Goal: Task Accomplishment & Management: Manage account settings

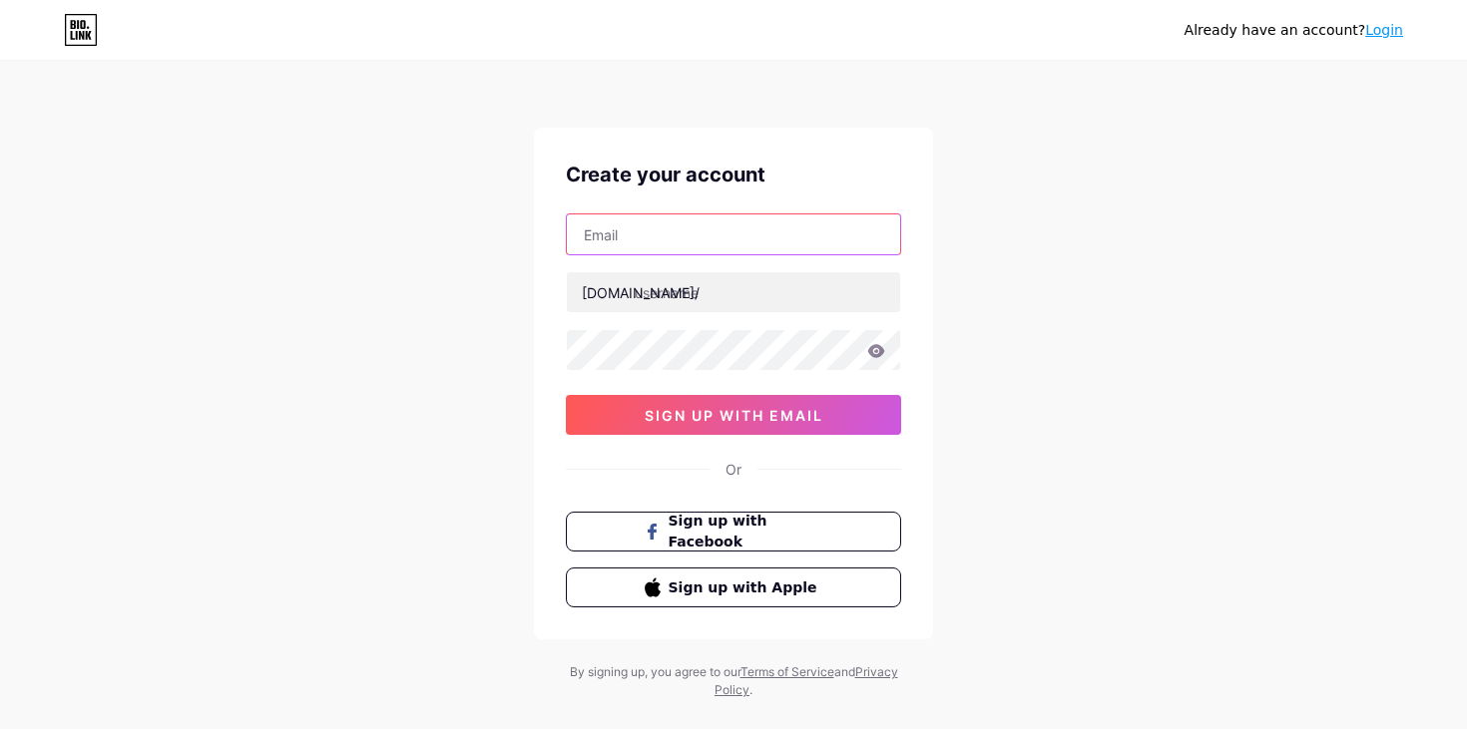
click at [726, 229] on input "text" at bounding box center [733, 235] width 333 height 40
type input "[EMAIL_ADDRESS][DOMAIN_NAME]"
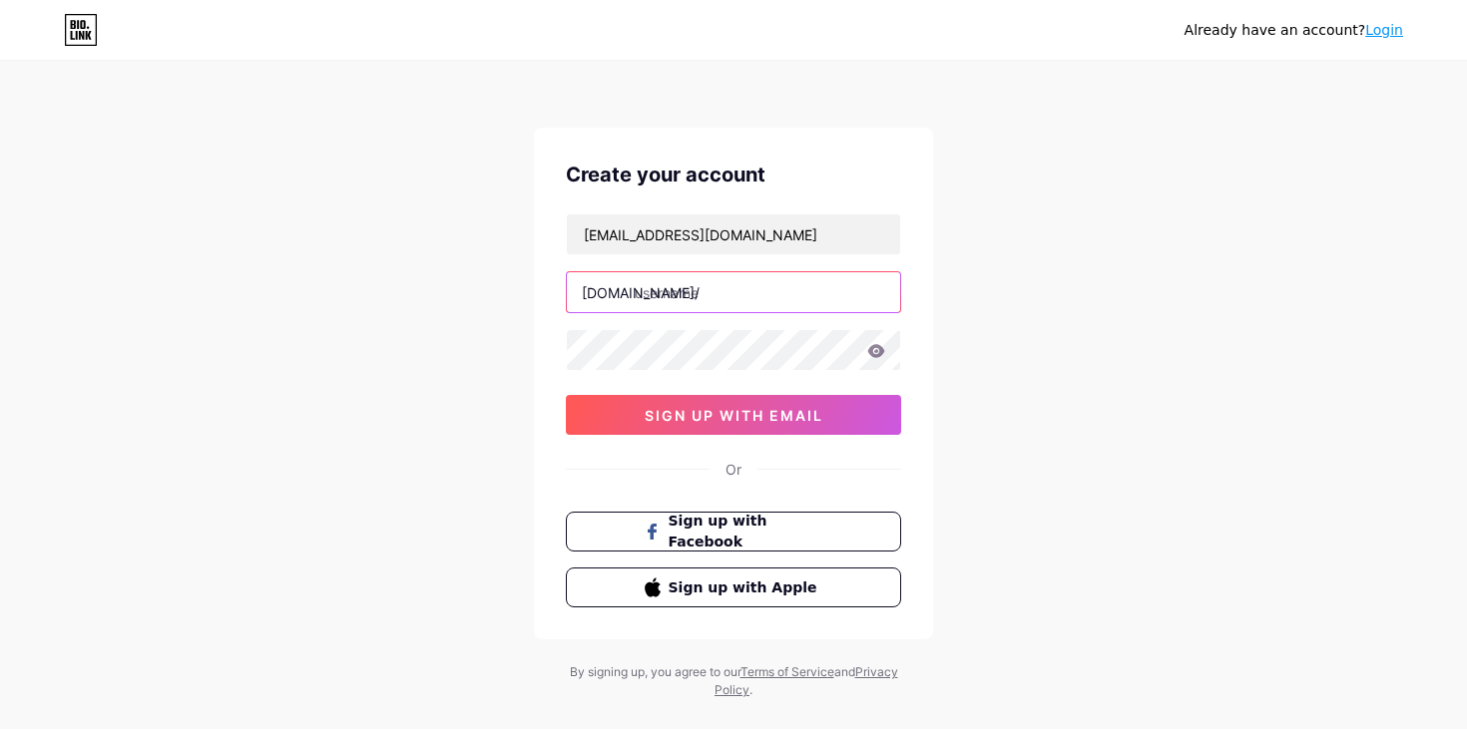
click at [736, 293] on input "text" at bounding box center [733, 292] width 333 height 40
type input "awakecircle"
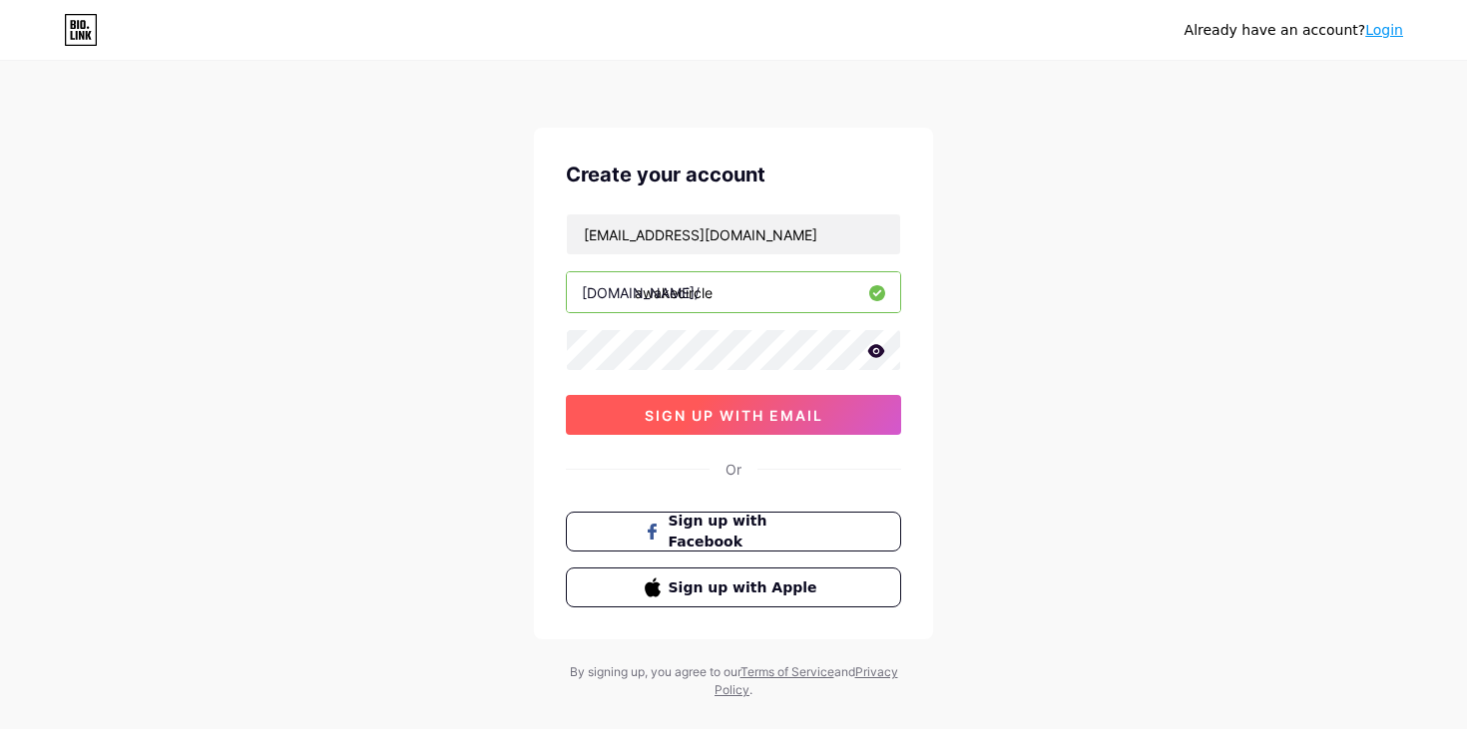
click at [742, 422] on span "sign up with email" at bounding box center [734, 415] width 179 height 17
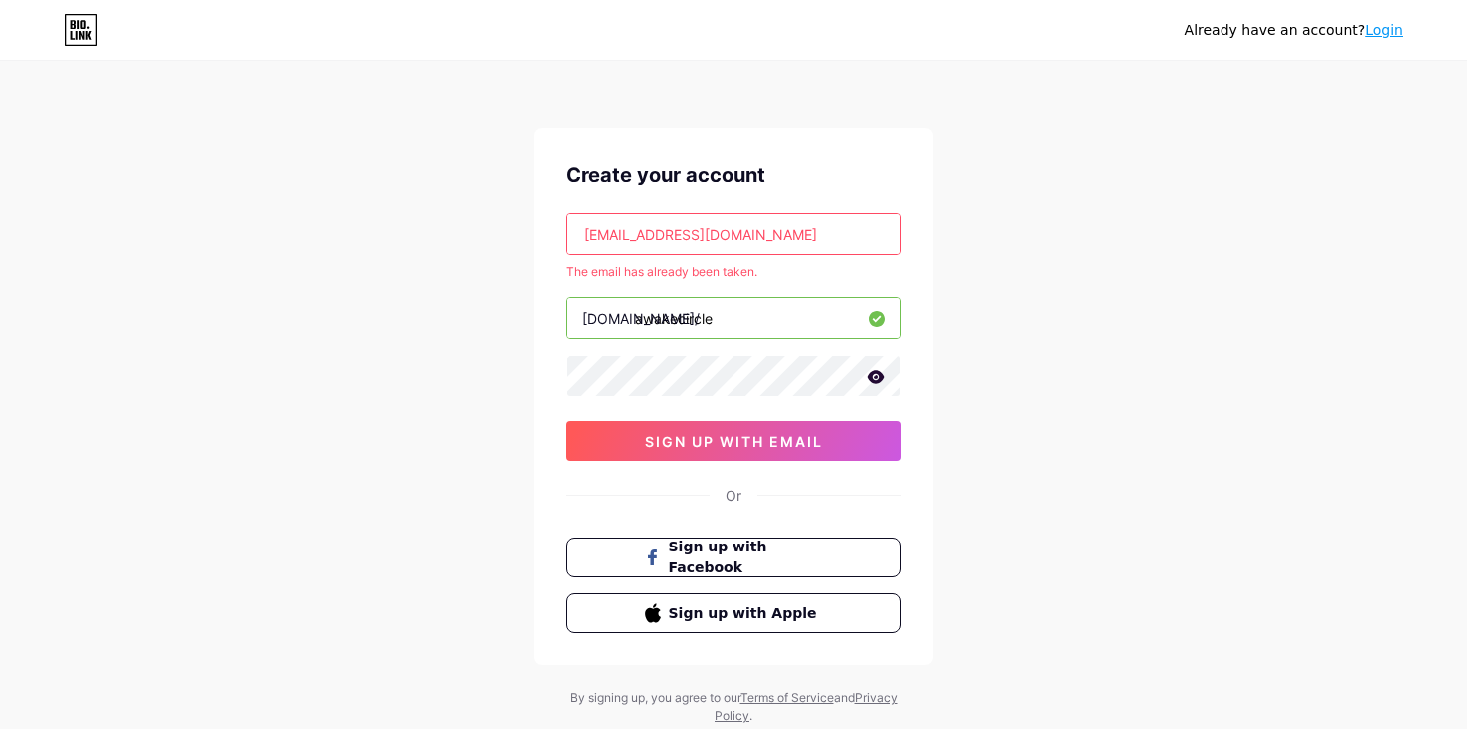
click at [1388, 30] on link "Login" at bounding box center [1384, 30] width 38 height 16
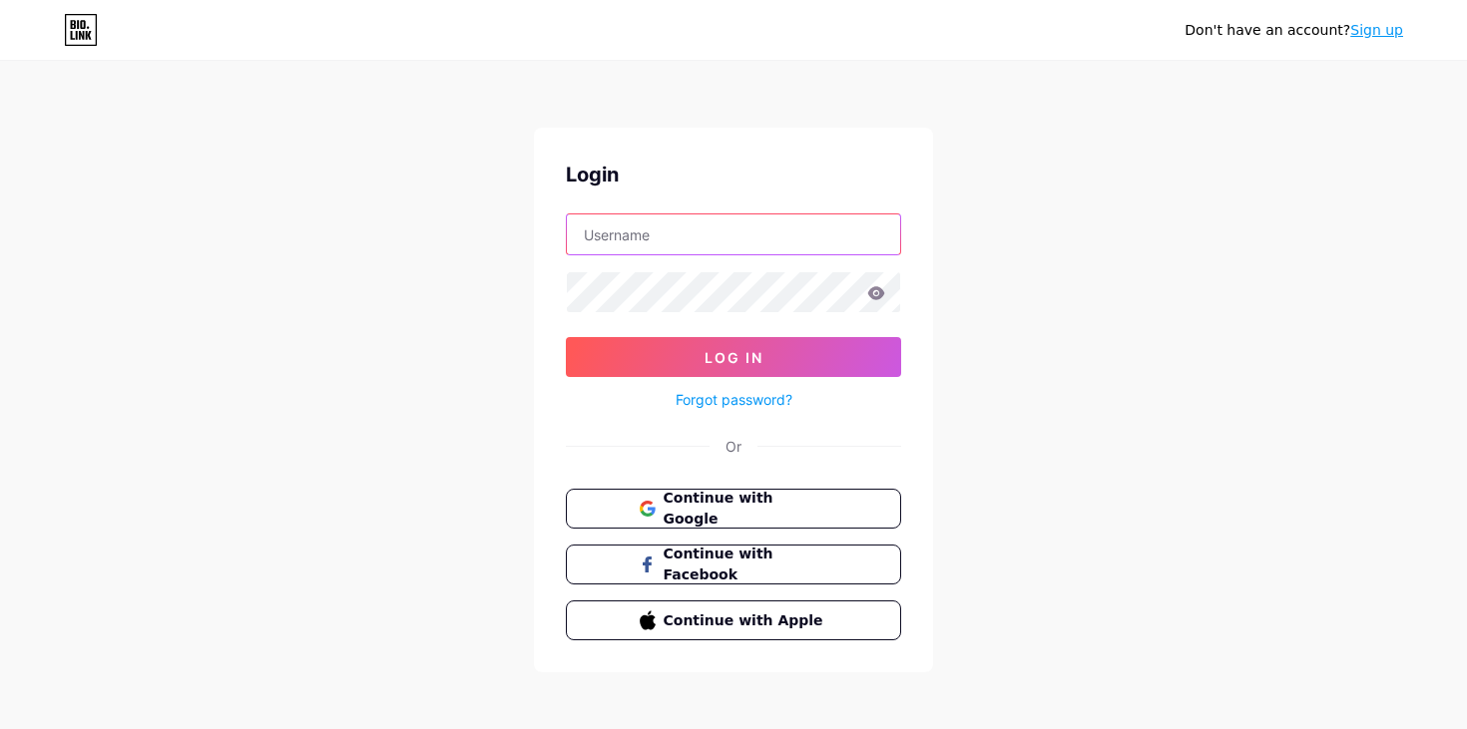
click at [761, 242] on input "text" at bounding box center [733, 235] width 333 height 40
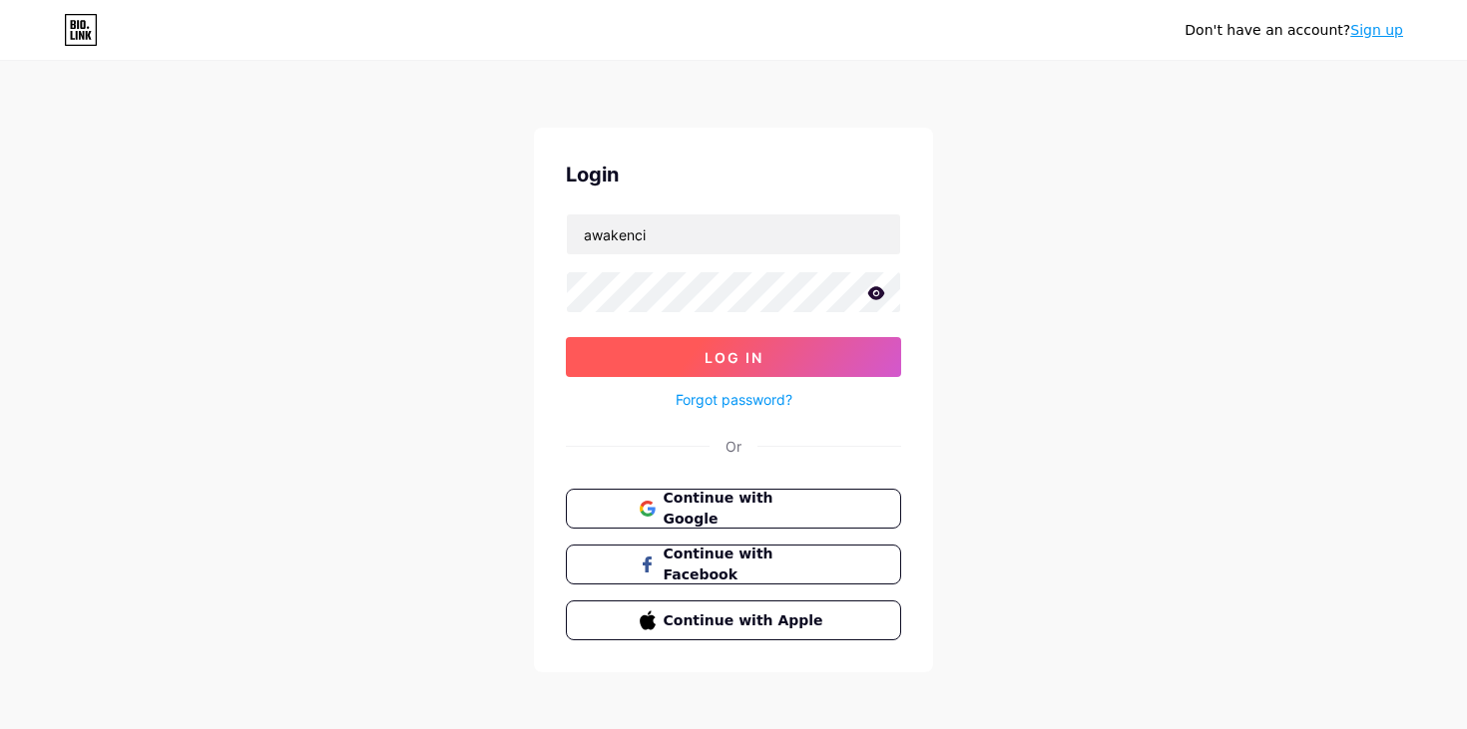
click at [658, 354] on button "Log In" at bounding box center [733, 357] width 335 height 40
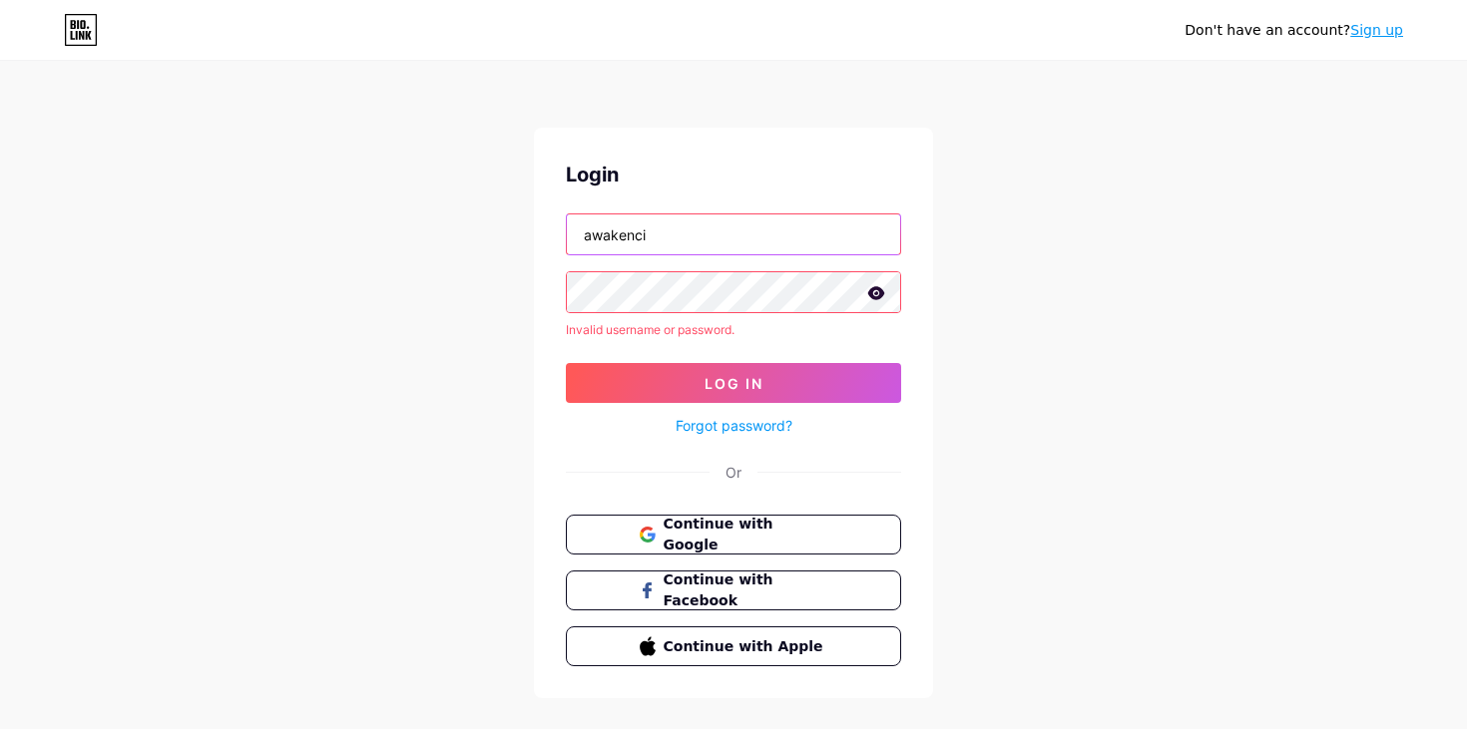
click at [745, 226] on input "awakenci" at bounding box center [733, 235] width 333 height 40
click at [789, 230] on input "awakenci" at bounding box center [733, 235] width 333 height 40
drag, startPoint x: 789, startPoint y: 230, endPoint x: 557, endPoint y: 228, distance: 232.5
click at [557, 228] on div "Login awakenci Invalid username or password. Log In Forgot password? Or Continu…" at bounding box center [733, 413] width 399 height 571
click at [876, 295] on icon at bounding box center [876, 293] width 18 height 14
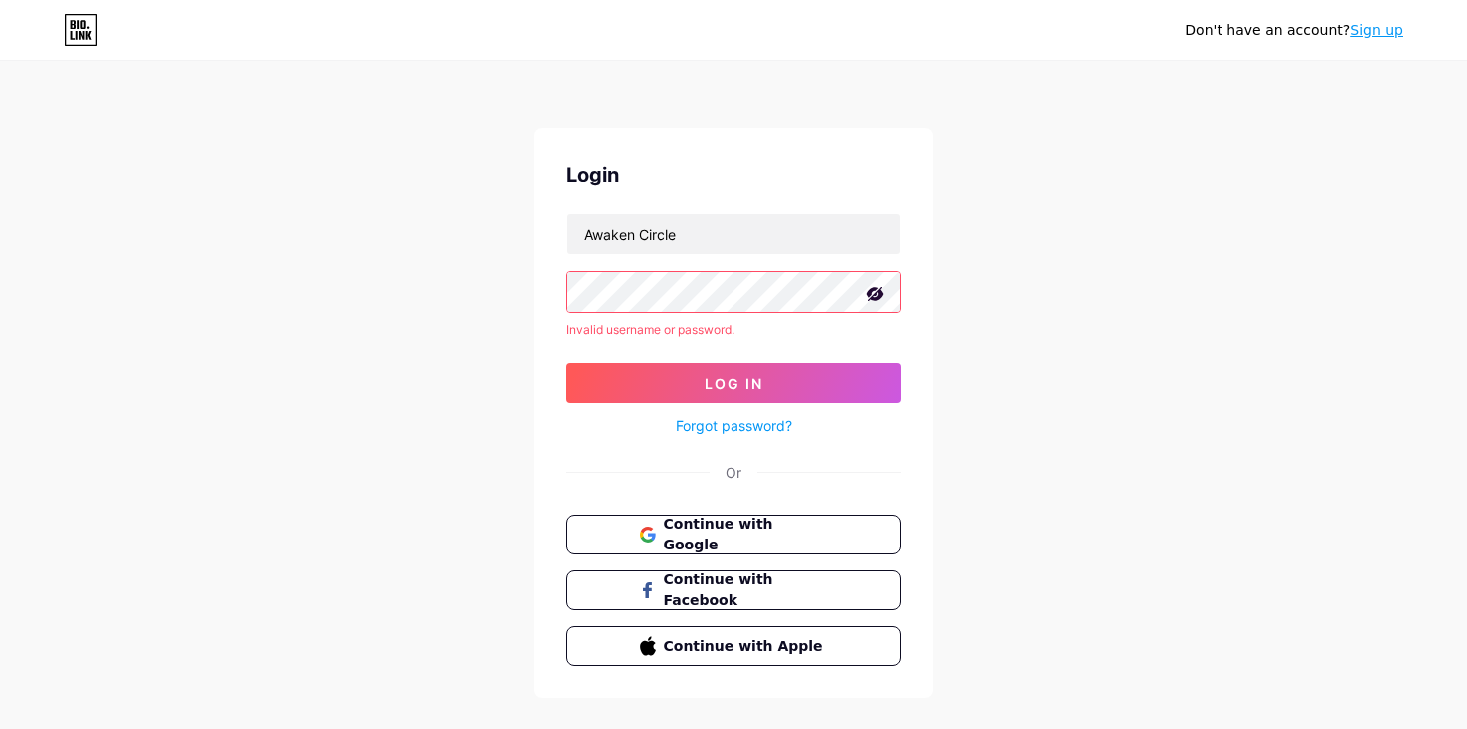
click at [527, 300] on div "Don't have an account? Sign up Login Awaken Circle Invalid username or password…" at bounding box center [733, 381] width 1467 height 762
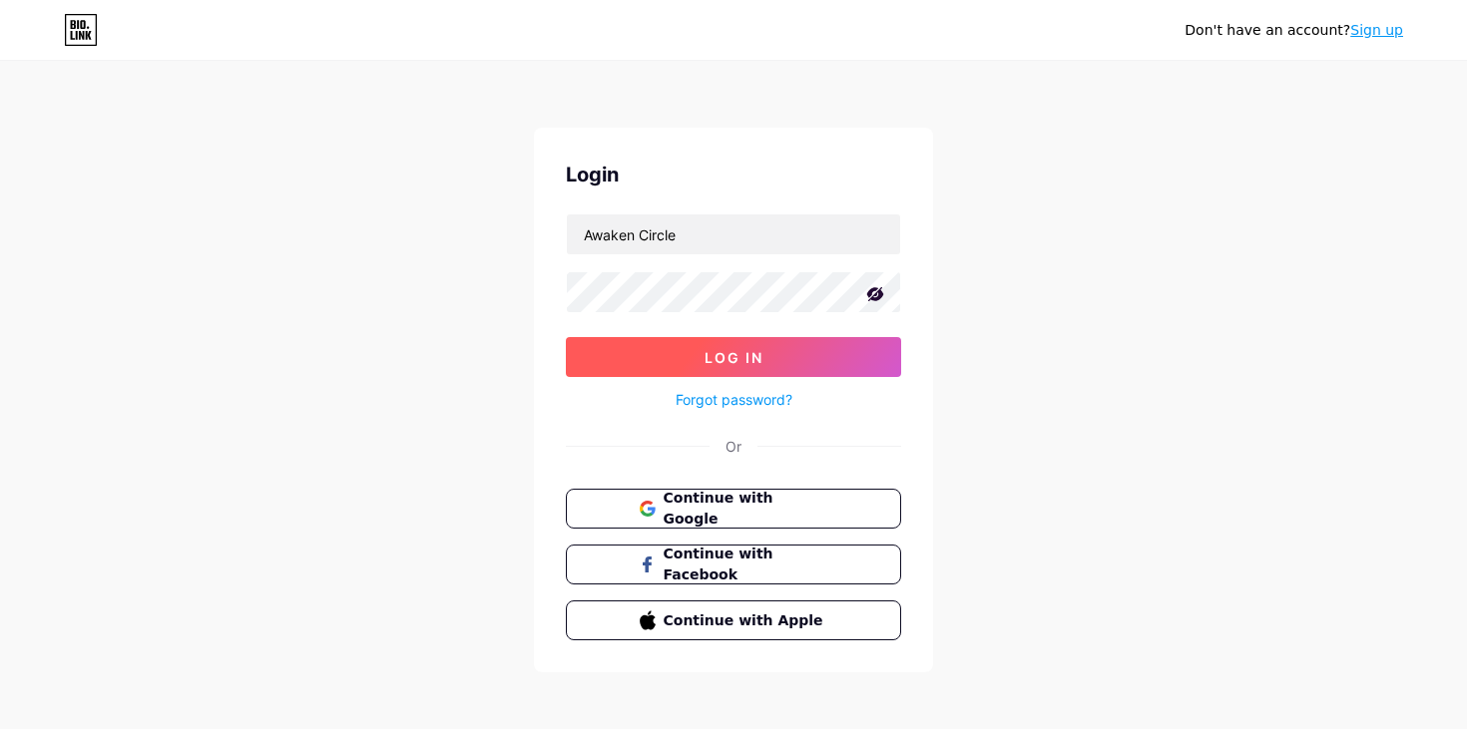
click at [603, 341] on button "Log In" at bounding box center [733, 357] width 335 height 40
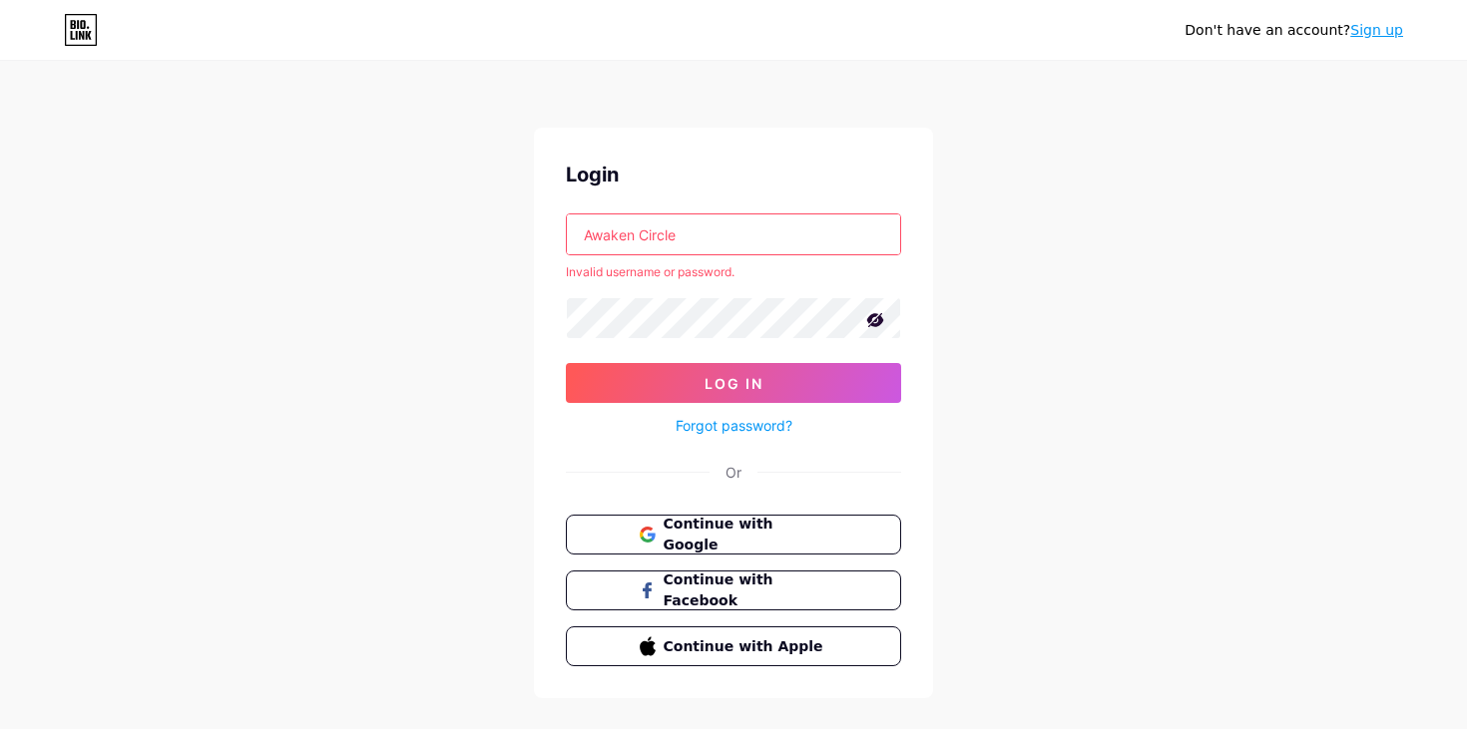
click at [640, 235] on input "Awaken Circle" at bounding box center [733, 235] width 333 height 40
type input "AwakenCircle"
click at [834, 386] on button "Log In" at bounding box center [733, 383] width 335 height 40
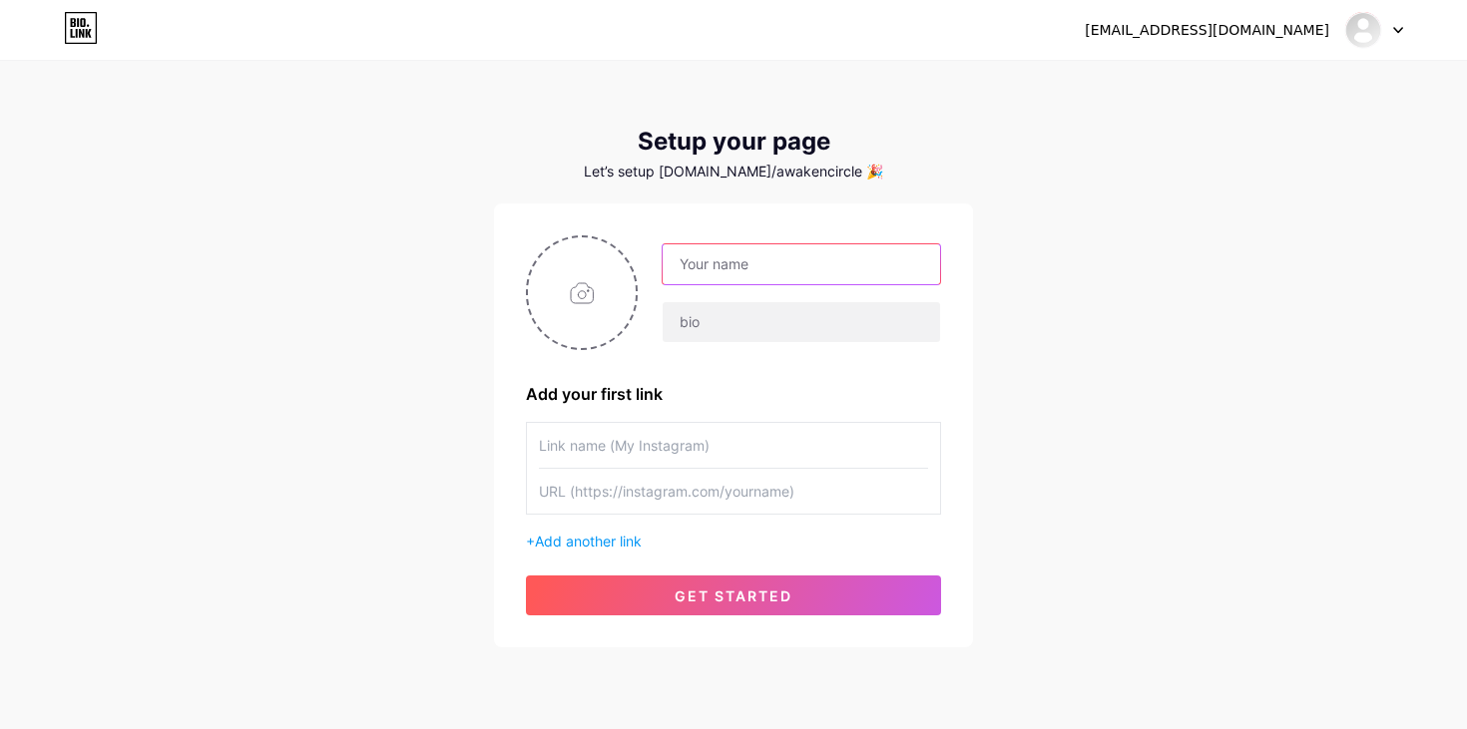
click at [789, 264] on input "text" at bounding box center [801, 264] width 277 height 40
type input "Awaken Circle"
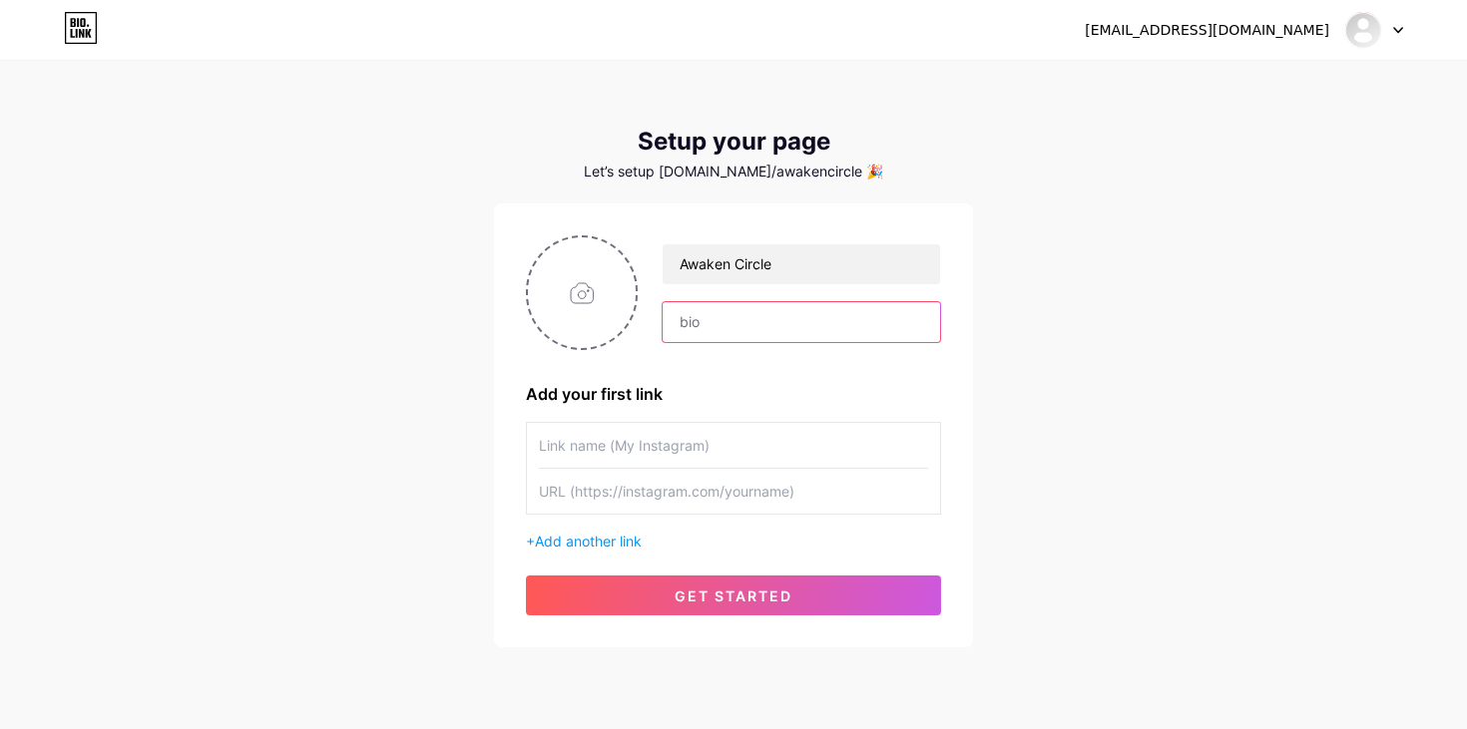
click at [729, 319] on input "text" at bounding box center [801, 322] width 277 height 40
type input "Health & fitness Community"
click at [646, 442] on input "text" at bounding box center [733, 445] width 389 height 45
type input "awaken_circle"
click at [592, 493] on input "text" at bounding box center [733, 491] width 389 height 45
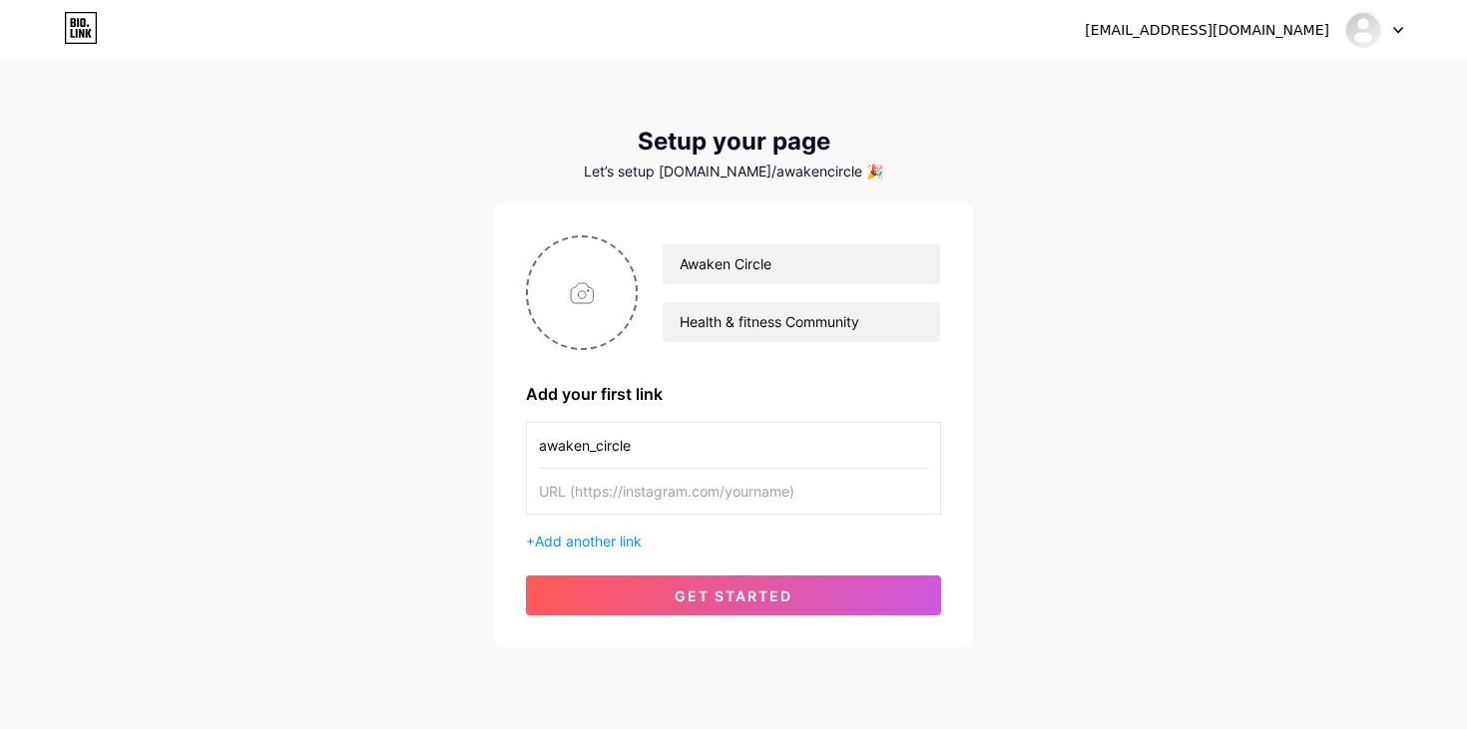
paste input "https://www.instagram.com/awaken_circle?igsh=MXdjMjc0b3VzZzZscg=="
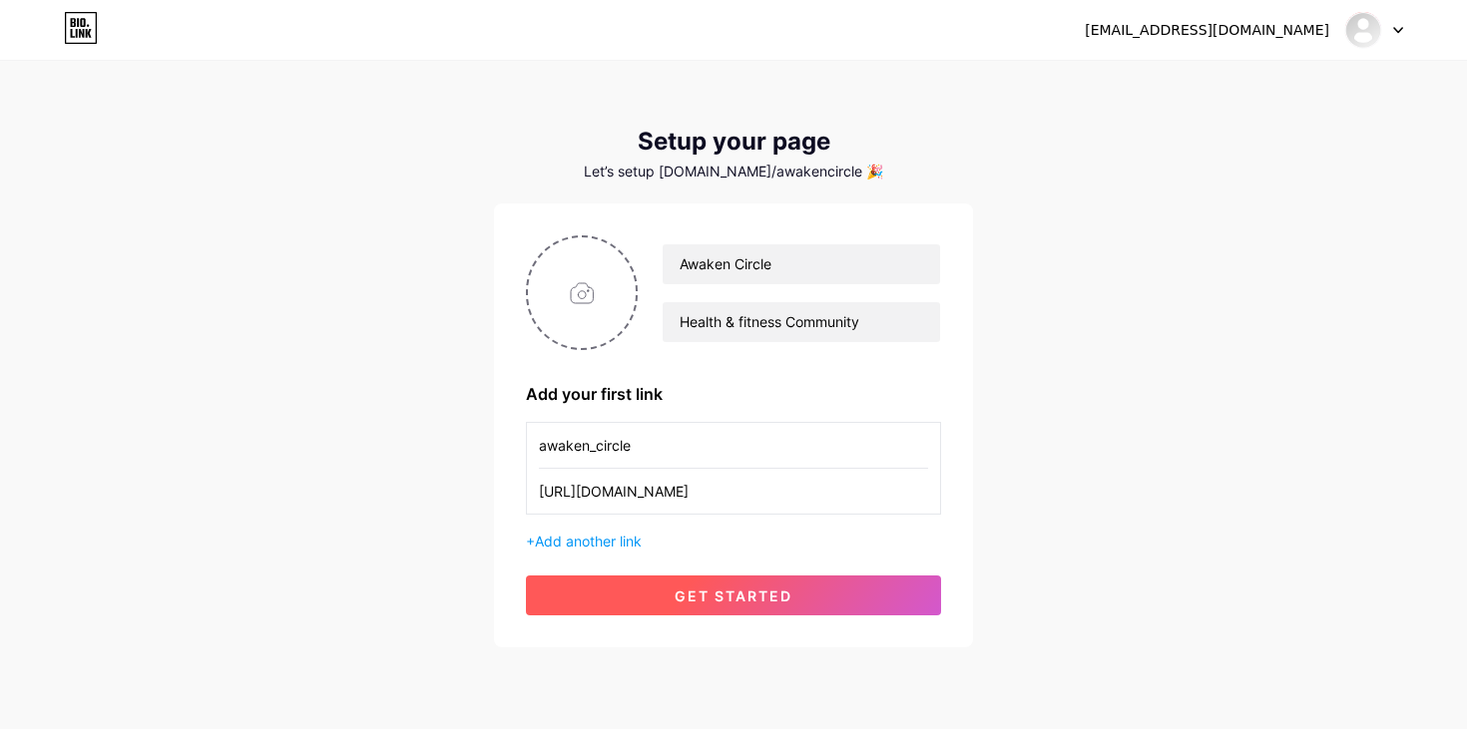
type input "https://www.instagram.com/awaken_circle?igsh=MXdjMjc0b3VzZzZscg=="
click at [615, 600] on button "get started" at bounding box center [733, 596] width 415 height 40
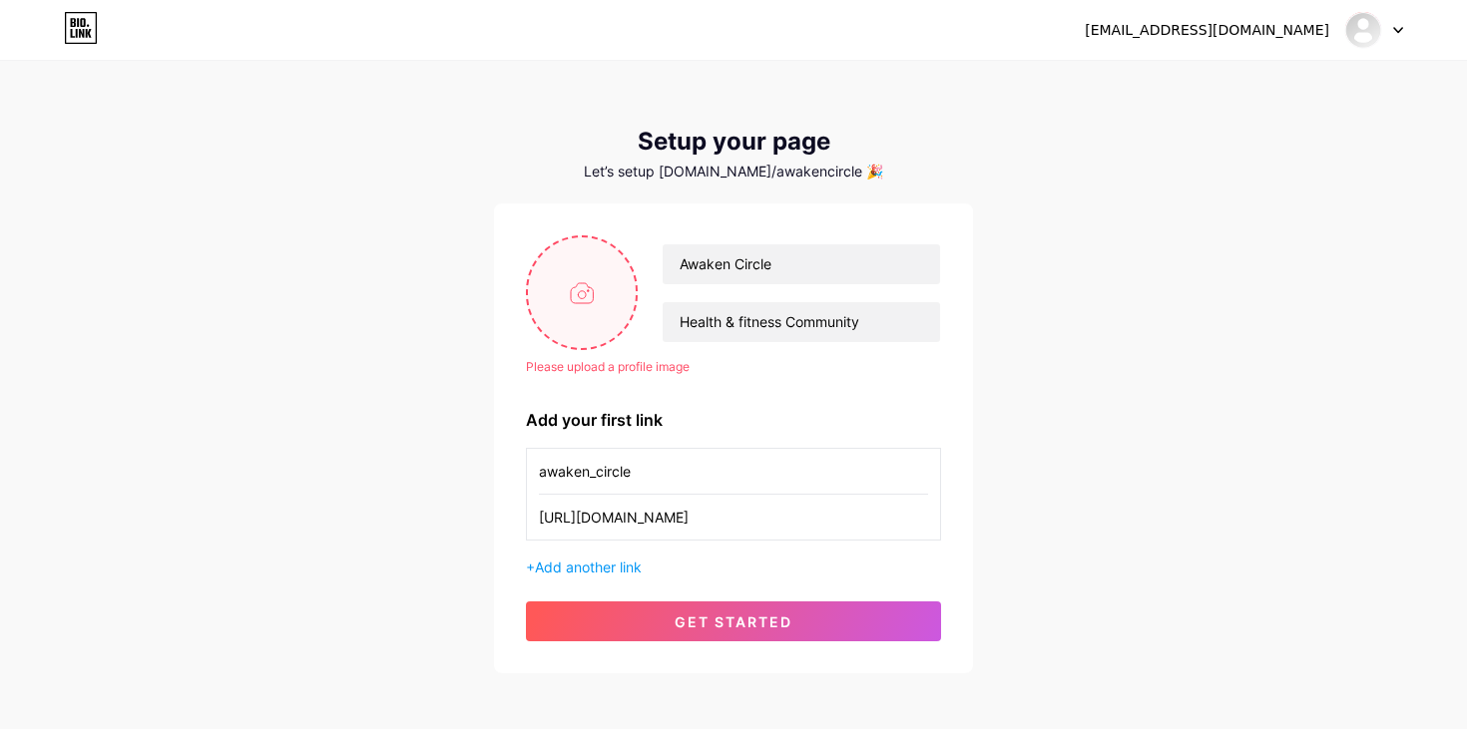
click at [579, 300] on input "file" at bounding box center [582, 292] width 108 height 111
type input "C:\fakepath\IMG_0630.png"
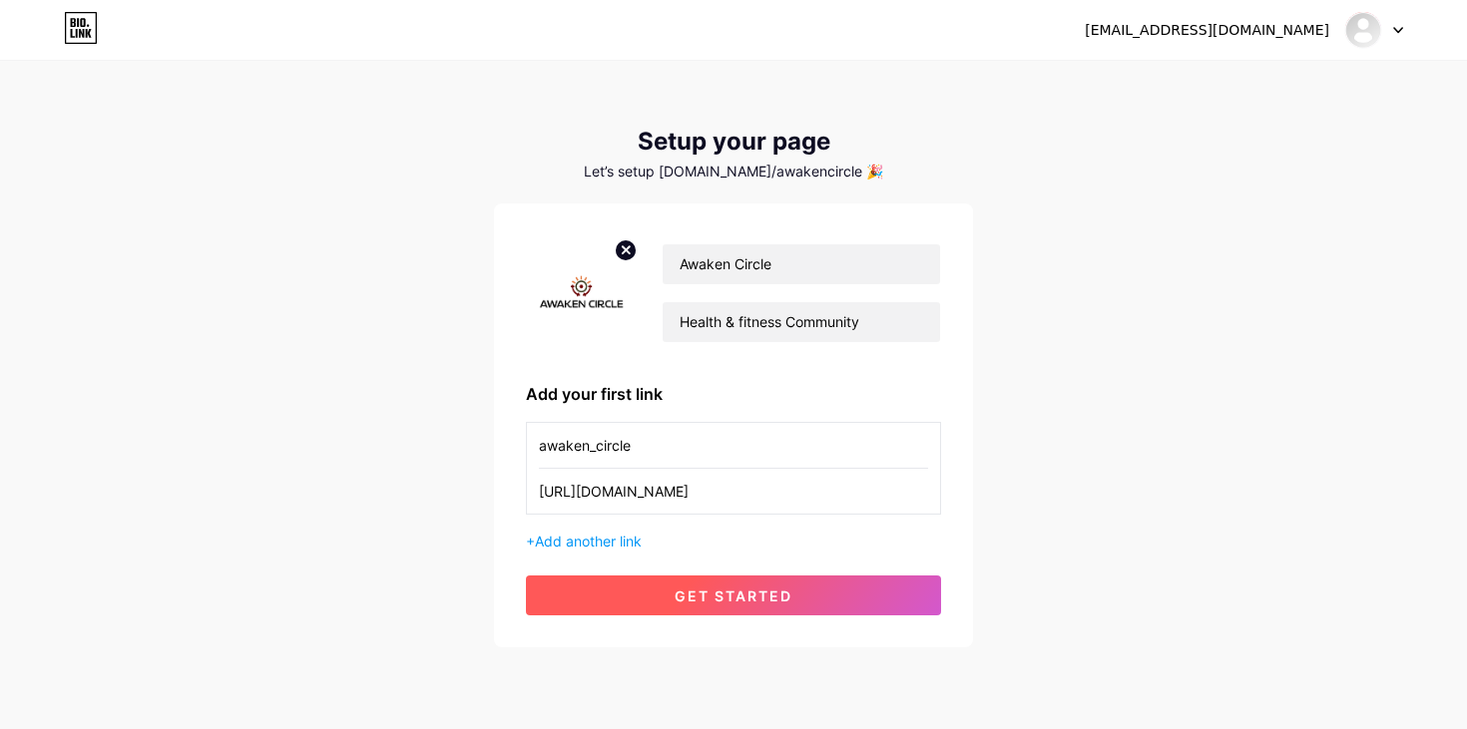
click at [690, 590] on span "get started" at bounding box center [733, 596] width 118 height 17
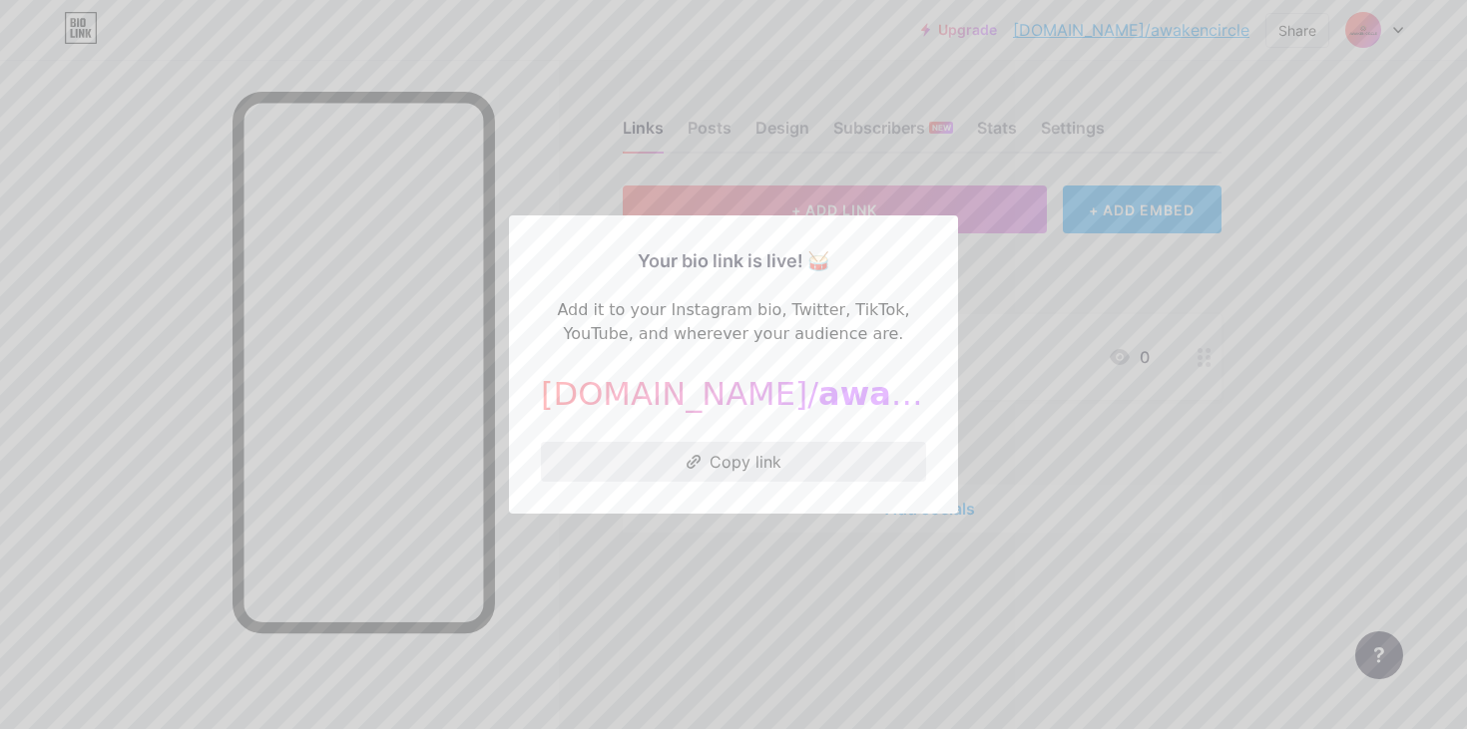
click at [717, 464] on button "Copy link" at bounding box center [733, 462] width 385 height 40
click at [1033, 316] on div at bounding box center [733, 364] width 1467 height 729
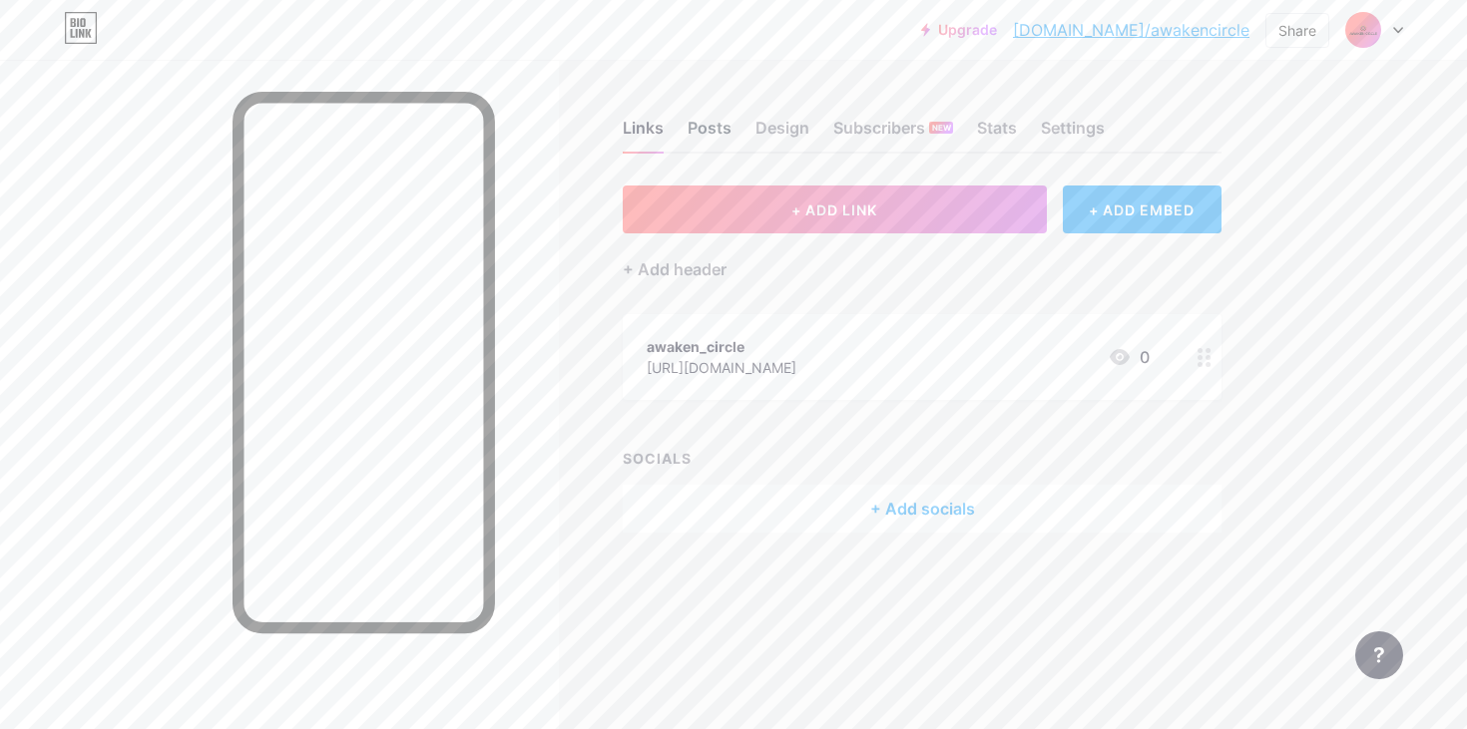
click at [707, 126] on div "Posts" at bounding box center [709, 134] width 44 height 36
click at [637, 130] on div "Links" at bounding box center [643, 134] width 41 height 36
click at [995, 122] on div "Stats" at bounding box center [997, 134] width 40 height 36
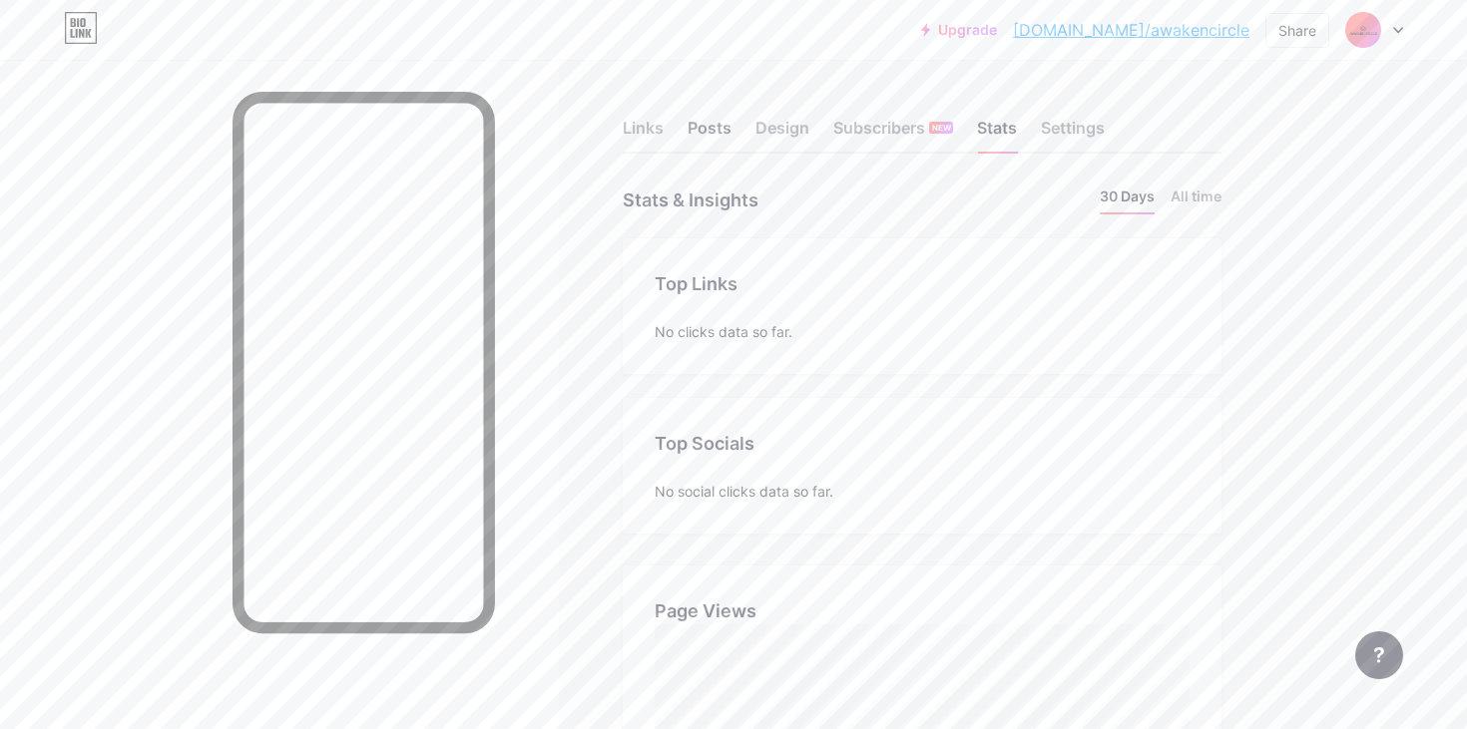
click at [699, 132] on div "Posts" at bounding box center [709, 134] width 44 height 36
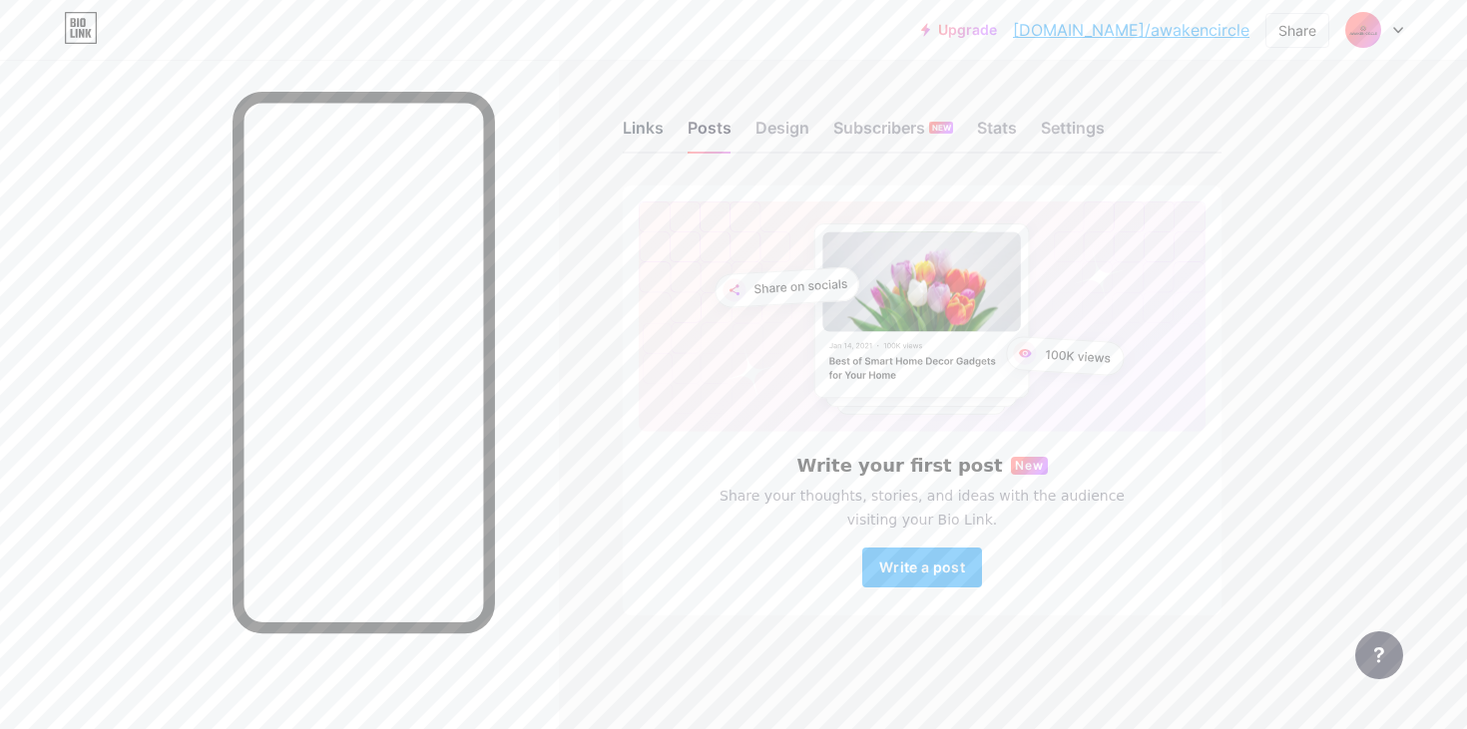
click at [644, 127] on div "Links" at bounding box center [643, 134] width 41 height 36
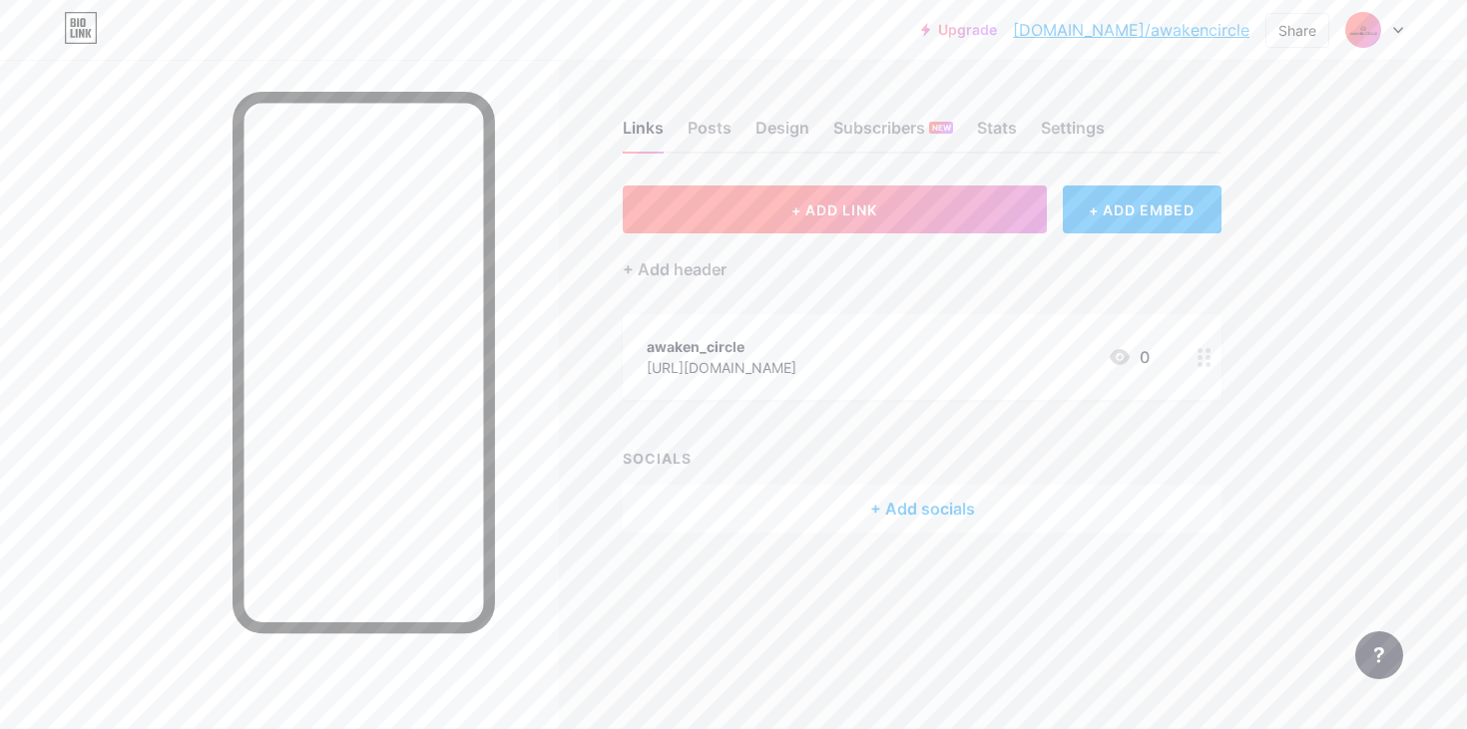
click at [837, 220] on button "+ ADD LINK" at bounding box center [835, 210] width 424 height 48
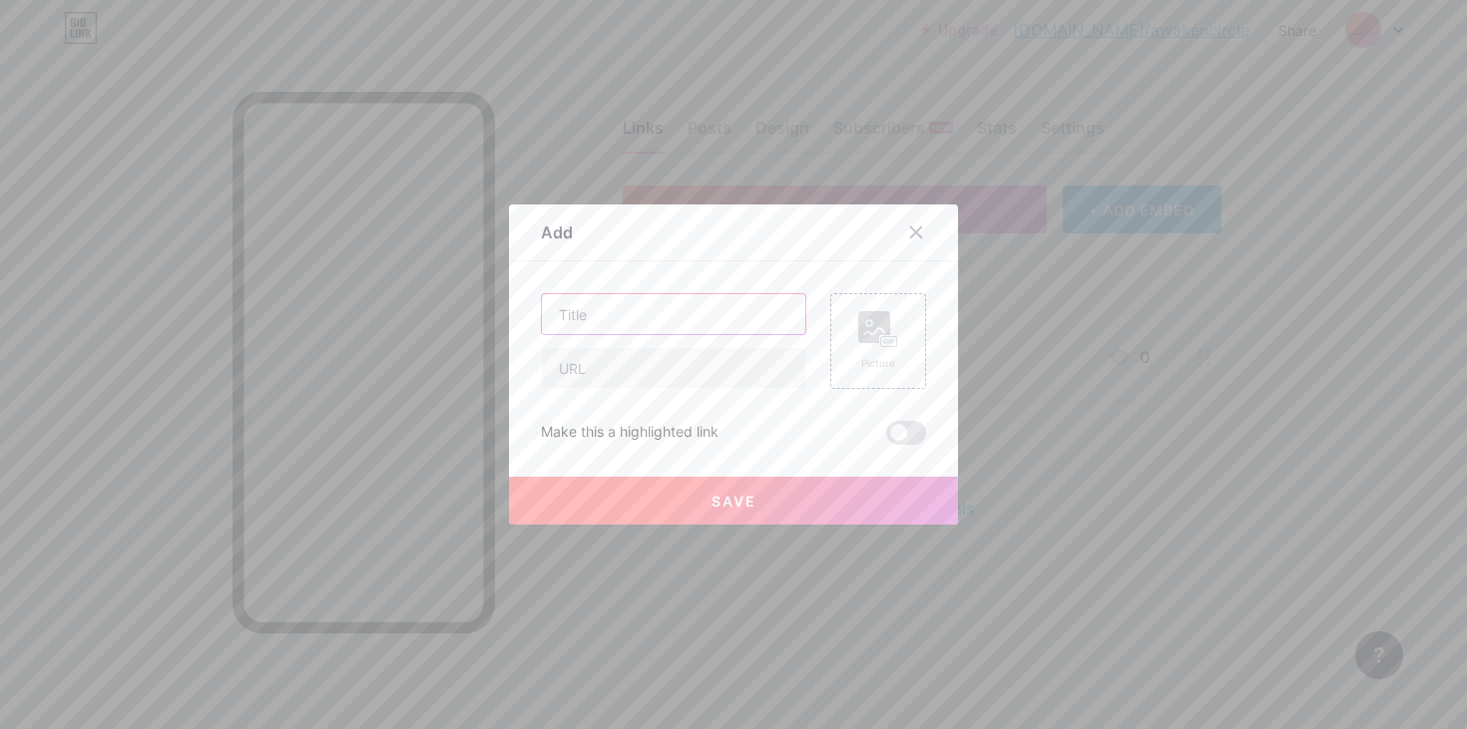
click at [633, 313] on input "text" at bounding box center [673, 314] width 263 height 40
click at [877, 333] on rect at bounding box center [874, 327] width 32 height 32
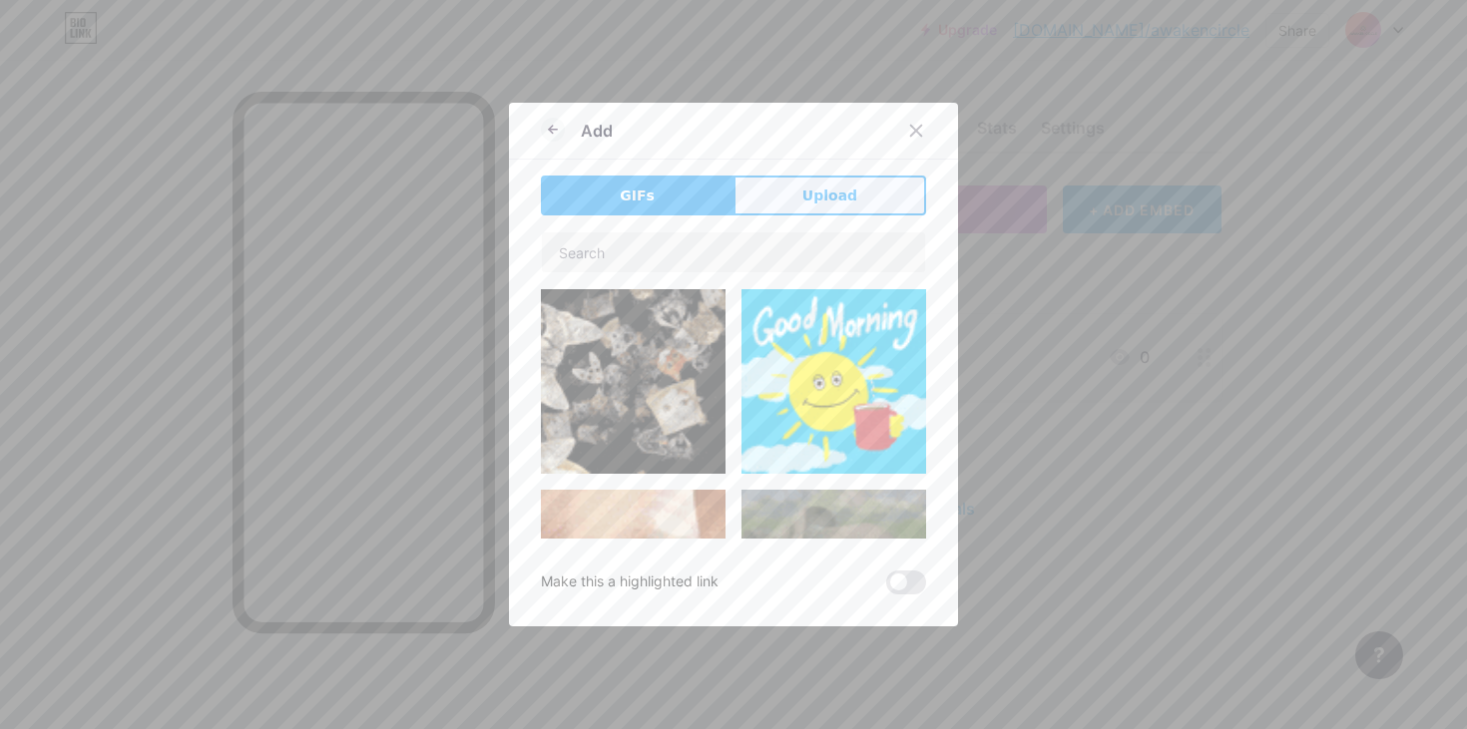
click at [785, 200] on button "Upload" at bounding box center [829, 196] width 193 height 40
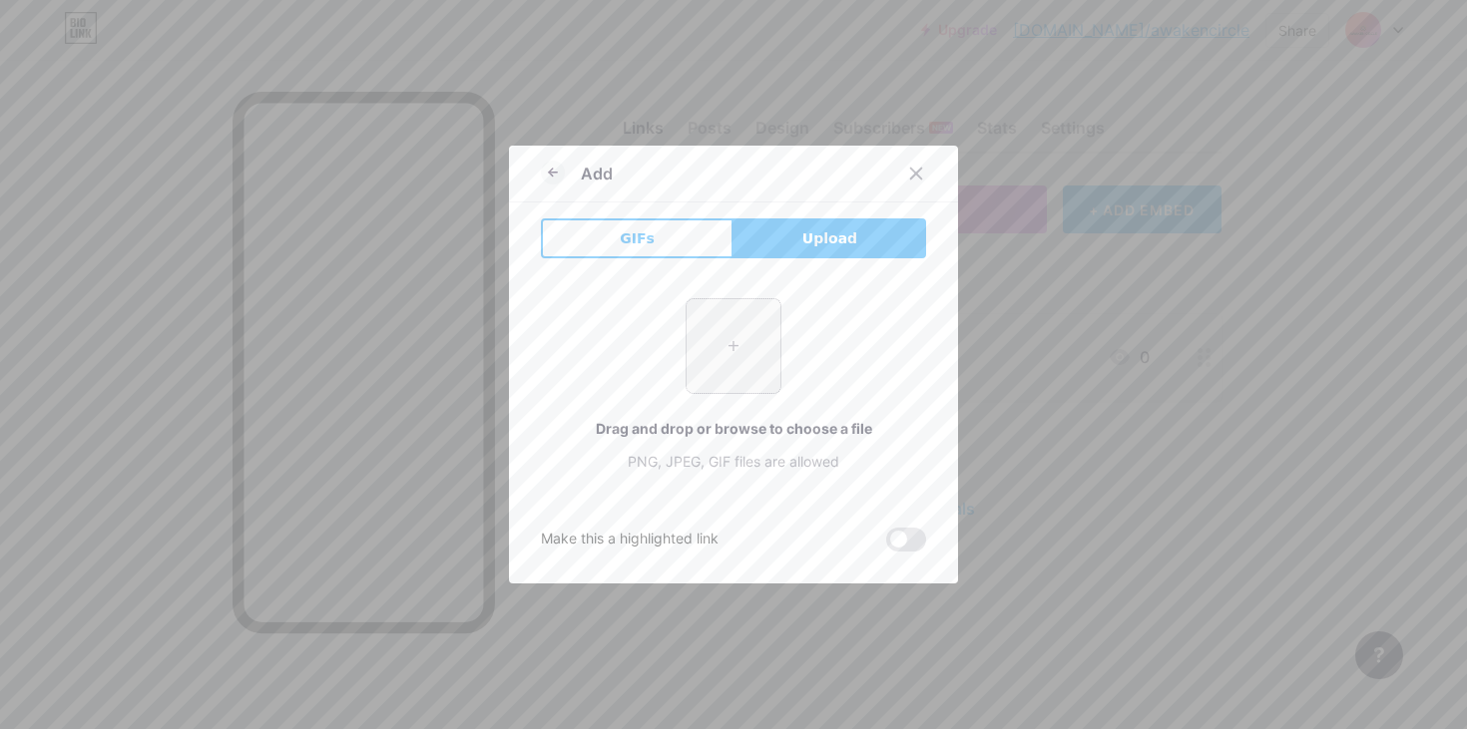
click at [727, 364] on input "file" at bounding box center [733, 346] width 94 height 94
type input "C:\fakepath\12-8 AC Garba Creative.jpeg"
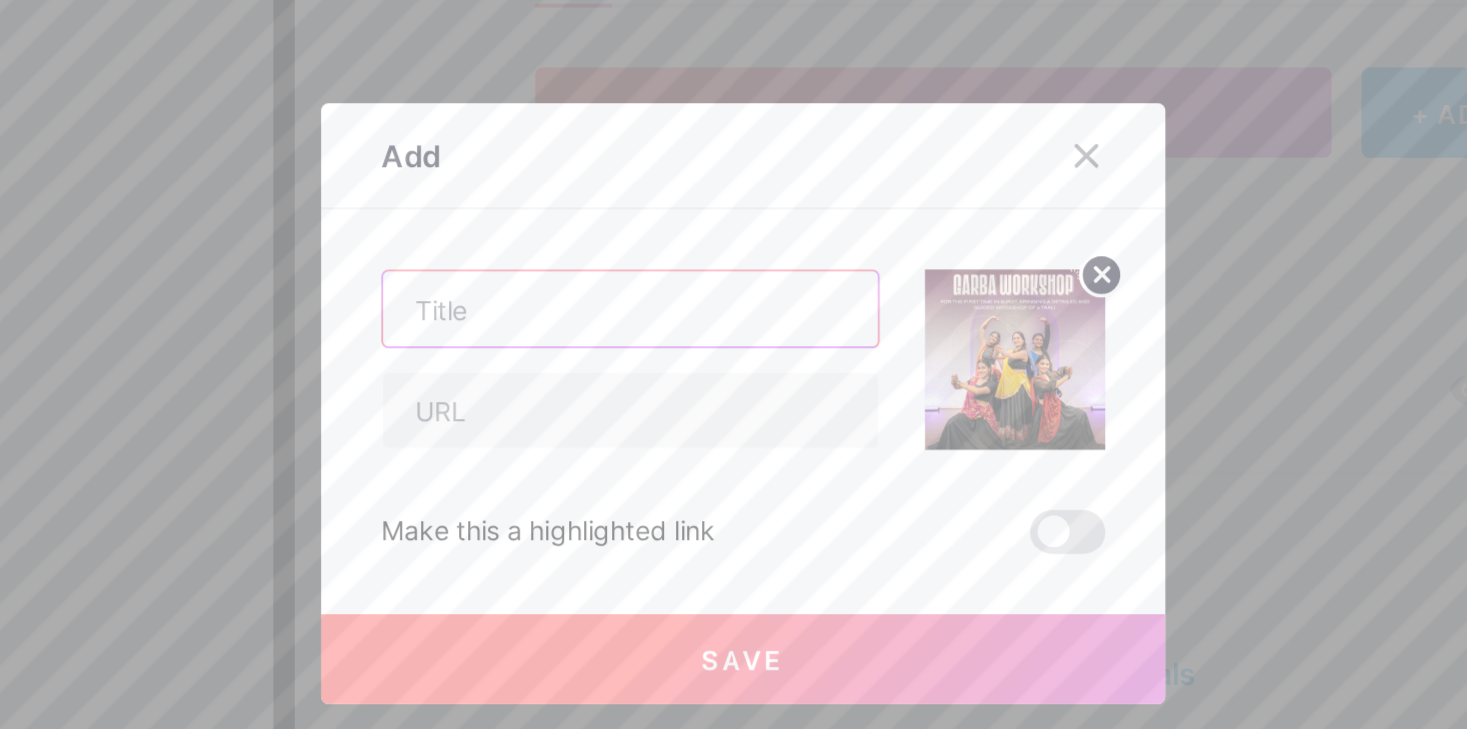
click at [721, 319] on input "text" at bounding box center [673, 314] width 263 height 40
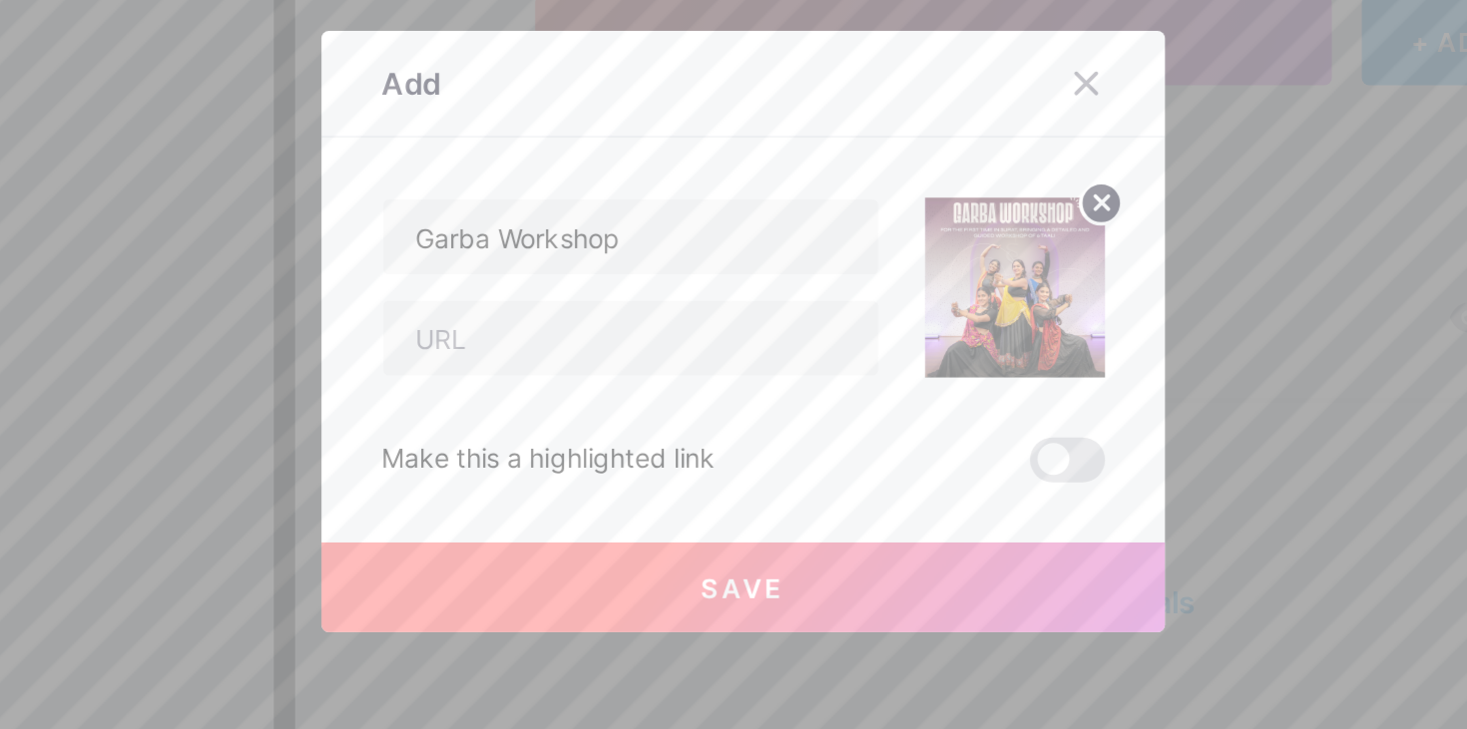
click at [887, 339] on img at bounding box center [878, 341] width 96 height 96
click at [890, 348] on img at bounding box center [878, 341] width 96 height 96
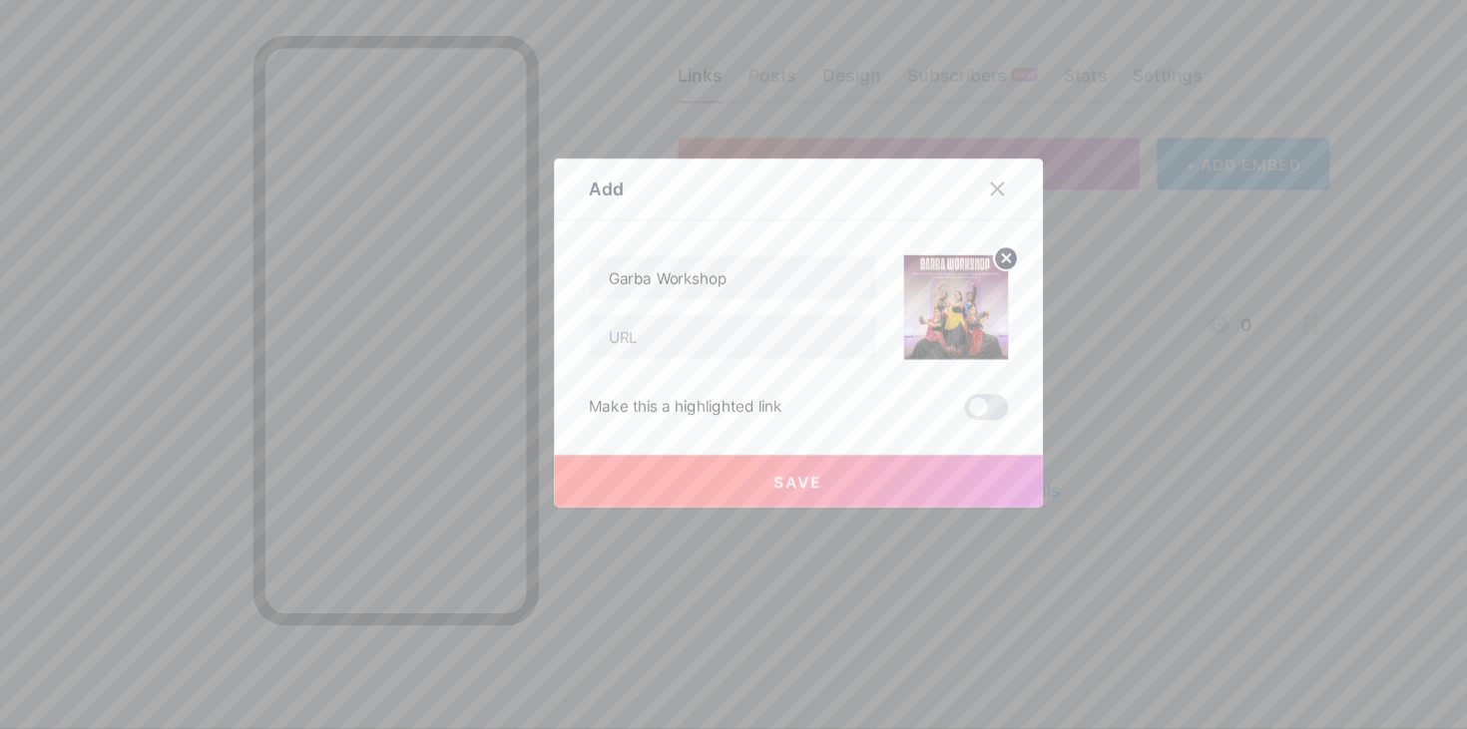
click at [900, 352] on img at bounding box center [878, 341] width 96 height 96
click at [913, 439] on span at bounding box center [906, 433] width 40 height 24
click at [886, 438] on input "checkbox" at bounding box center [886, 438] width 0 height 0
click at [674, 313] on input "Garba Workshop" at bounding box center [673, 314] width 263 height 40
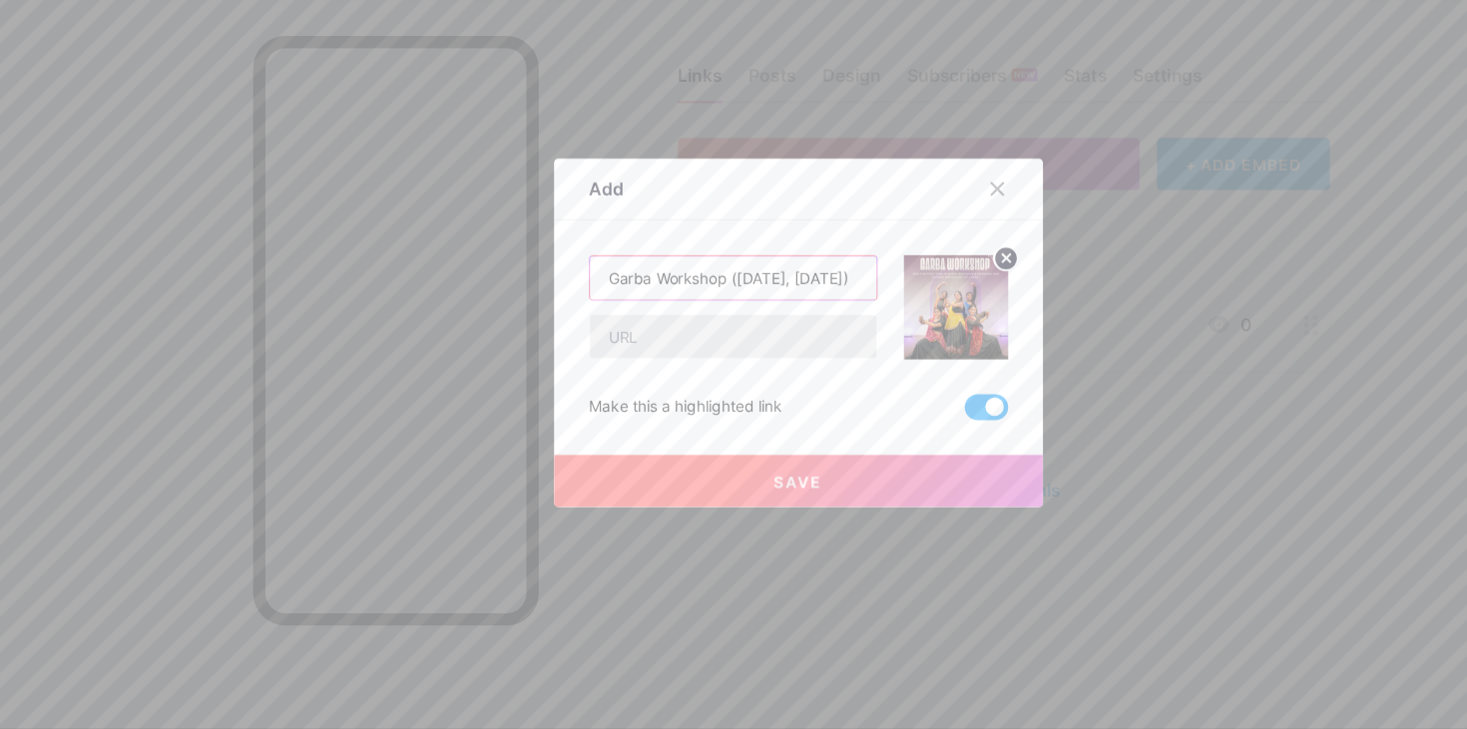
type input "Garba Workshop (15th August, Friday)"
click at [638, 372] on input "text" at bounding box center [673, 368] width 263 height 40
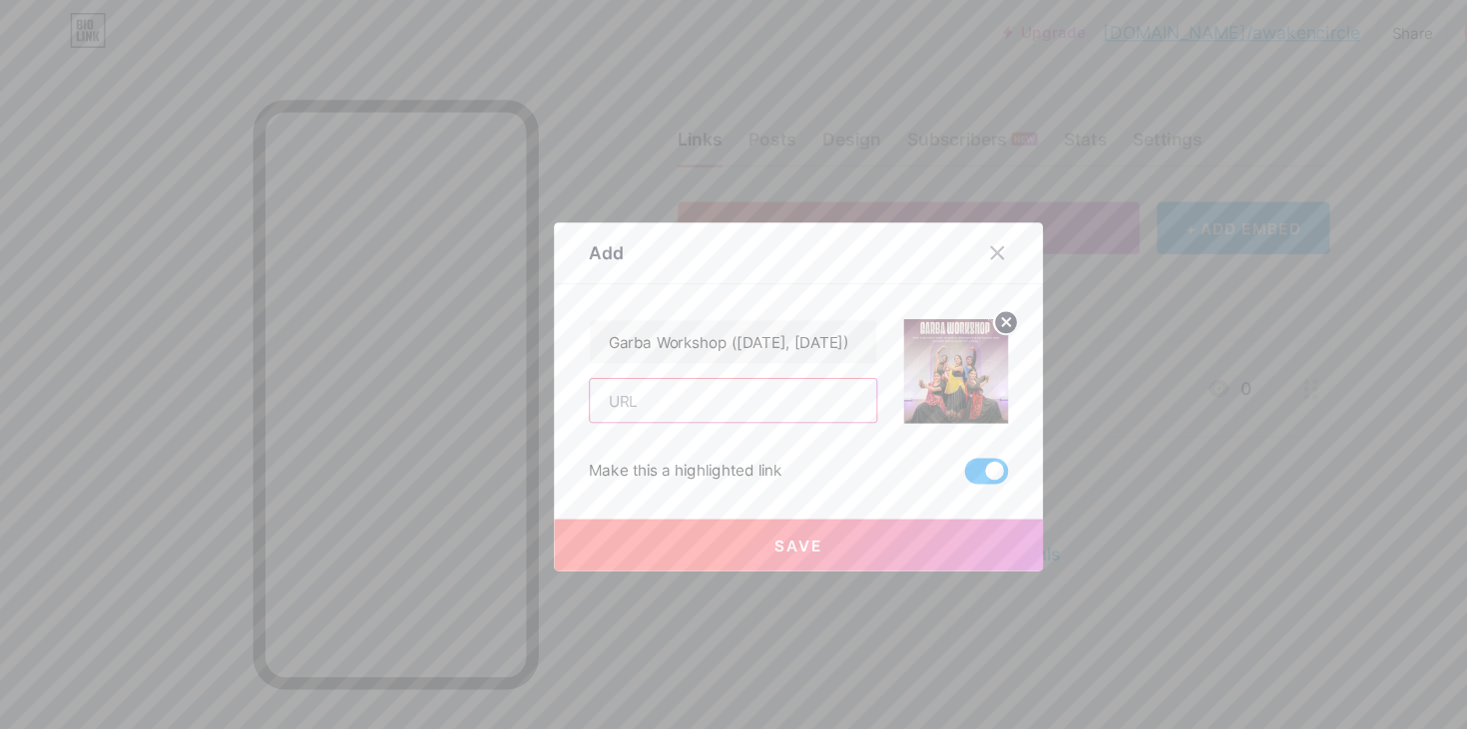
click at [644, 373] on input "text" at bounding box center [673, 368] width 263 height 40
paste input "https://rzp.io/rzp/dhONwhu"
type input "https://rzp.io/rzp/dhONwhu"
click at [746, 499] on span "Save" at bounding box center [733, 501] width 45 height 17
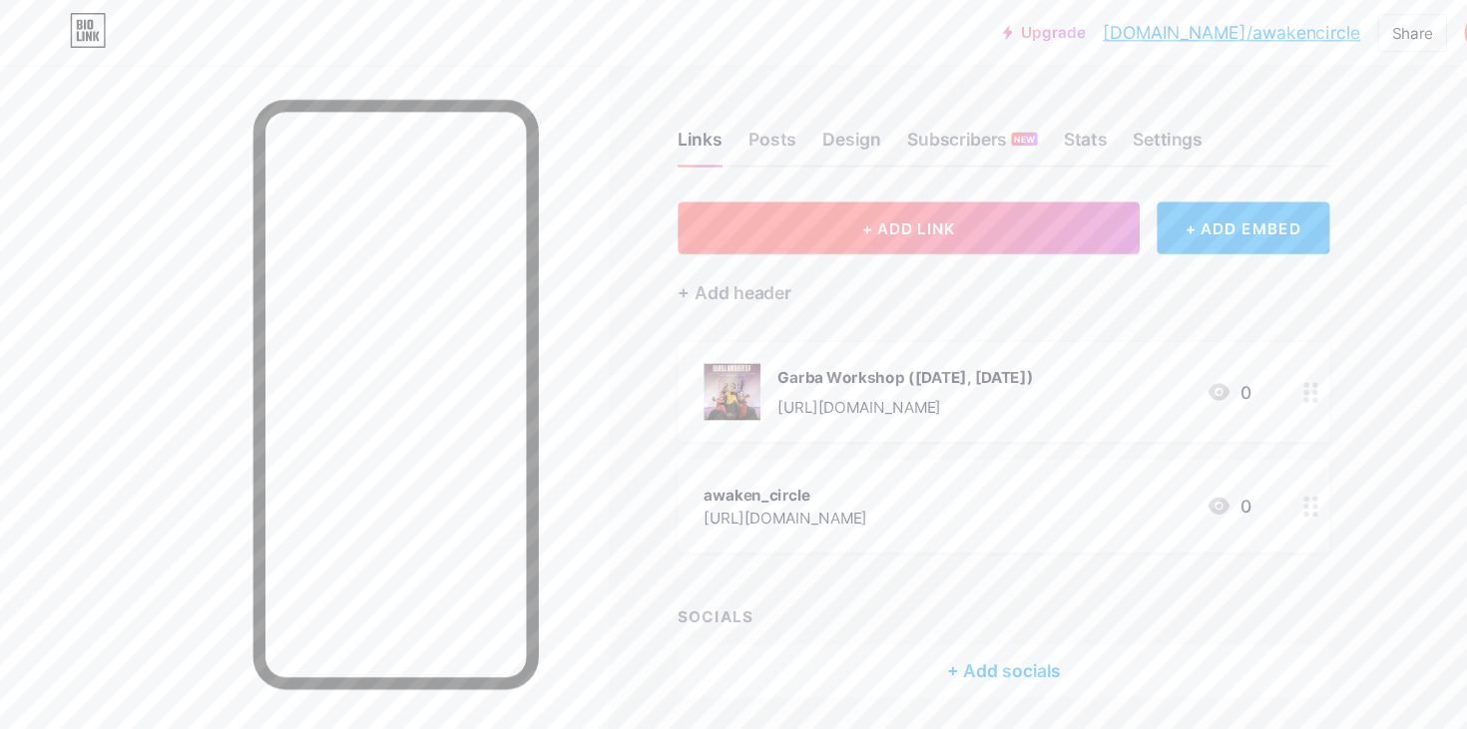
click at [847, 214] on span "+ ADD LINK" at bounding box center [834, 210] width 86 height 17
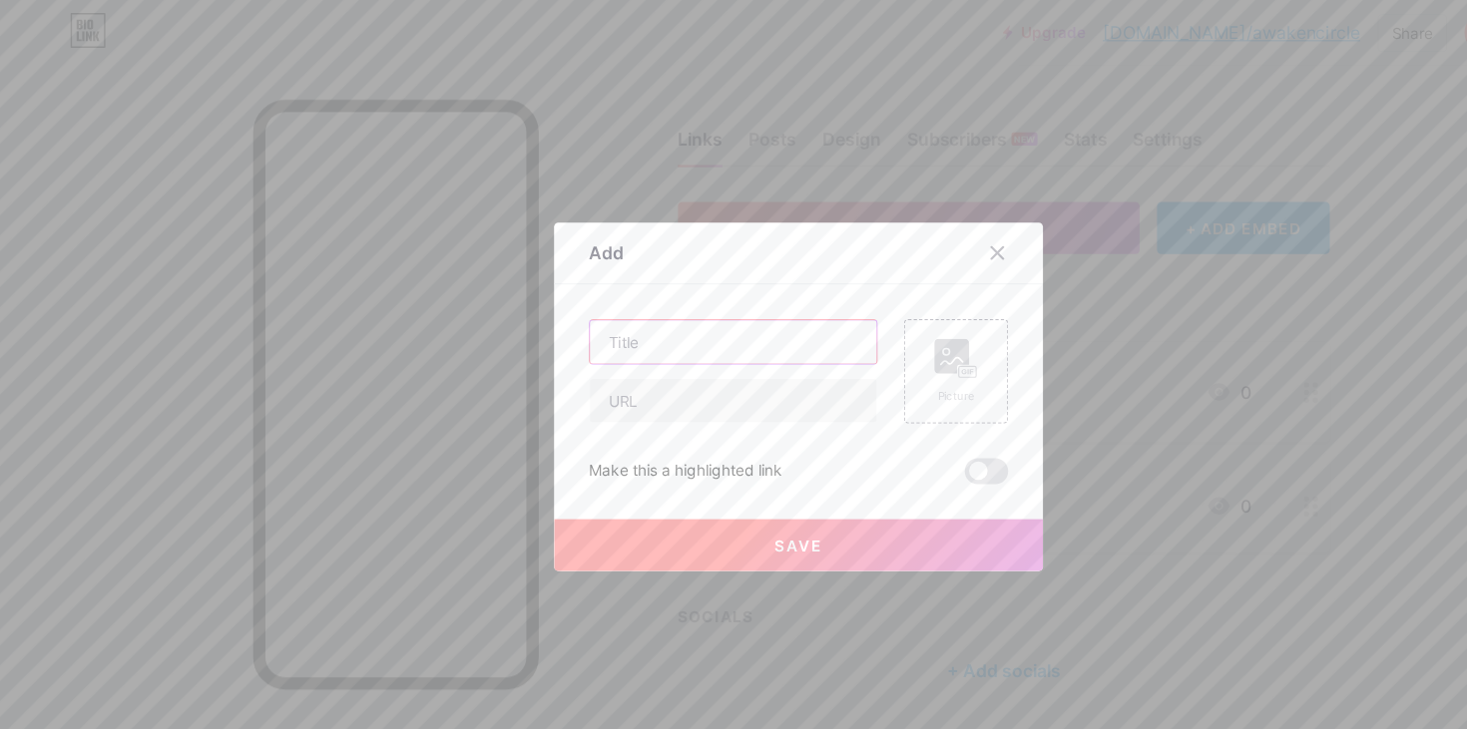
click at [591, 311] on input "text" at bounding box center [673, 314] width 263 height 40
type input "a"
type input "Community Run 14.0 (15th August, Friday)"
click at [580, 375] on input "text" at bounding box center [673, 368] width 263 height 40
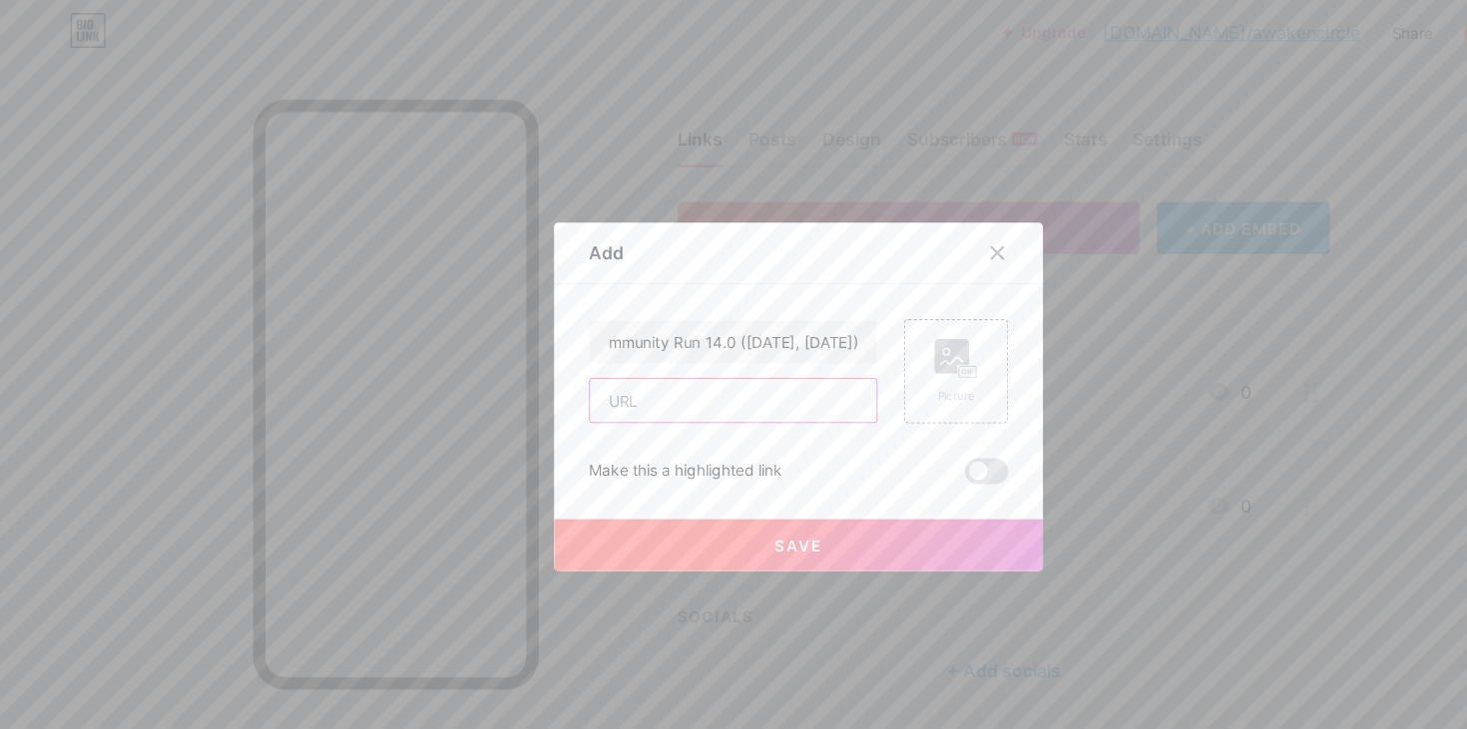
scroll to position [0, 0]
paste input "https://forms.gle/CgDSpj2gnboW8VES8"
type input "https://forms.gle/CgDSpj2gnboW8VES8"
click at [876, 319] on rect at bounding box center [874, 327] width 32 height 32
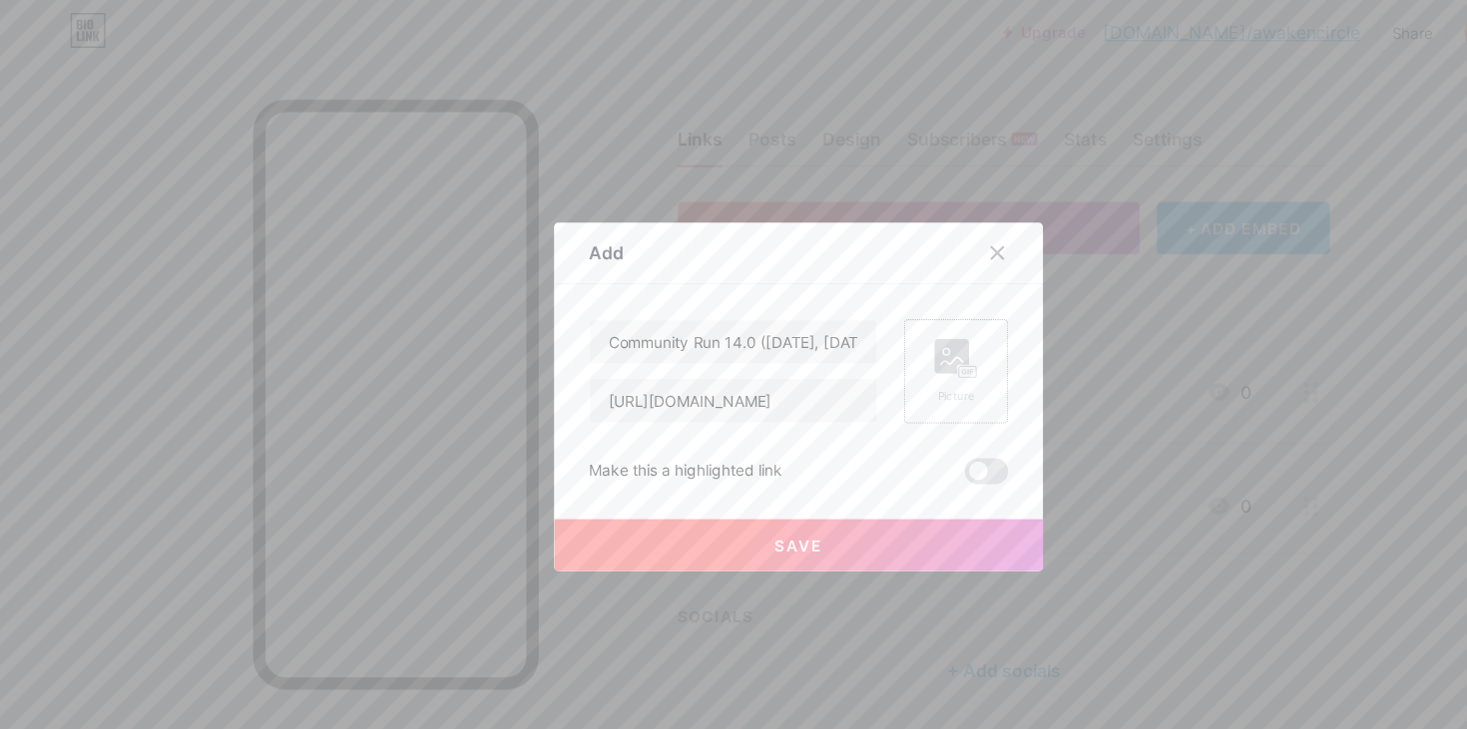
scroll to position [0, 0]
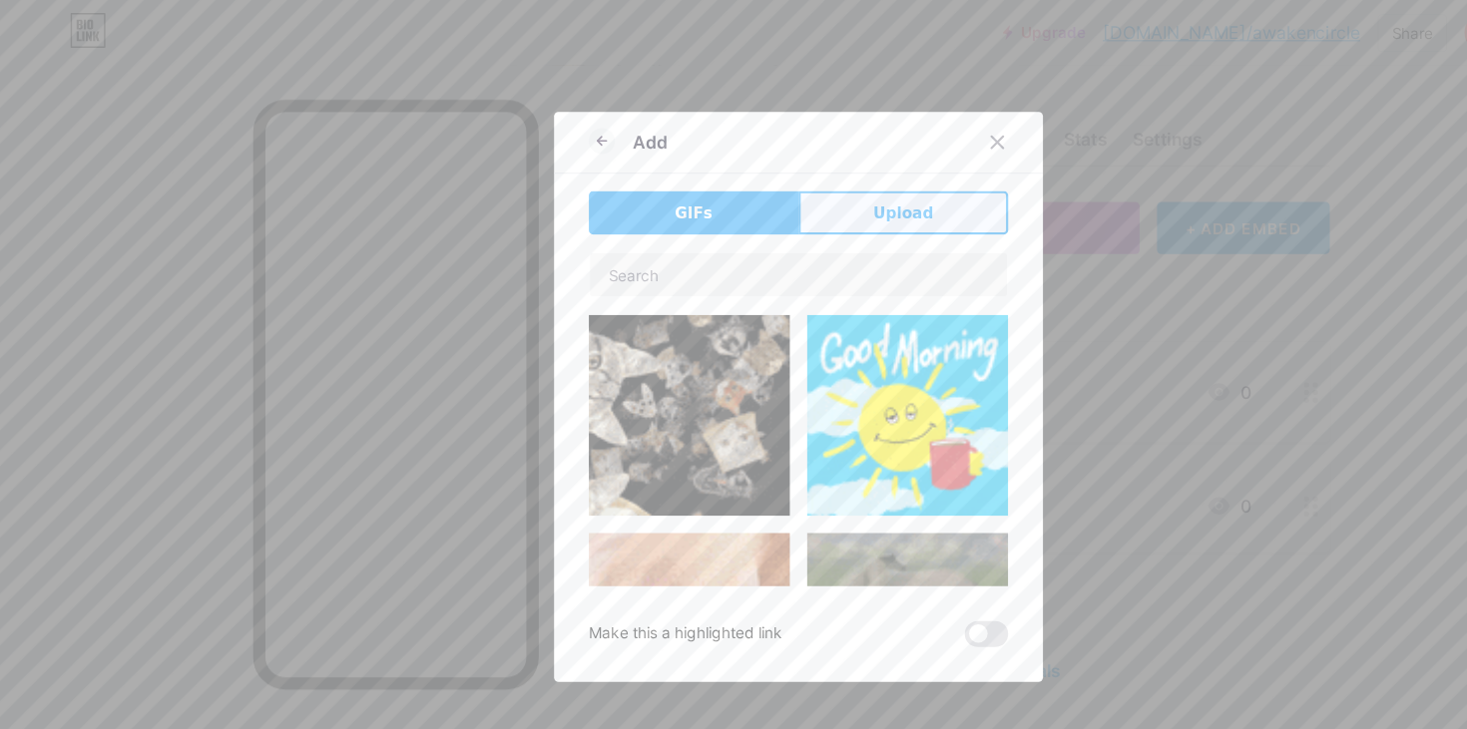
click at [829, 195] on span "Upload" at bounding box center [829, 196] width 55 height 21
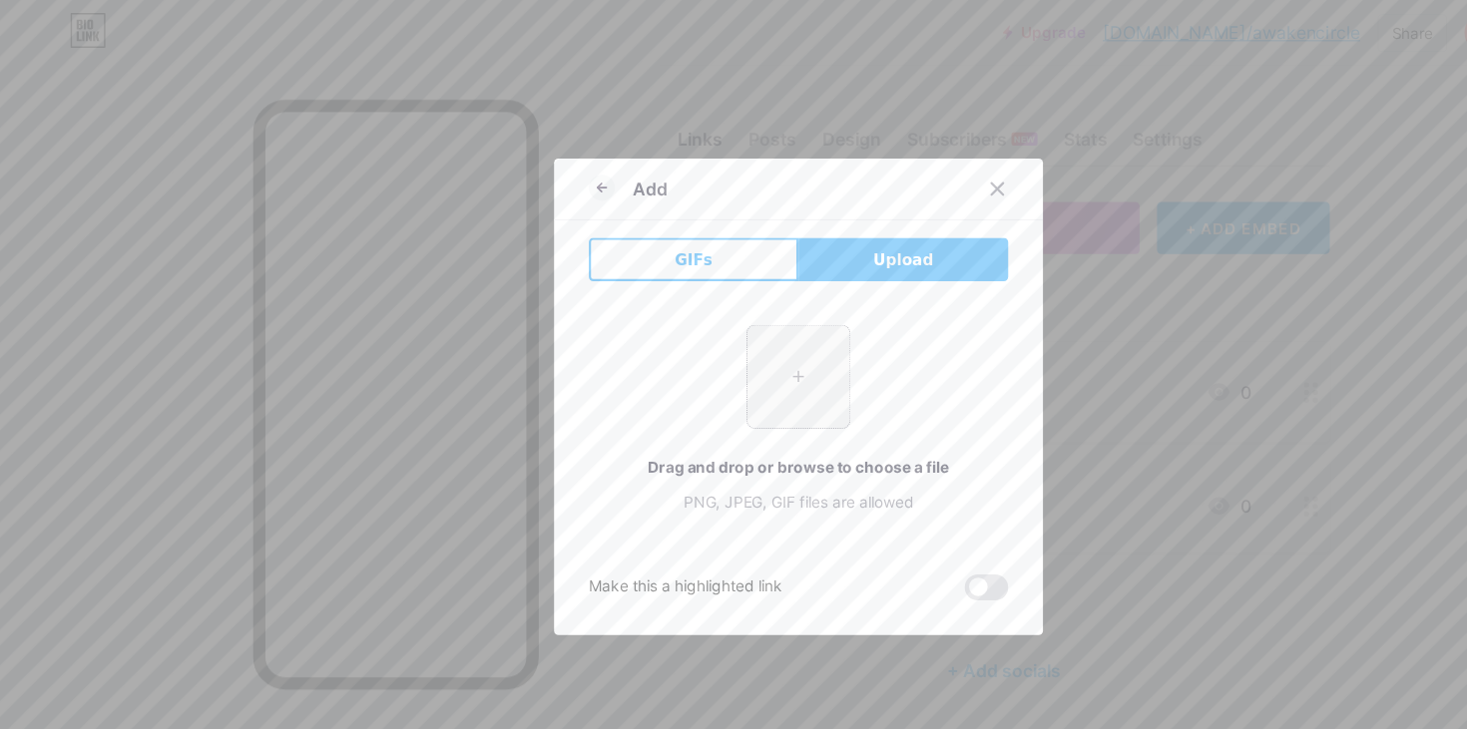
click at [714, 364] on input "file" at bounding box center [733, 346] width 94 height 94
type input "C:\fakepath\logo-2.png"
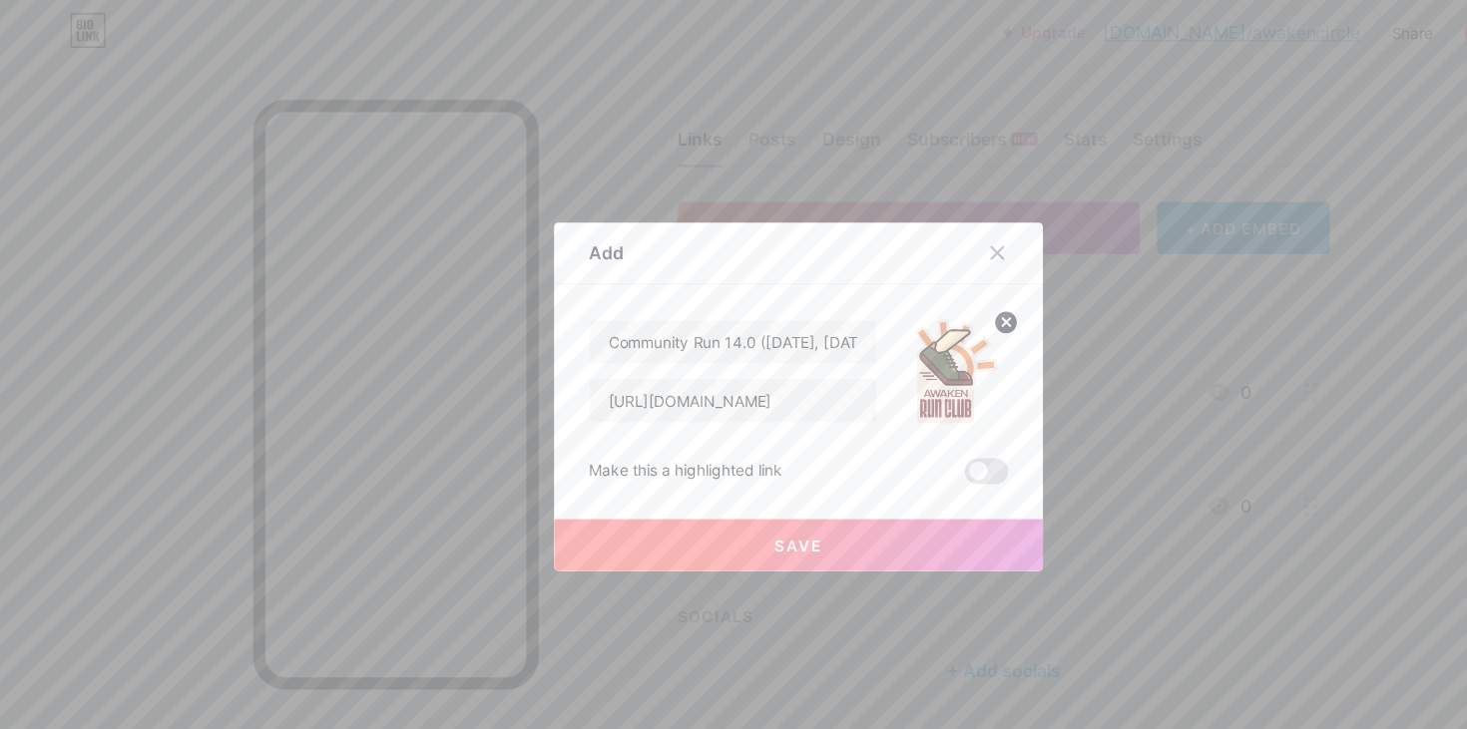
click at [912, 431] on span at bounding box center [906, 433] width 40 height 24
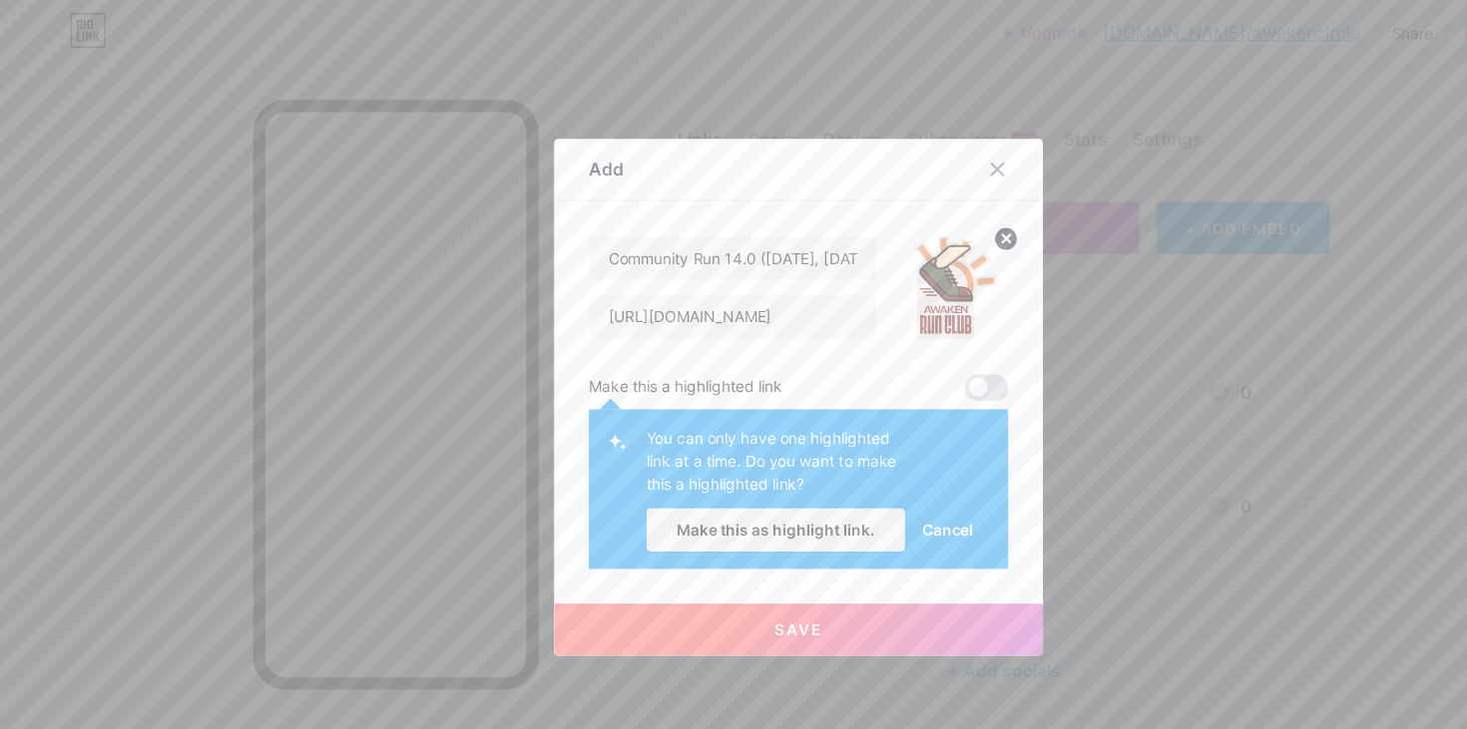
click at [846, 350] on div "Make this a highlighted link" at bounding box center [733, 356] width 385 height 24
click at [878, 488] on span "Cancel" at bounding box center [870, 486] width 47 height 21
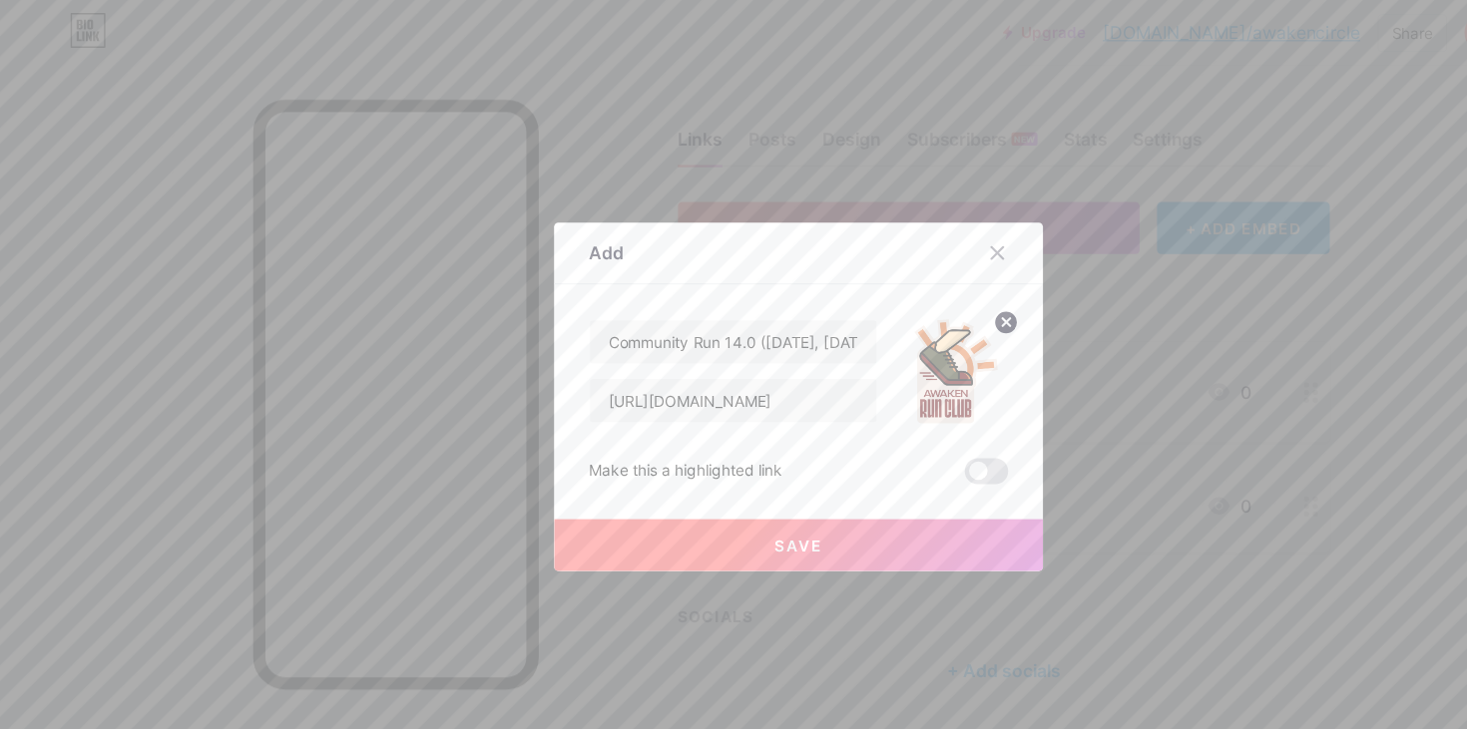
click at [767, 501] on button "Save" at bounding box center [733, 501] width 449 height 48
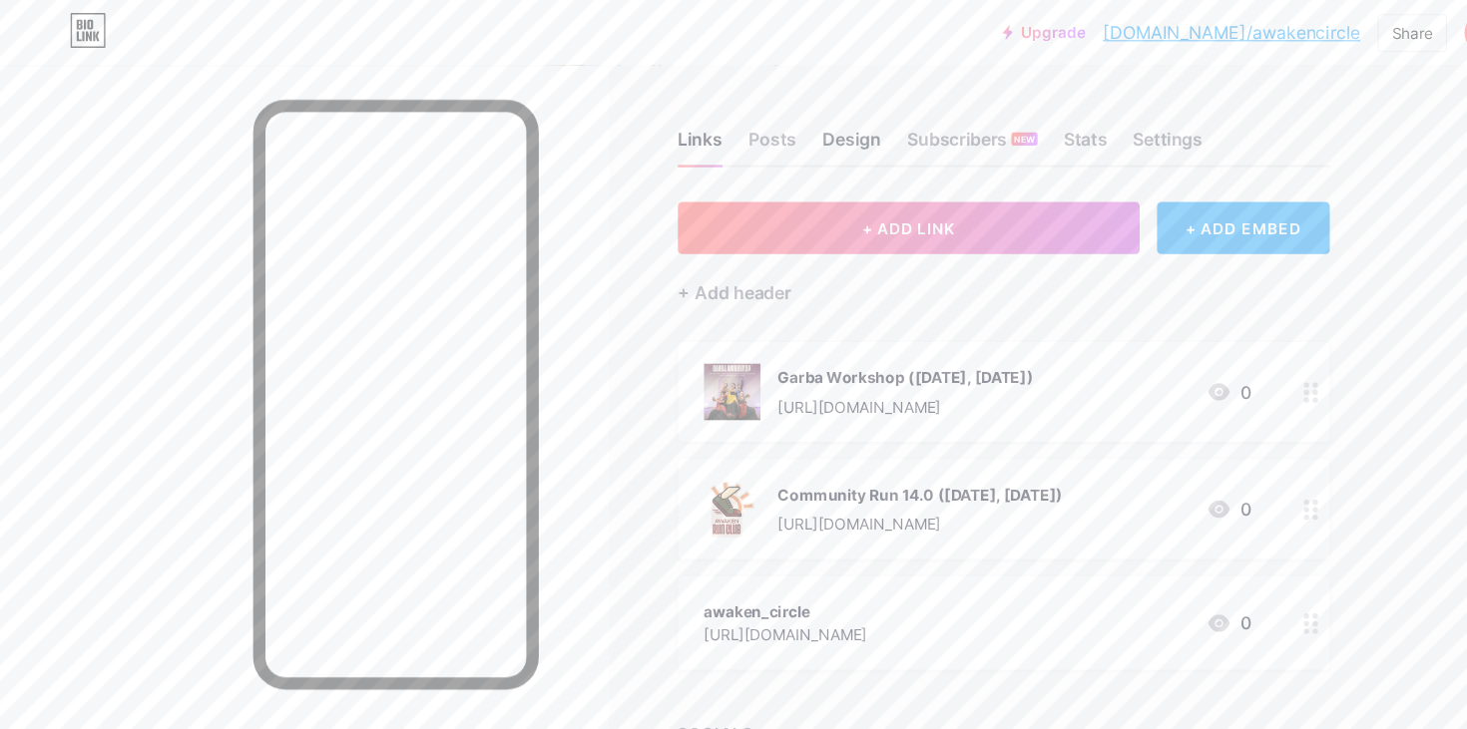
click at [785, 128] on div "Design" at bounding box center [782, 134] width 54 height 36
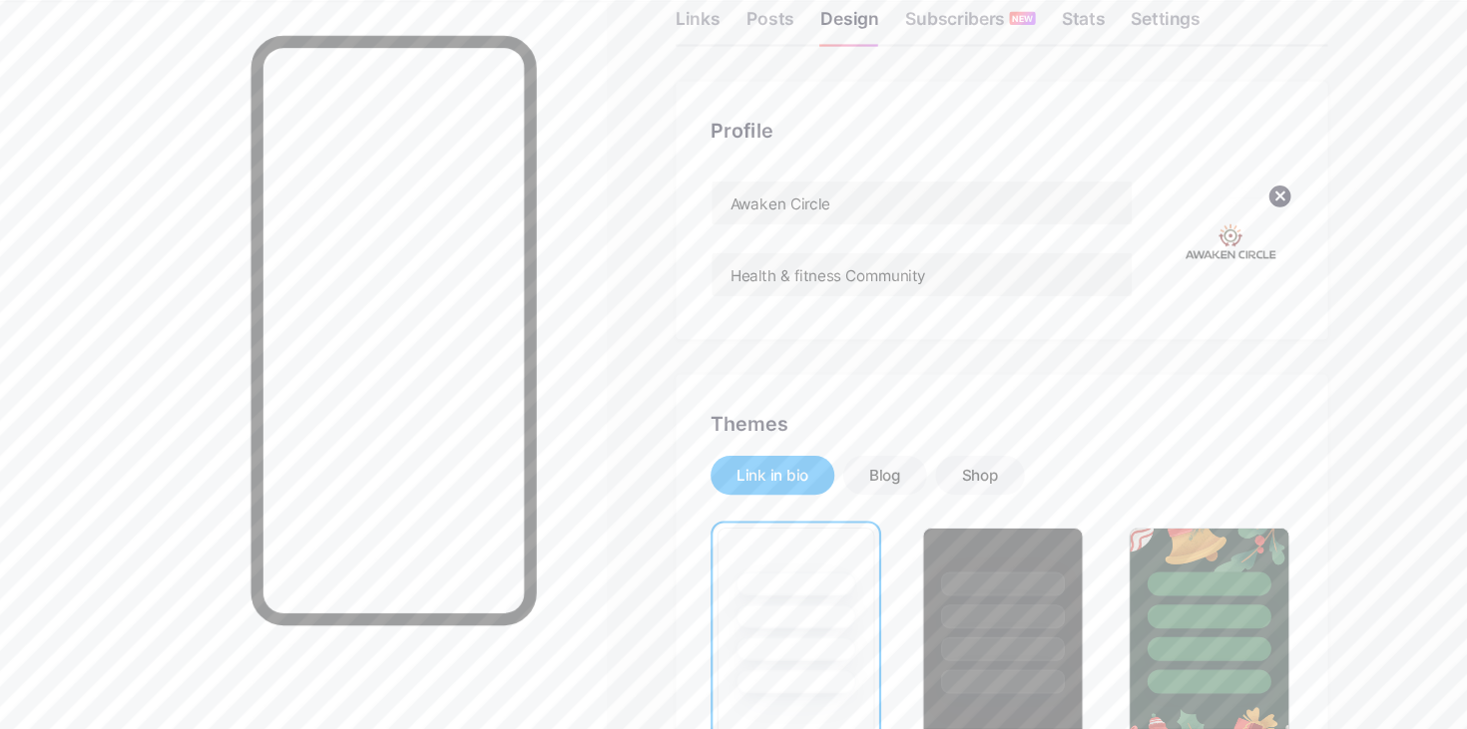
scroll to position [53, 0]
click at [812, 489] on div "Blog" at bounding box center [814, 495] width 29 height 20
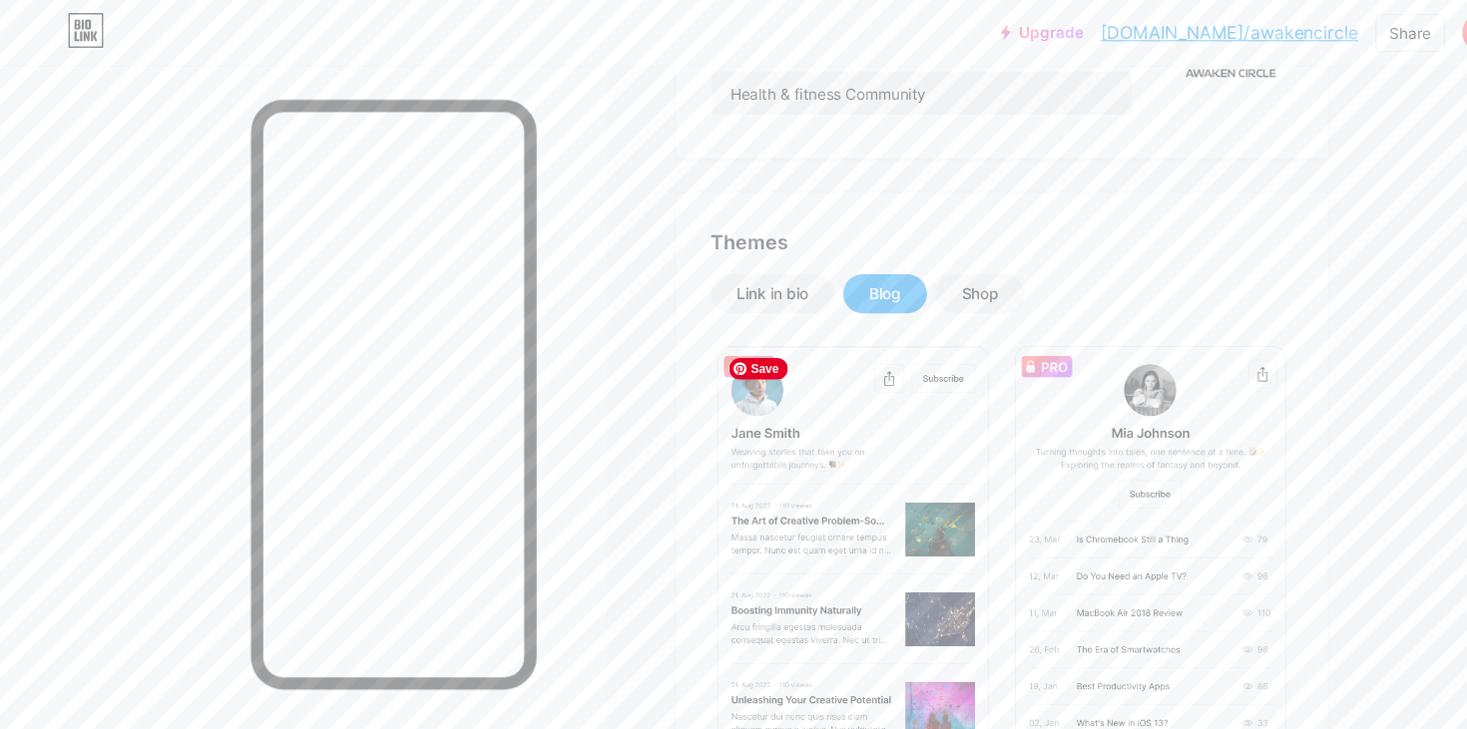
scroll to position [212, 0]
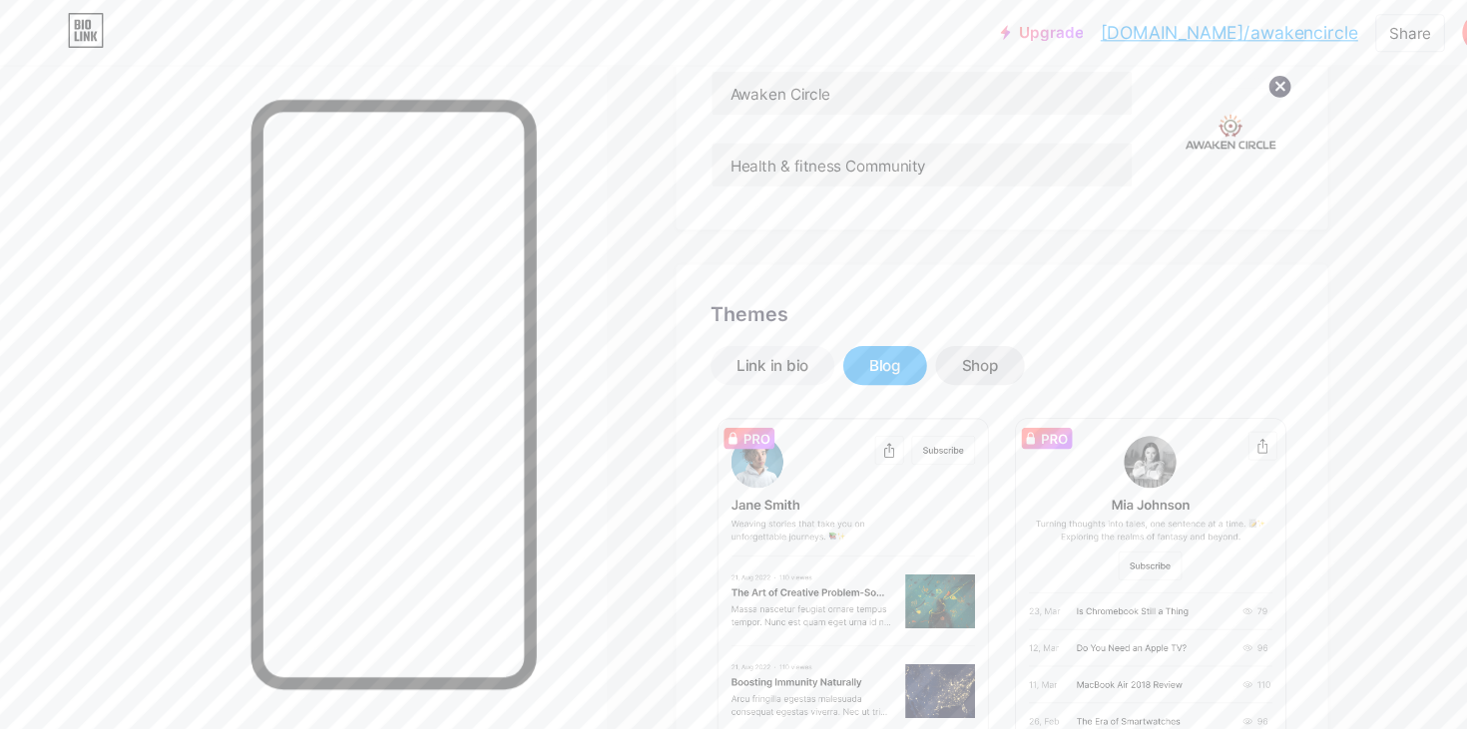
click at [912, 334] on div "Shop" at bounding box center [902, 336] width 34 height 20
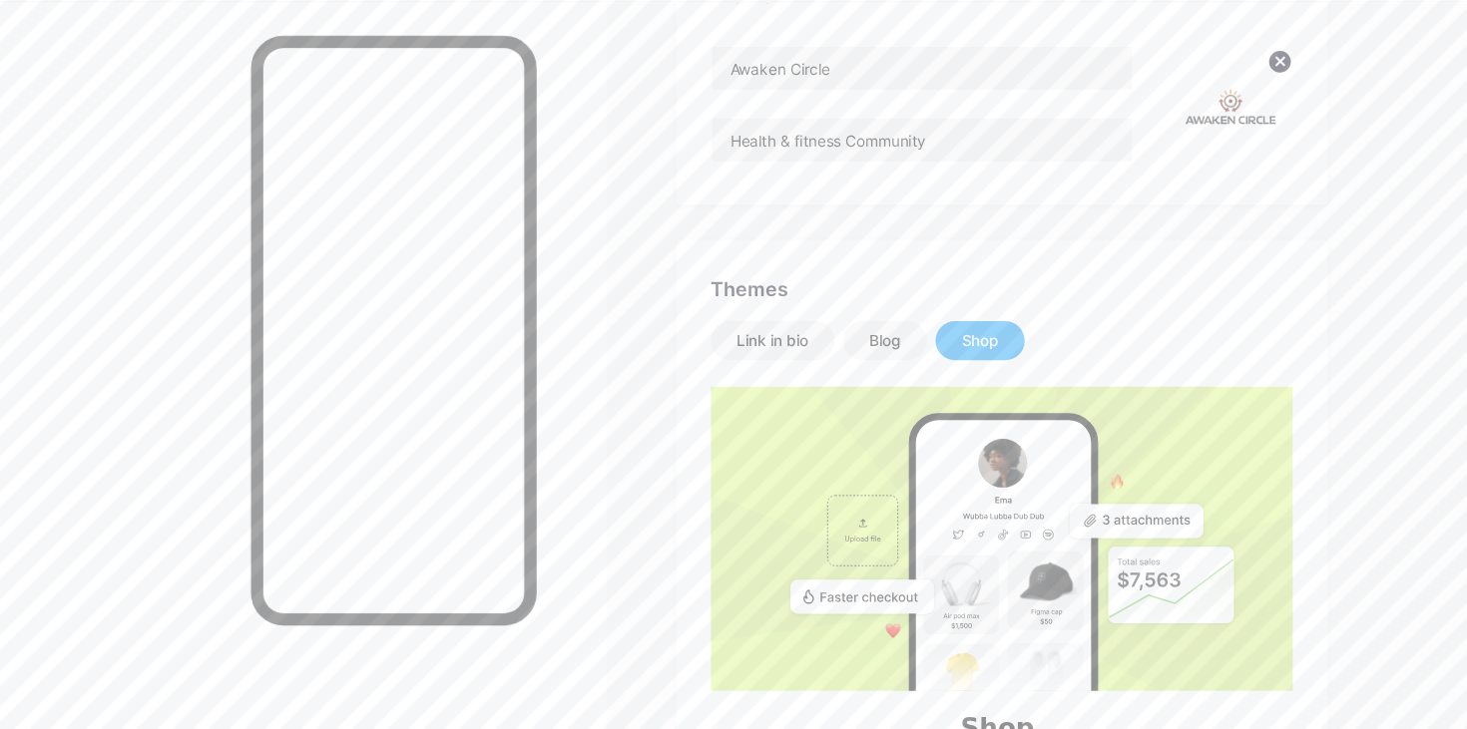
scroll to position [182, 0]
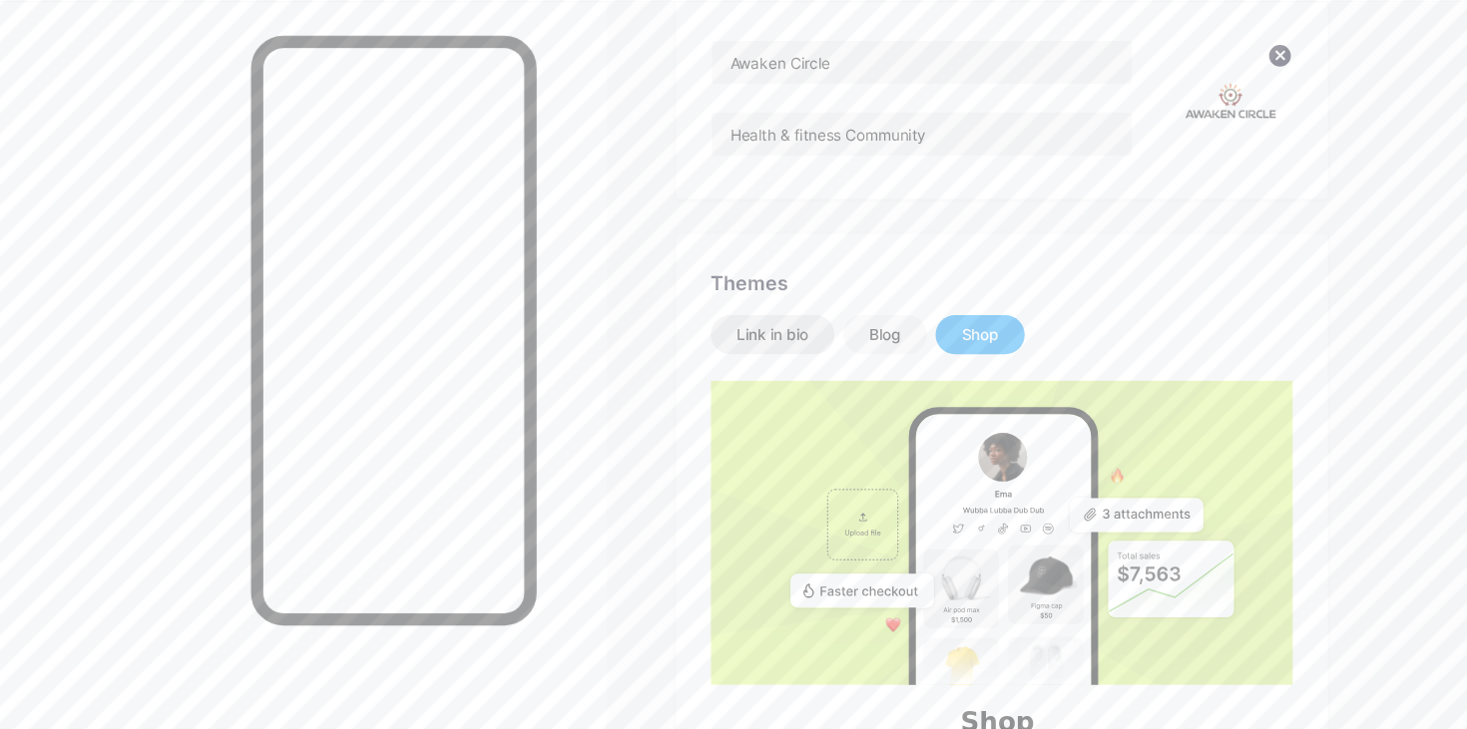
click at [734, 373] on div "Link in bio" at bounding box center [711, 366] width 66 height 20
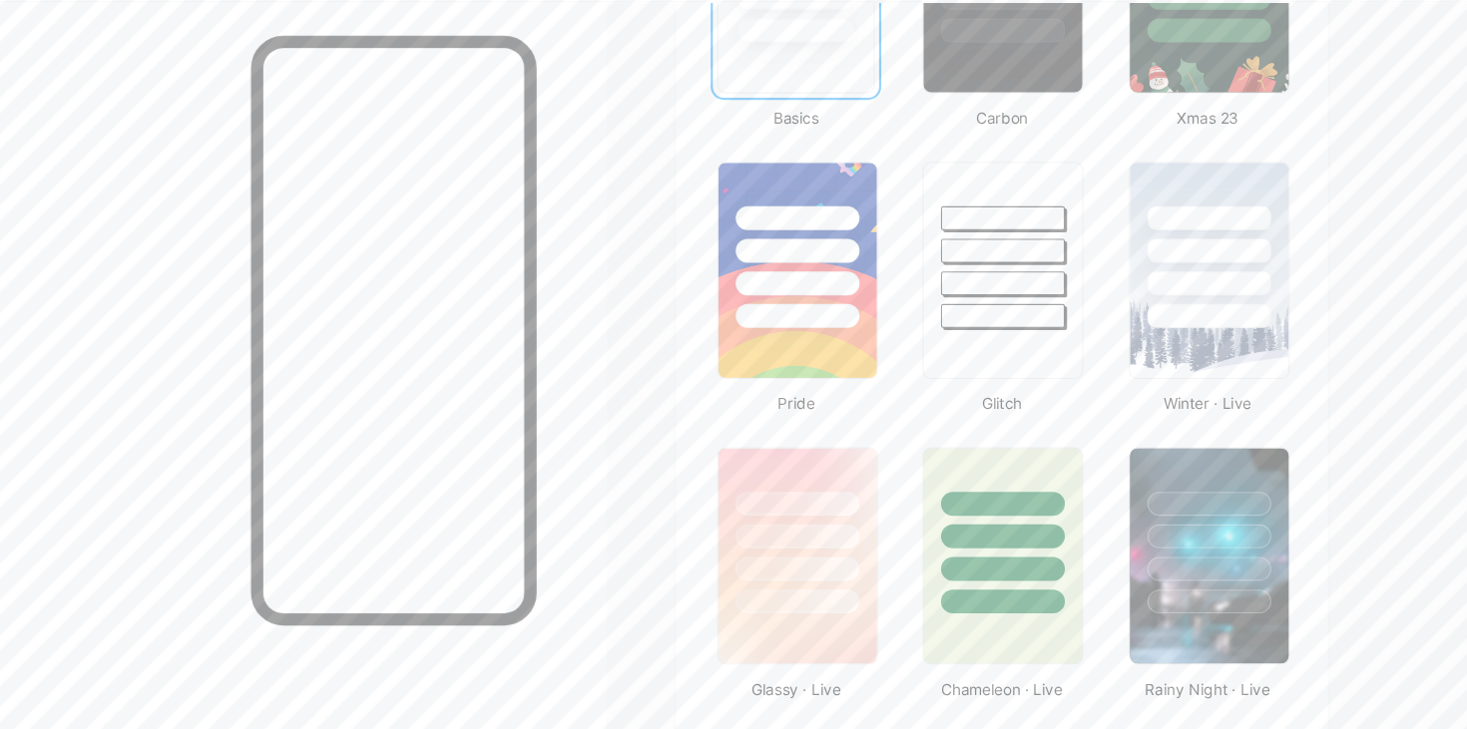
scroll to position [676, 0]
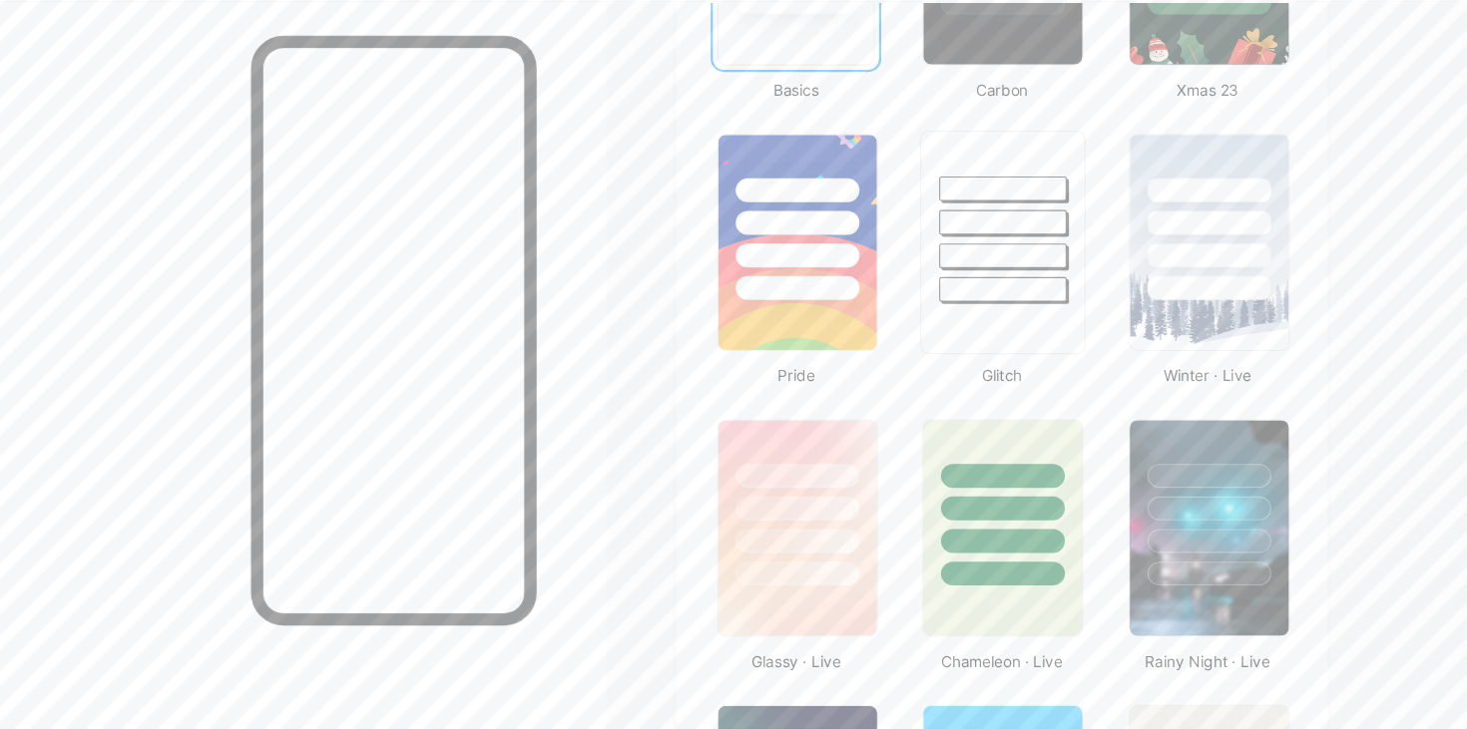
click at [928, 280] on div at bounding box center [923, 258] width 150 height 157
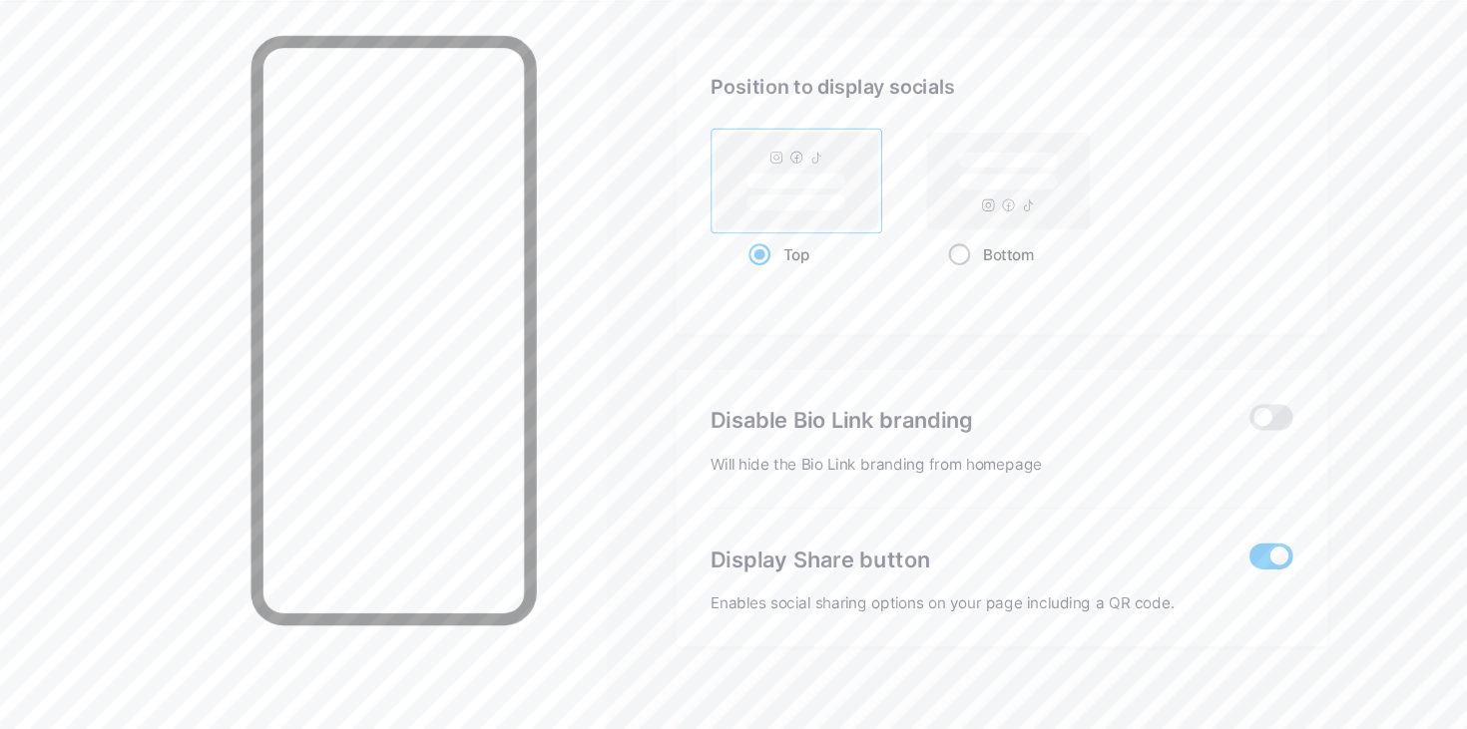
scroll to position [2658, 0]
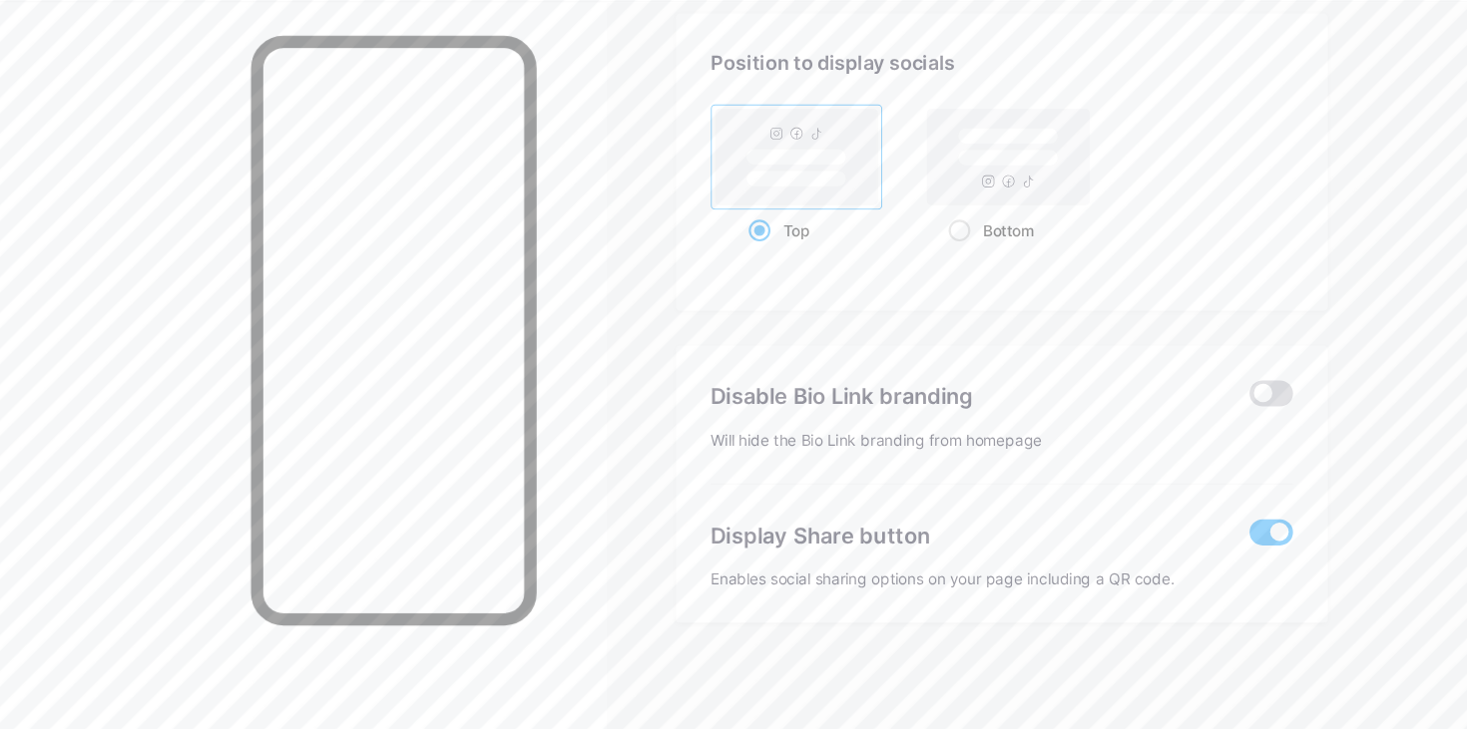
click at [1167, 419] on span at bounding box center [1169, 420] width 40 height 24
click at [1149, 425] on input "checkbox" at bounding box center [1149, 425] width 0 height 0
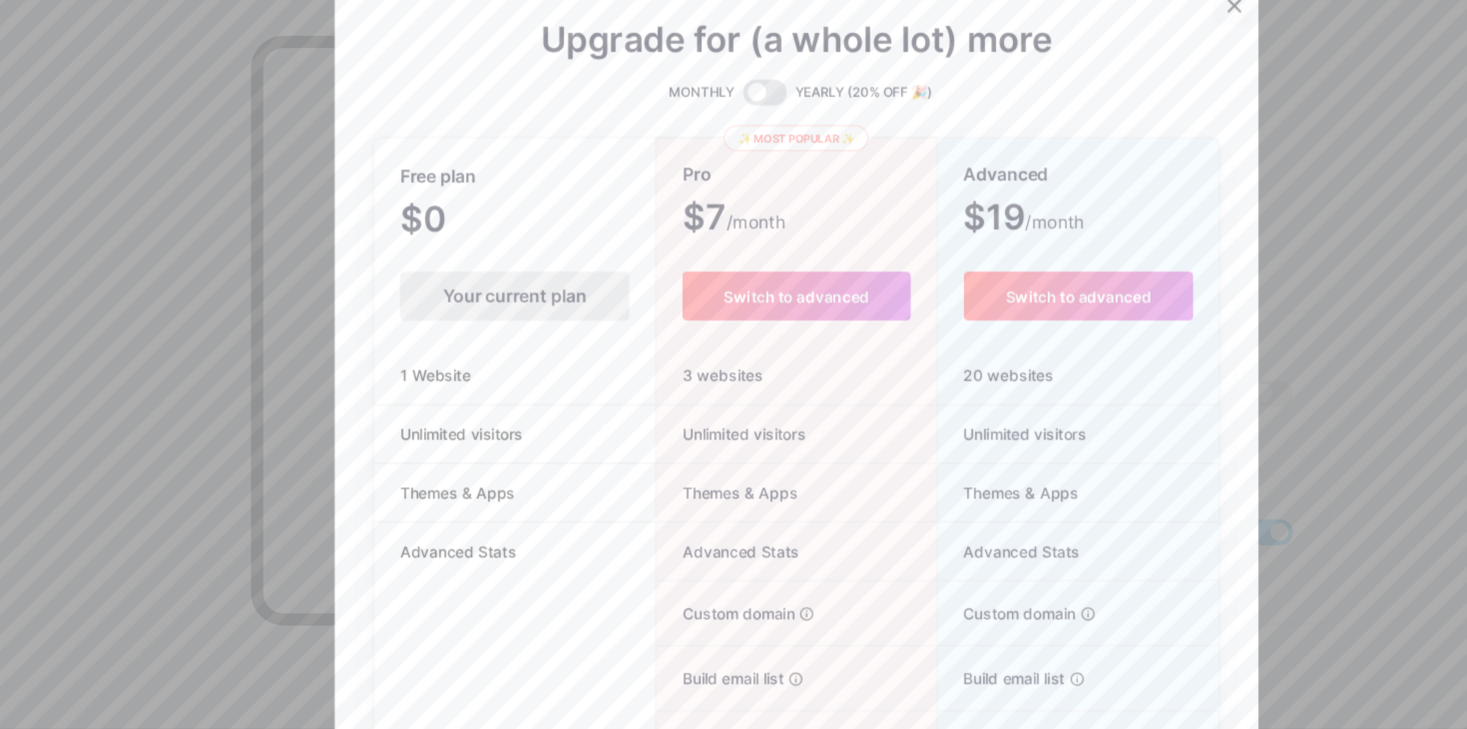
click at [1140, 65] on icon at bounding box center [1135, 64] width 16 height 16
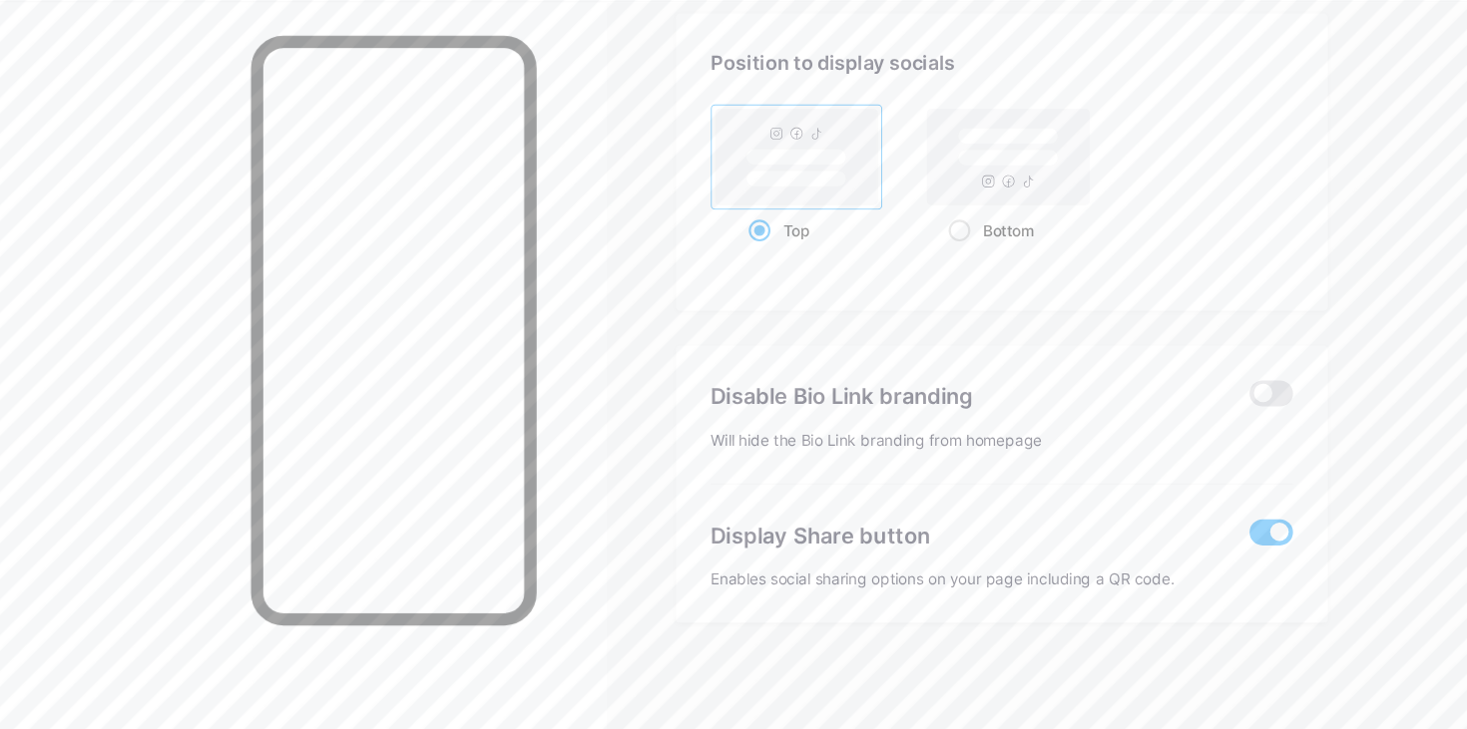
click at [1165, 542] on span at bounding box center [1169, 548] width 40 height 24
click at [1149, 553] on input "checkbox" at bounding box center [1149, 553] width 0 height 0
click at [1180, 545] on span at bounding box center [1169, 548] width 40 height 24
click at [1149, 553] on input "checkbox" at bounding box center [1149, 553] width 0 height 0
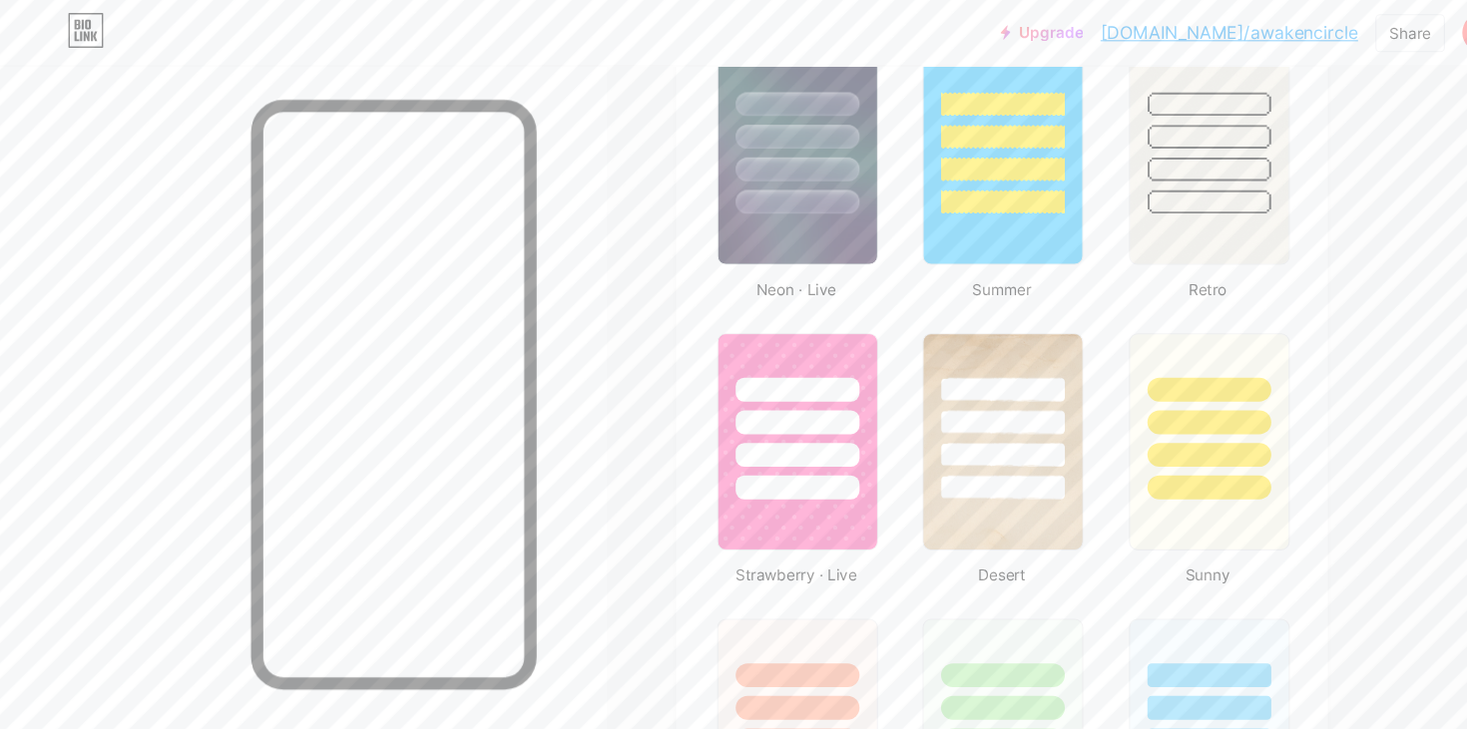
scroll to position [1282, 0]
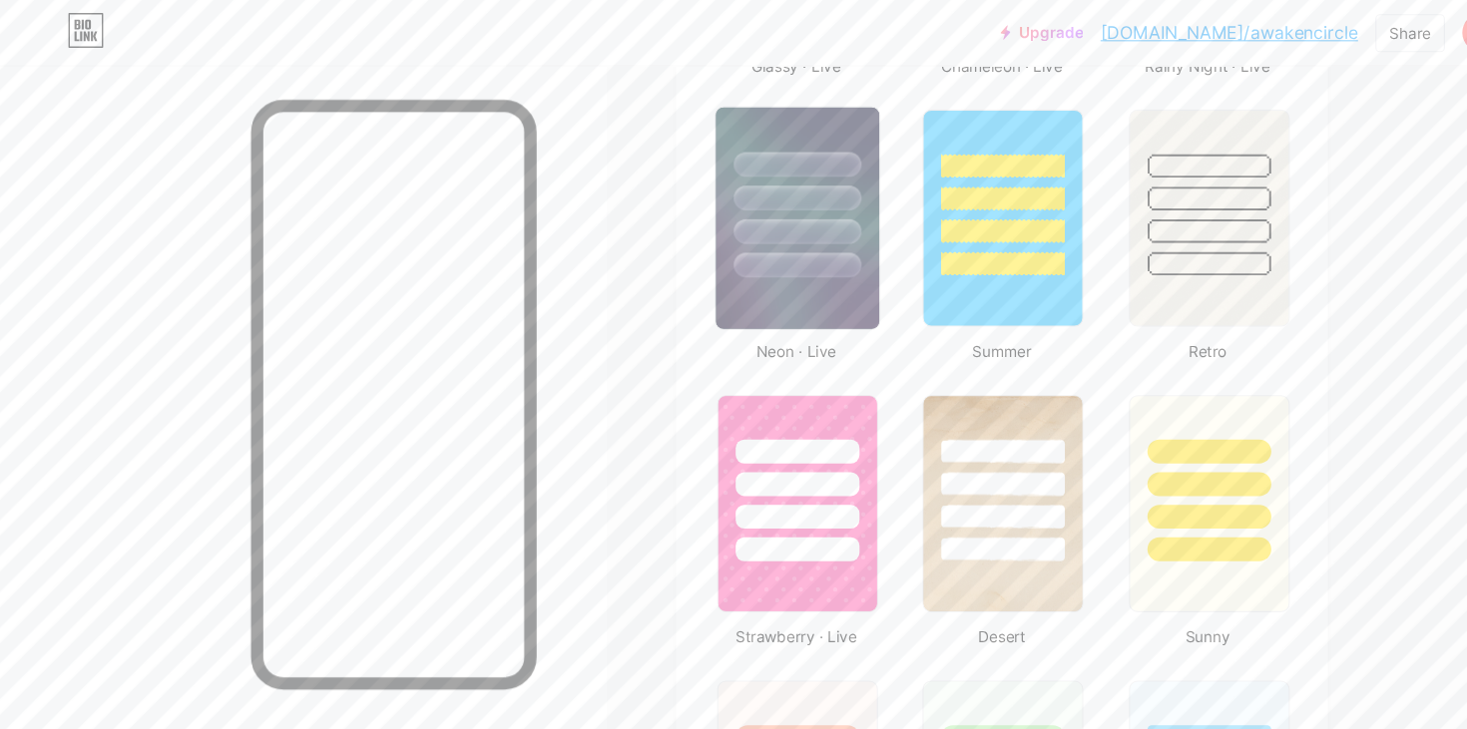
click at [762, 179] on div at bounding box center [733, 182] width 117 height 23
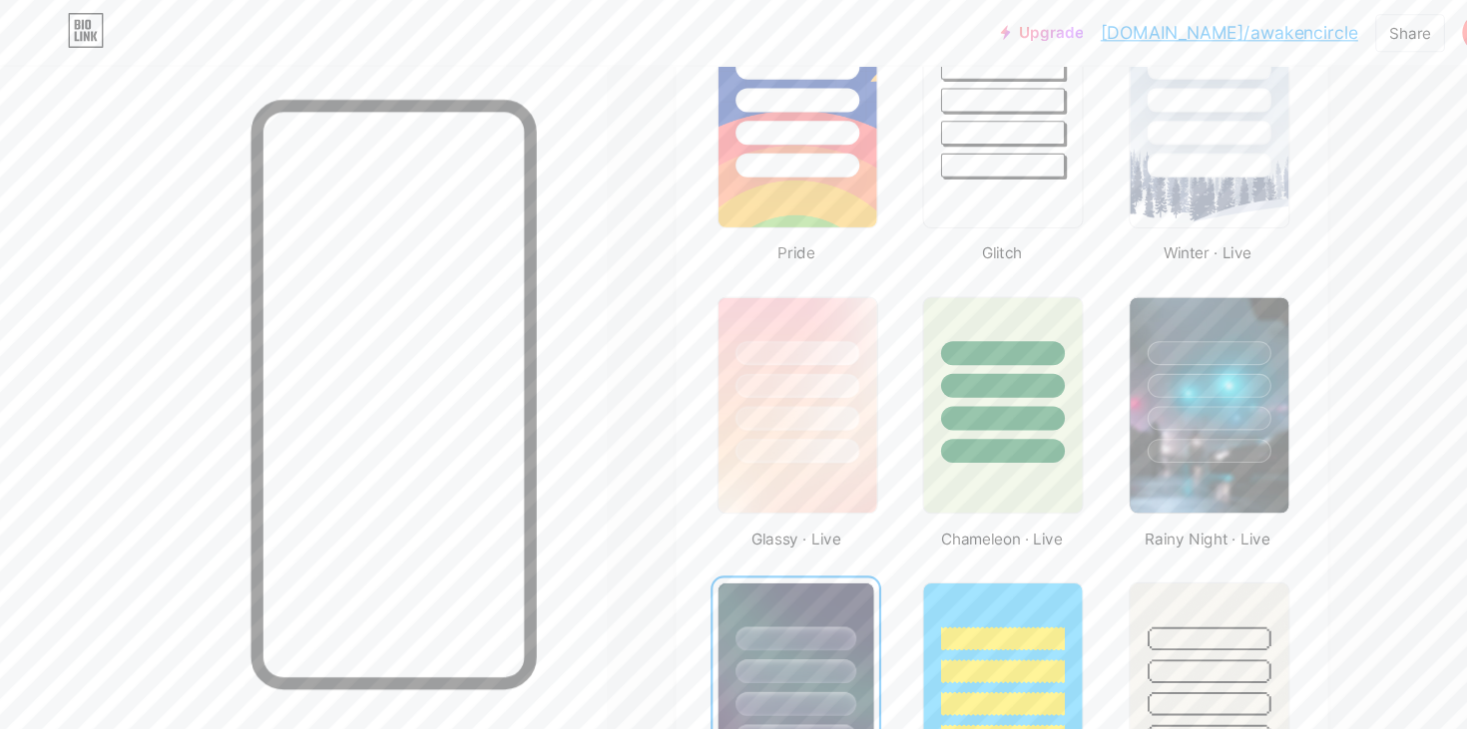
scroll to position [819, 0]
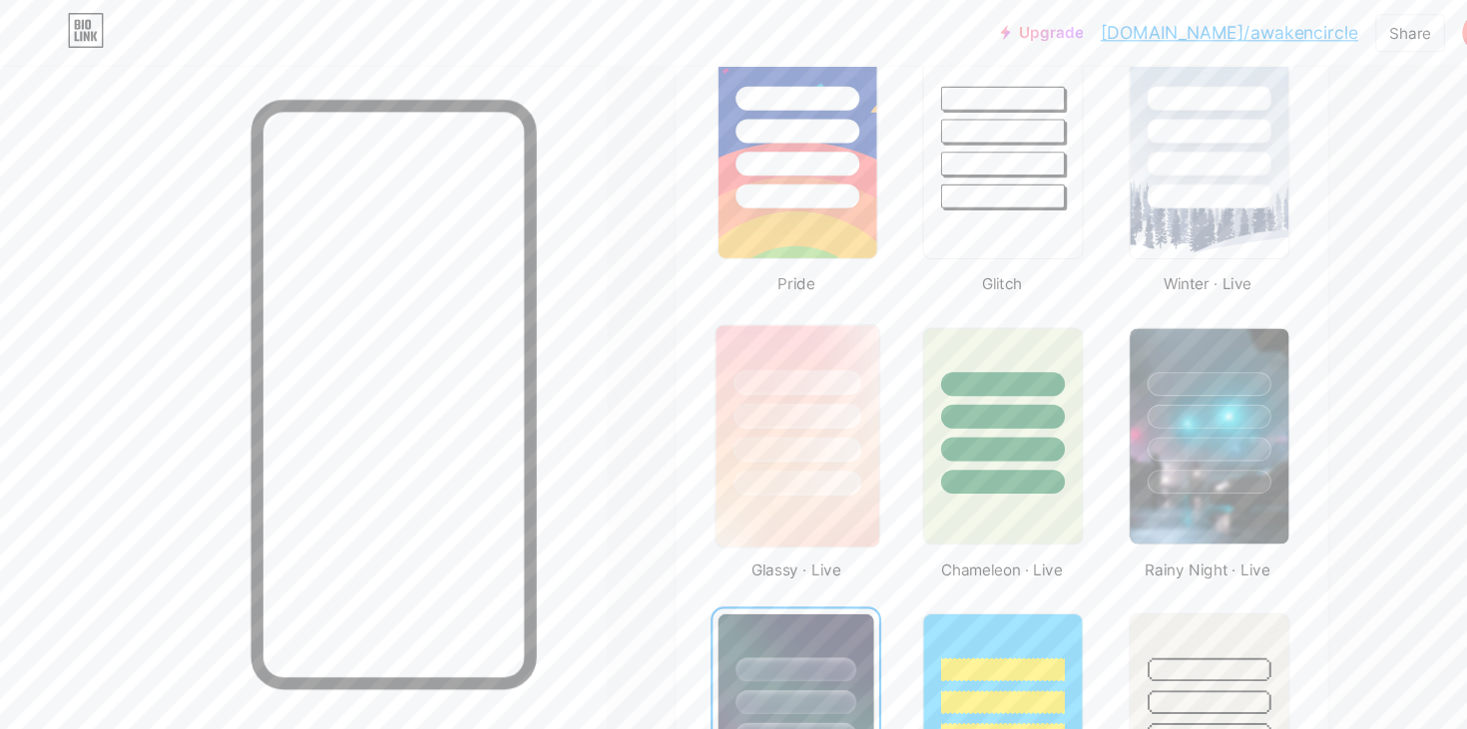
click at [754, 383] on div at bounding box center [733, 382] width 117 height 23
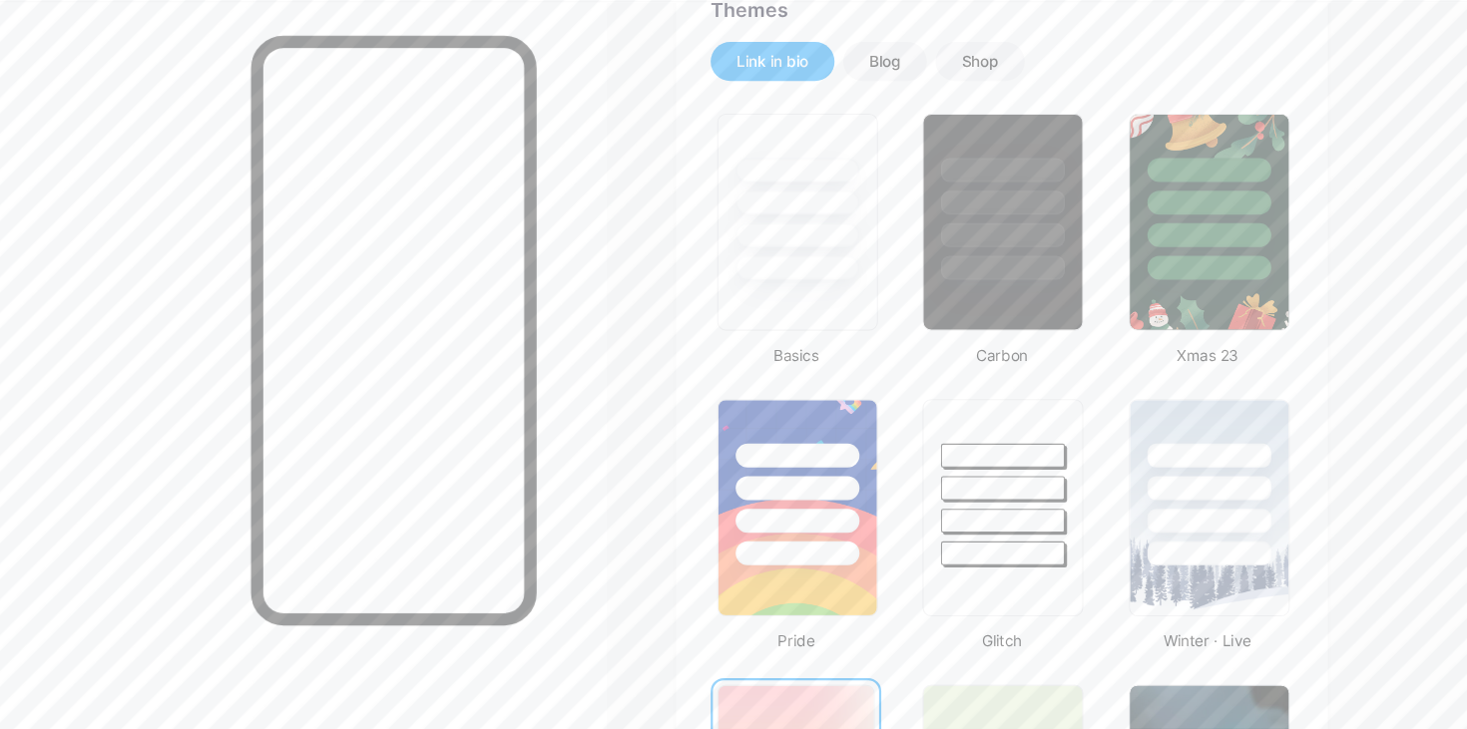
scroll to position [603, 0]
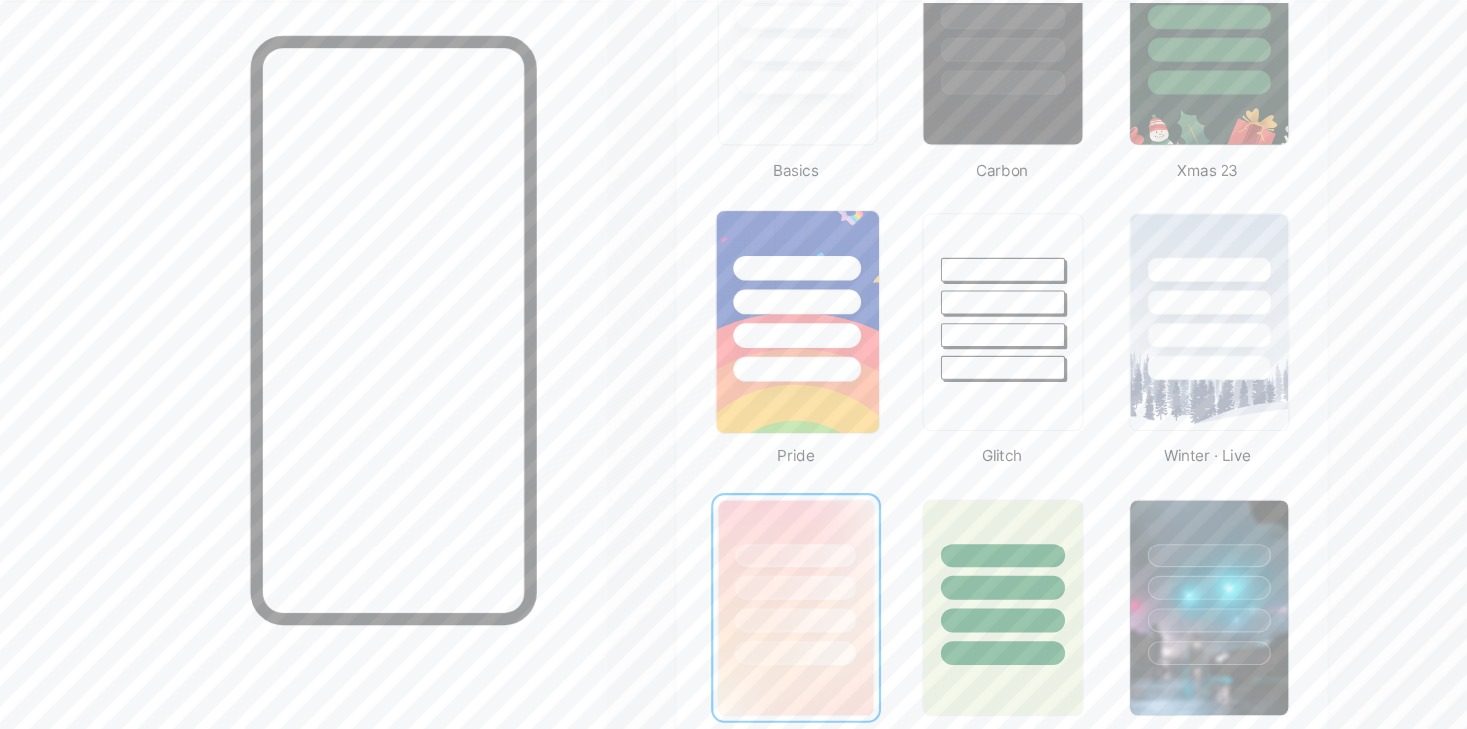
click at [772, 363] on div at bounding box center [733, 367] width 117 height 23
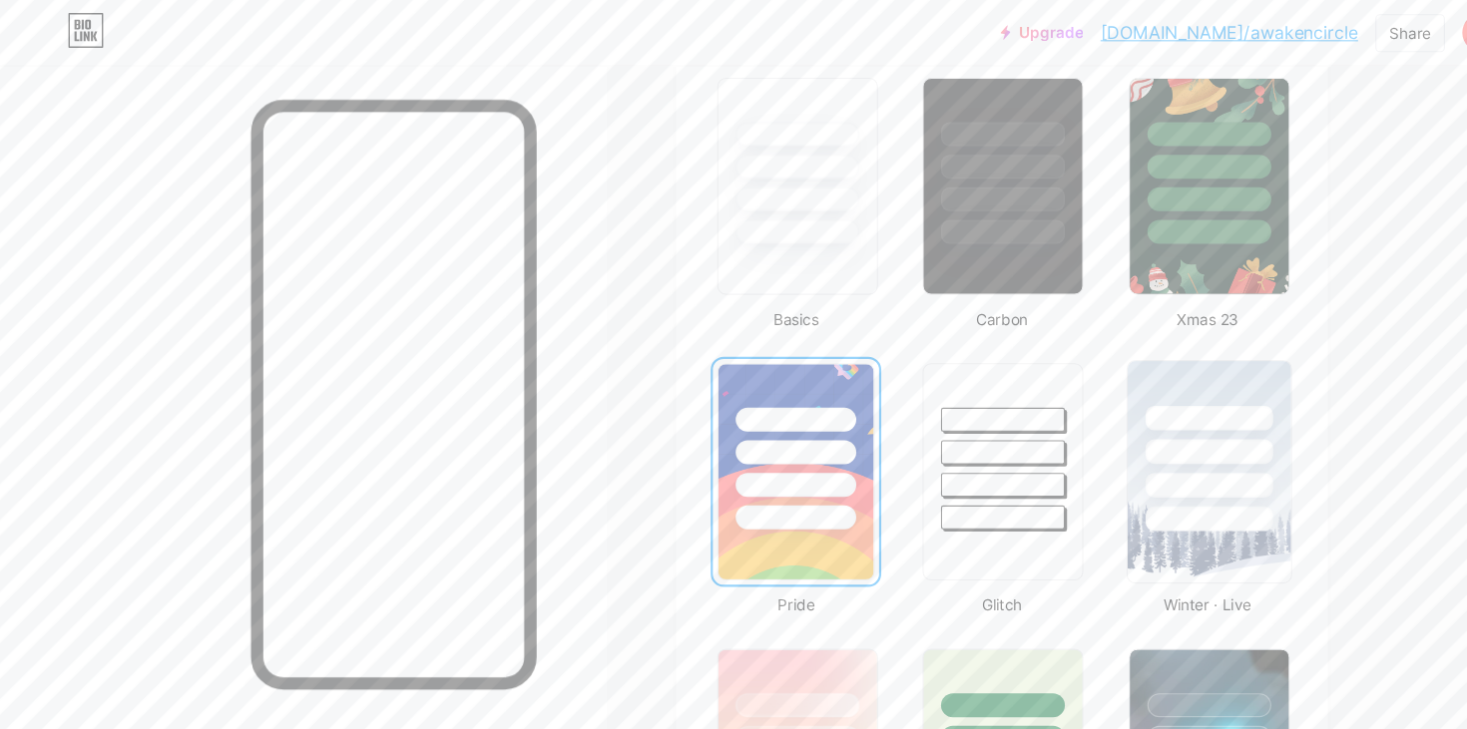
scroll to position [485, 0]
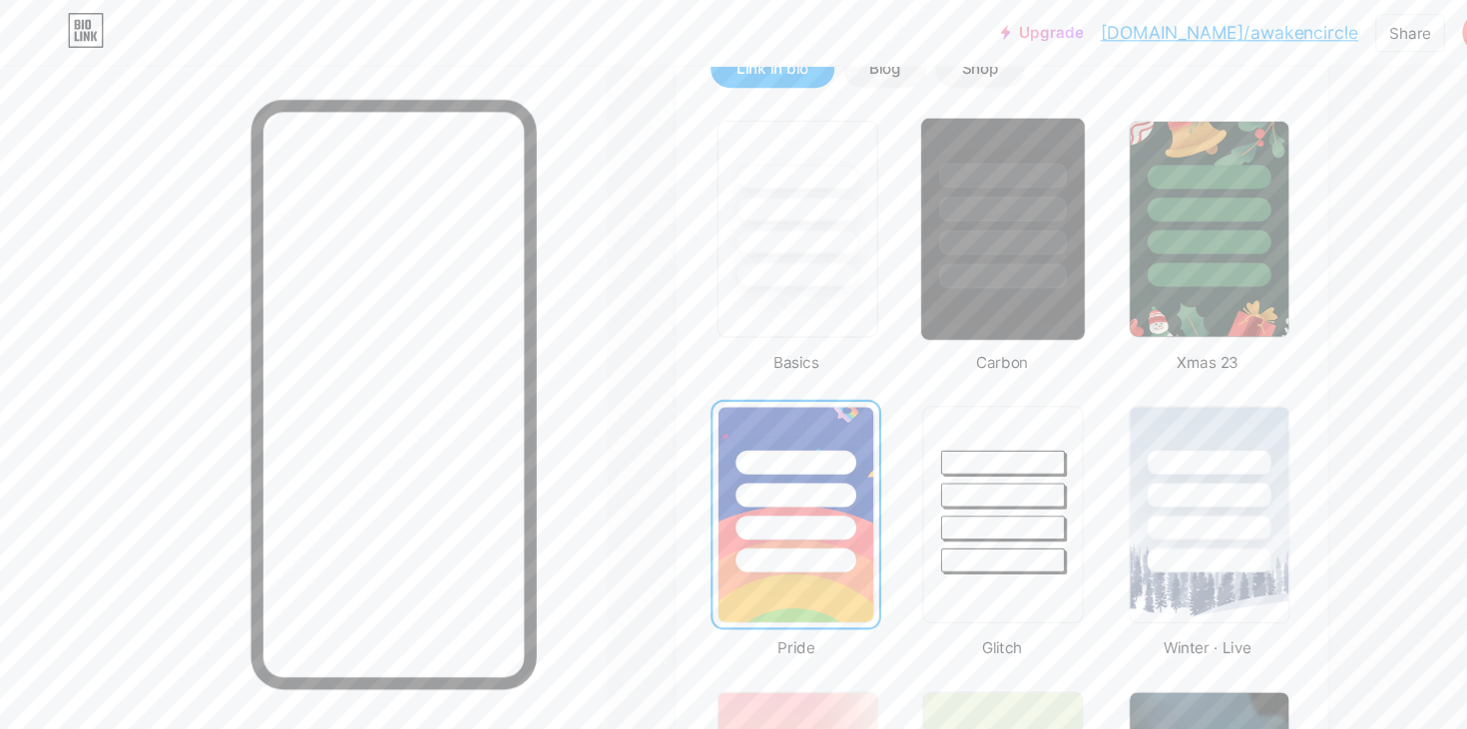
click at [971, 265] on div at bounding box center [923, 211] width 152 height 206
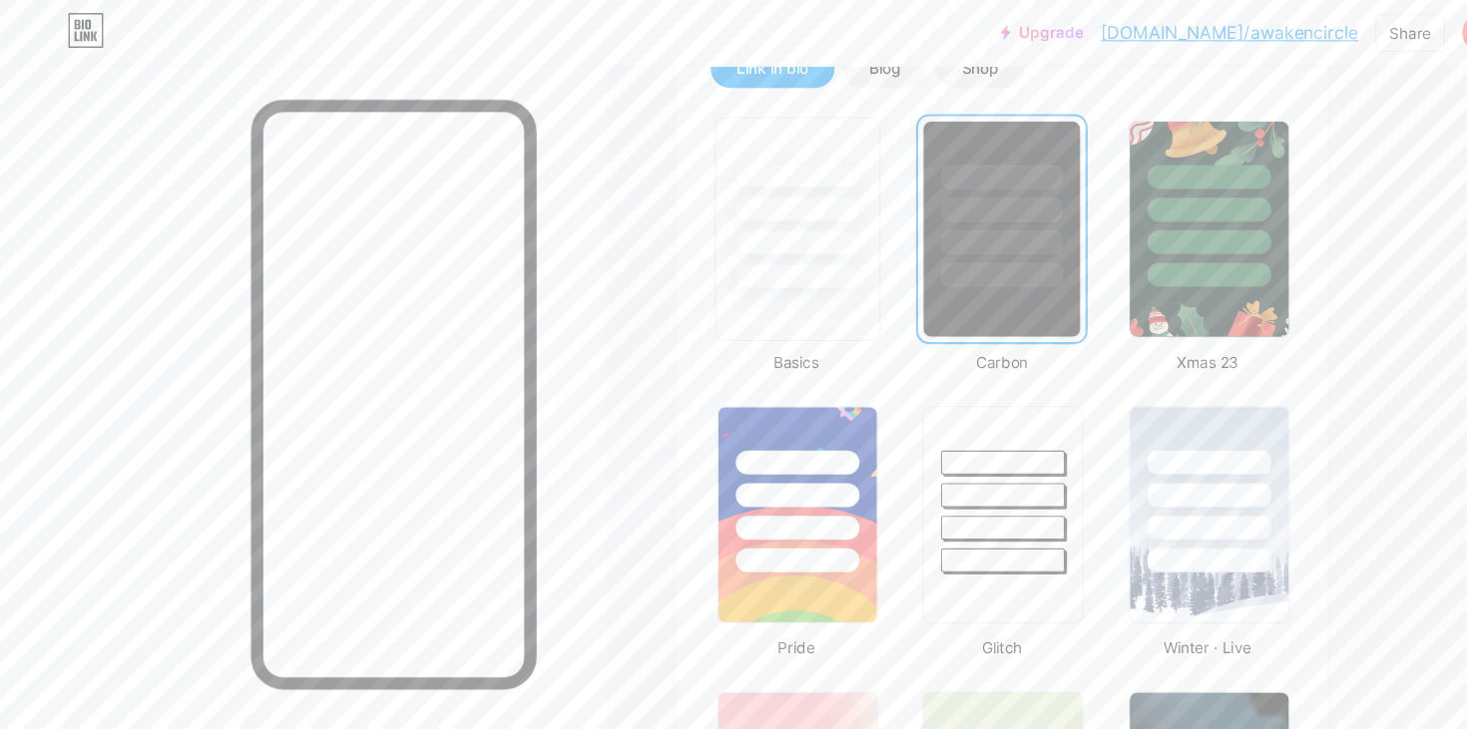
click at [769, 226] on div at bounding box center [733, 223] width 117 height 23
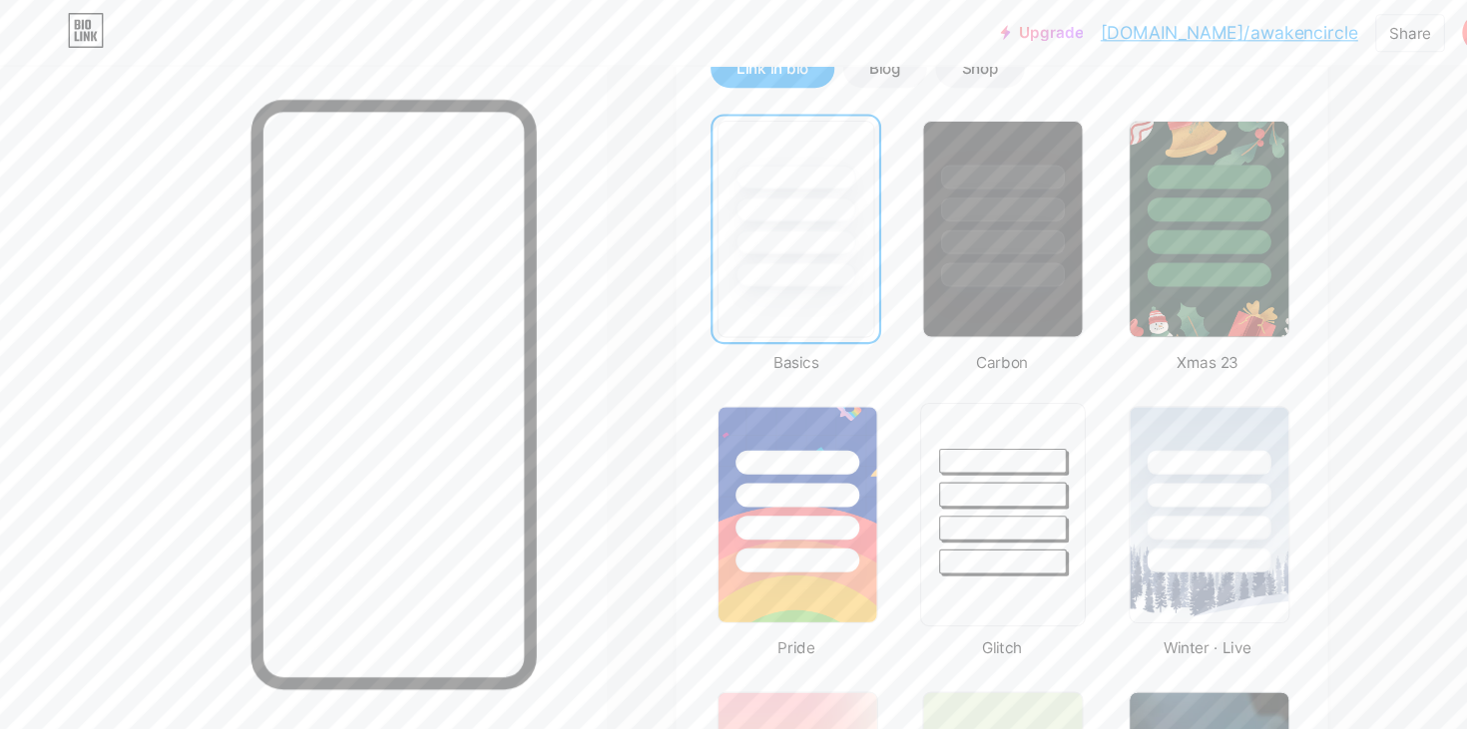
click at [903, 461] on div at bounding box center [923, 454] width 117 height 23
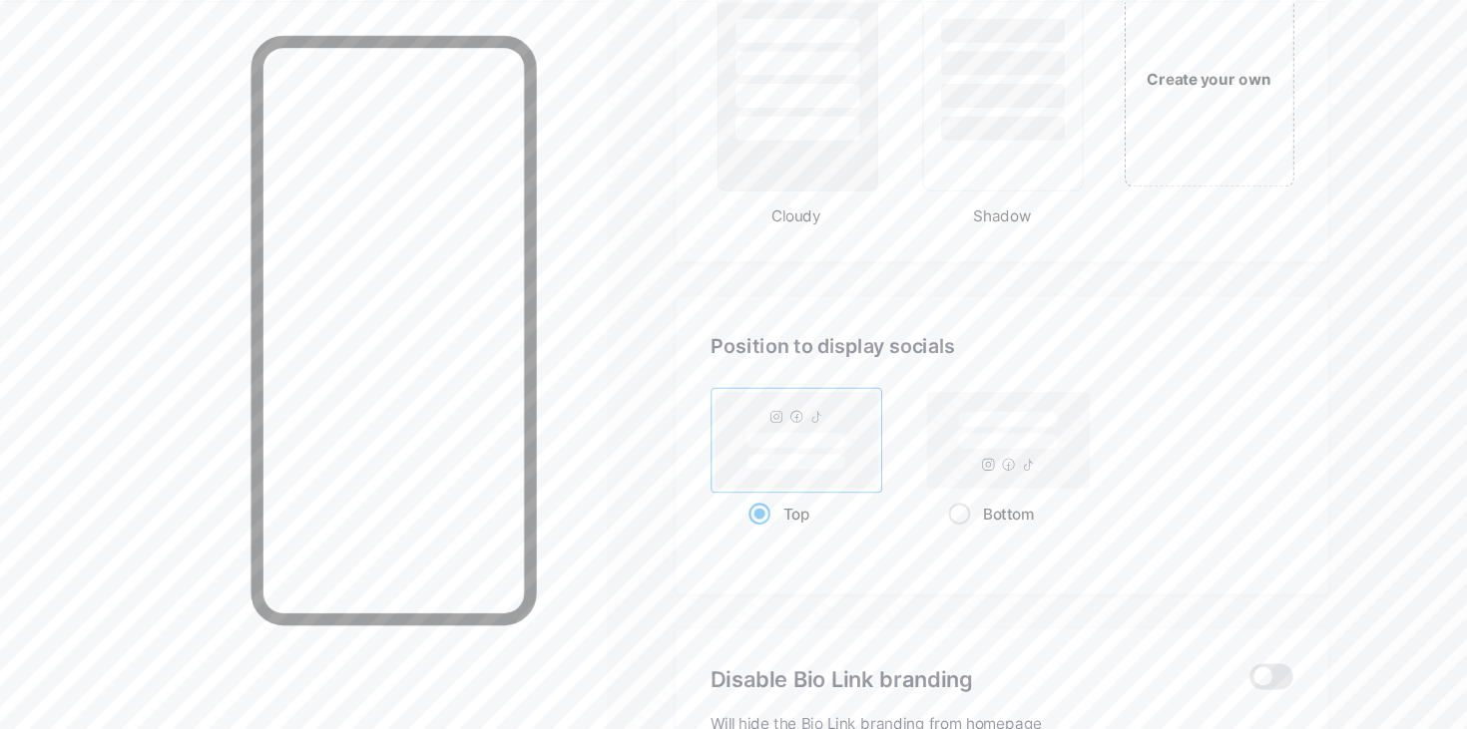
scroll to position [2423, 0]
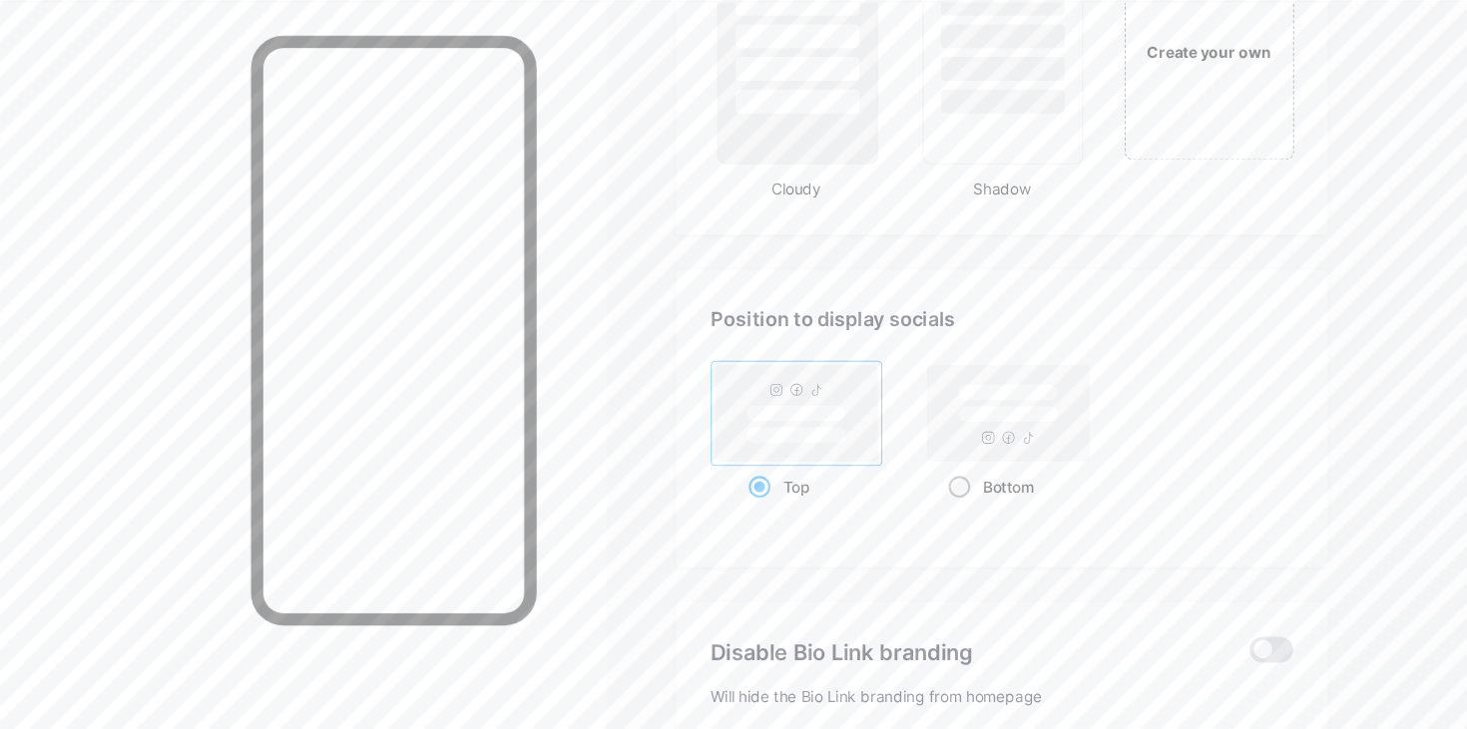
click at [885, 505] on span at bounding box center [883, 506] width 20 height 20
click at [885, 524] on input "Bottom" at bounding box center [879, 530] width 13 height 13
radio input "true"
click at [695, 501] on span at bounding box center [699, 506] width 20 height 20
click at [695, 524] on input "Top" at bounding box center [695, 530] width 13 height 13
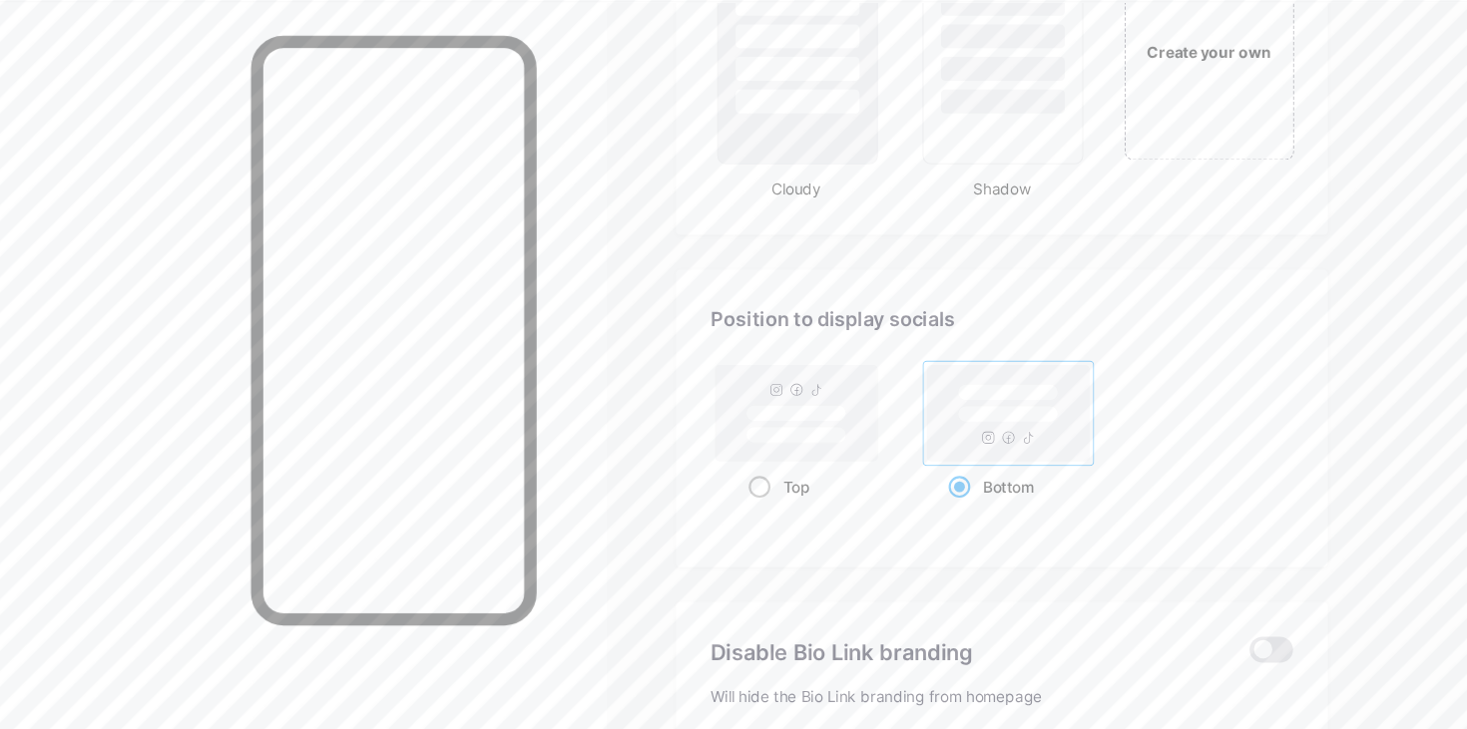
radio input "true"
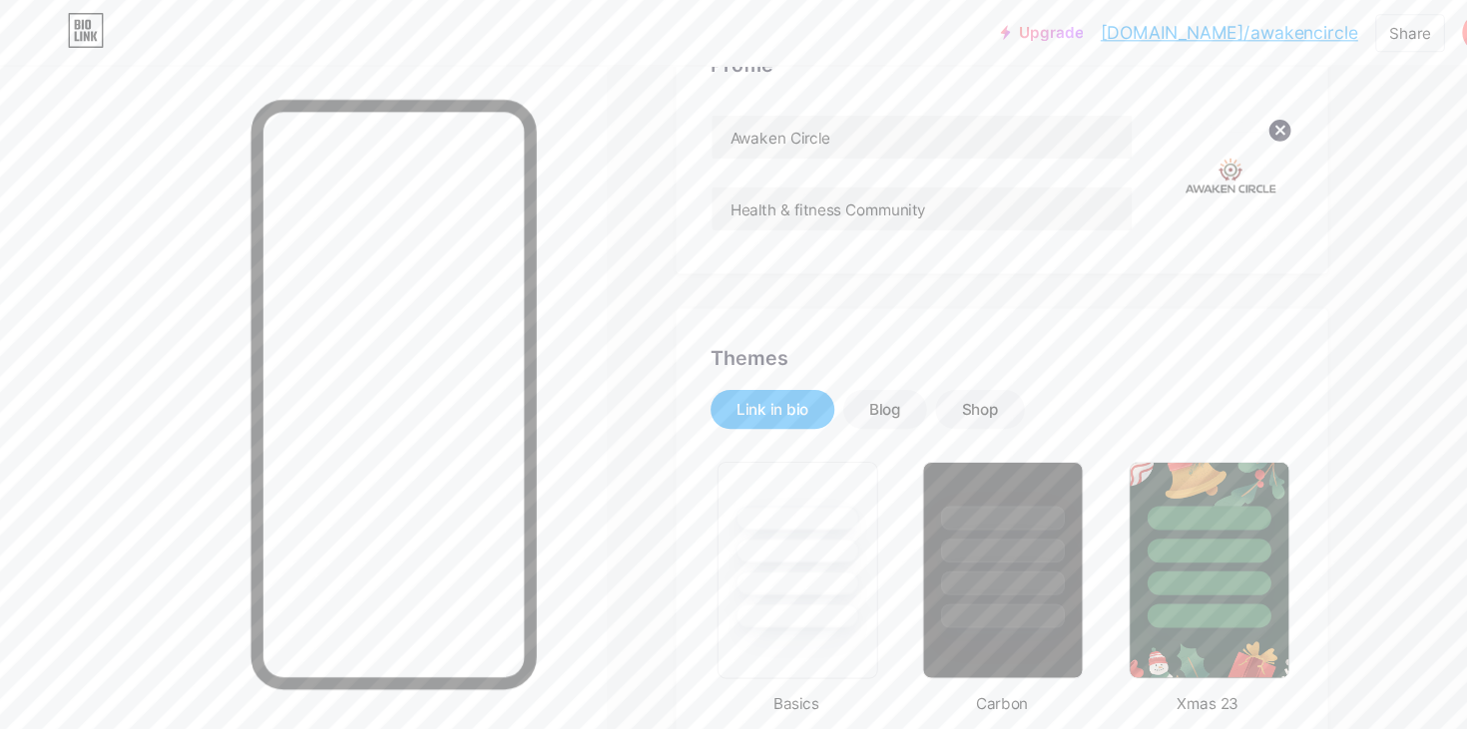
scroll to position [0, 0]
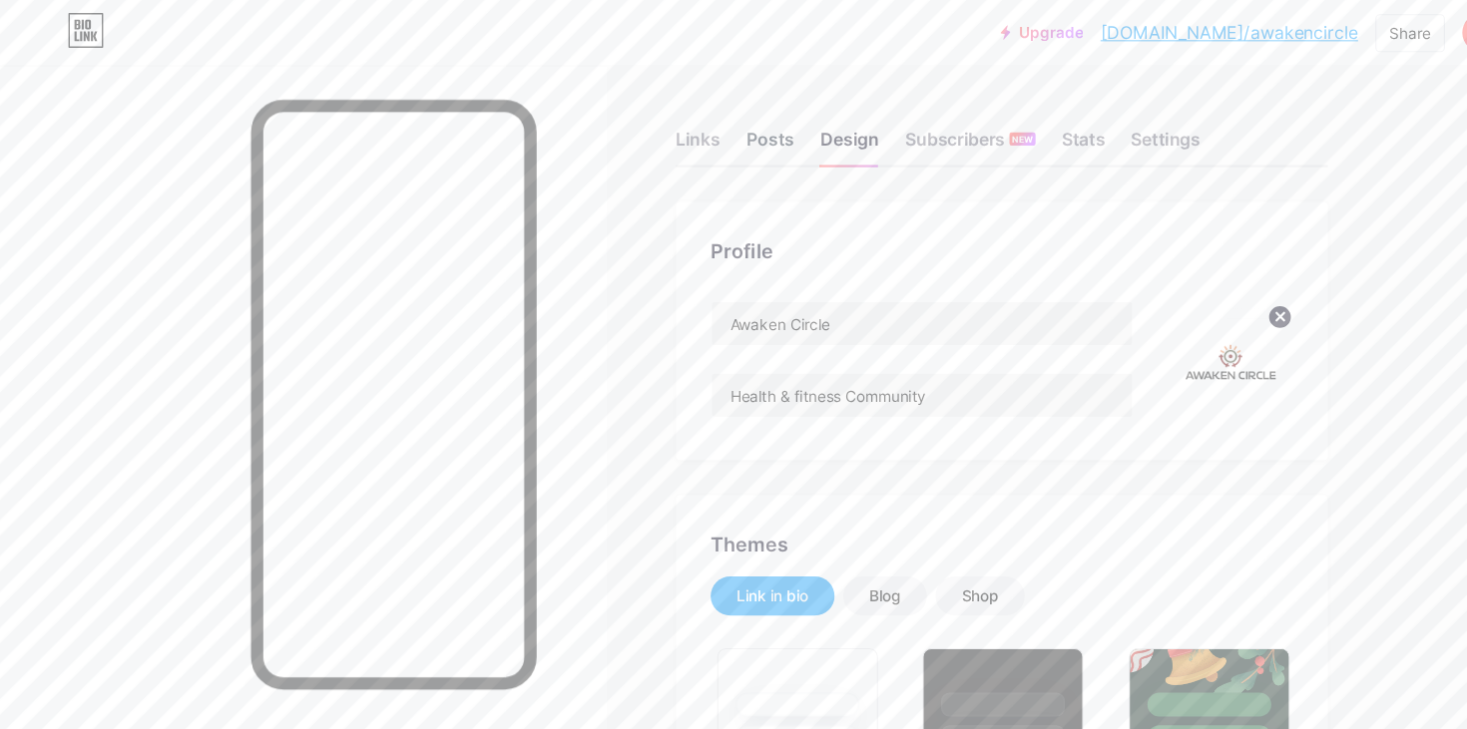
click at [713, 122] on div "Posts" at bounding box center [709, 134] width 44 height 36
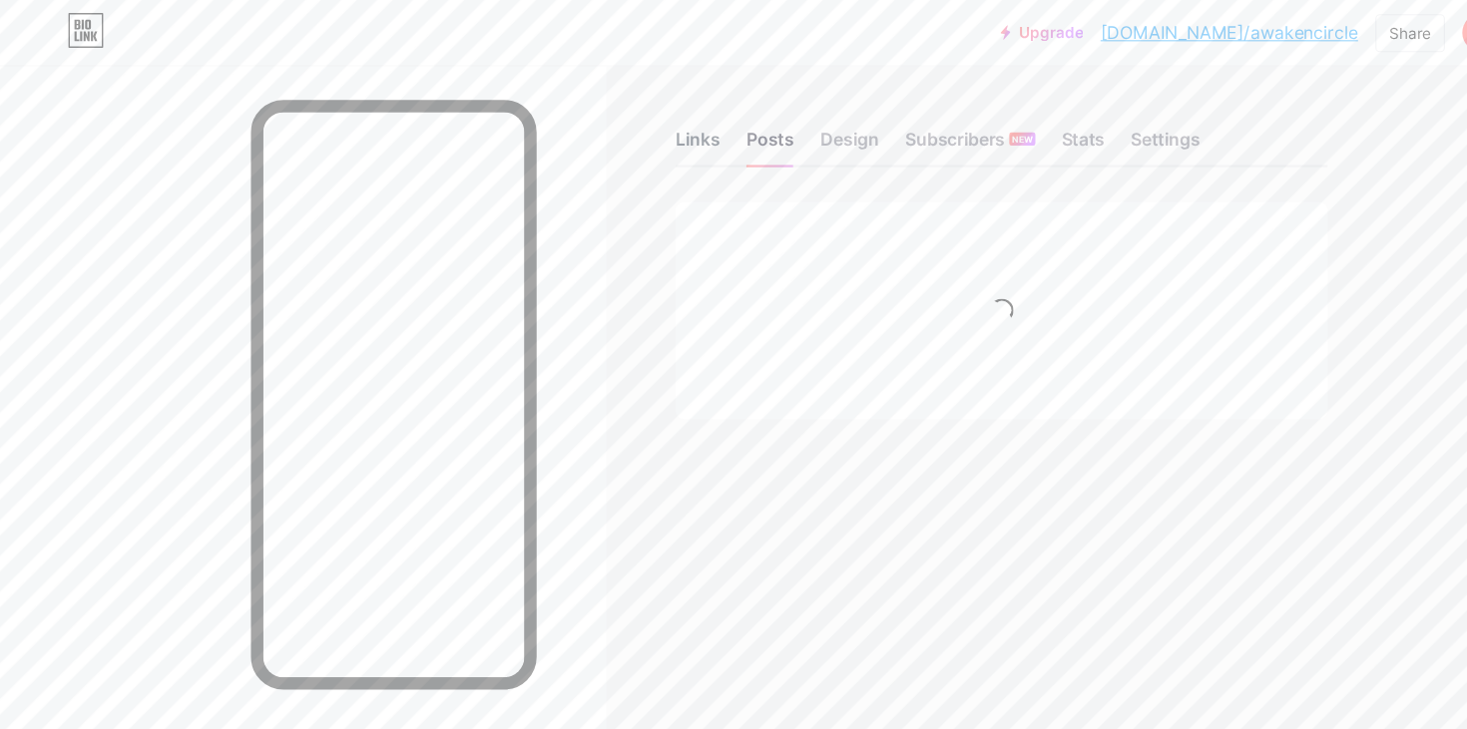
click at [649, 129] on div "Links" at bounding box center [643, 134] width 41 height 36
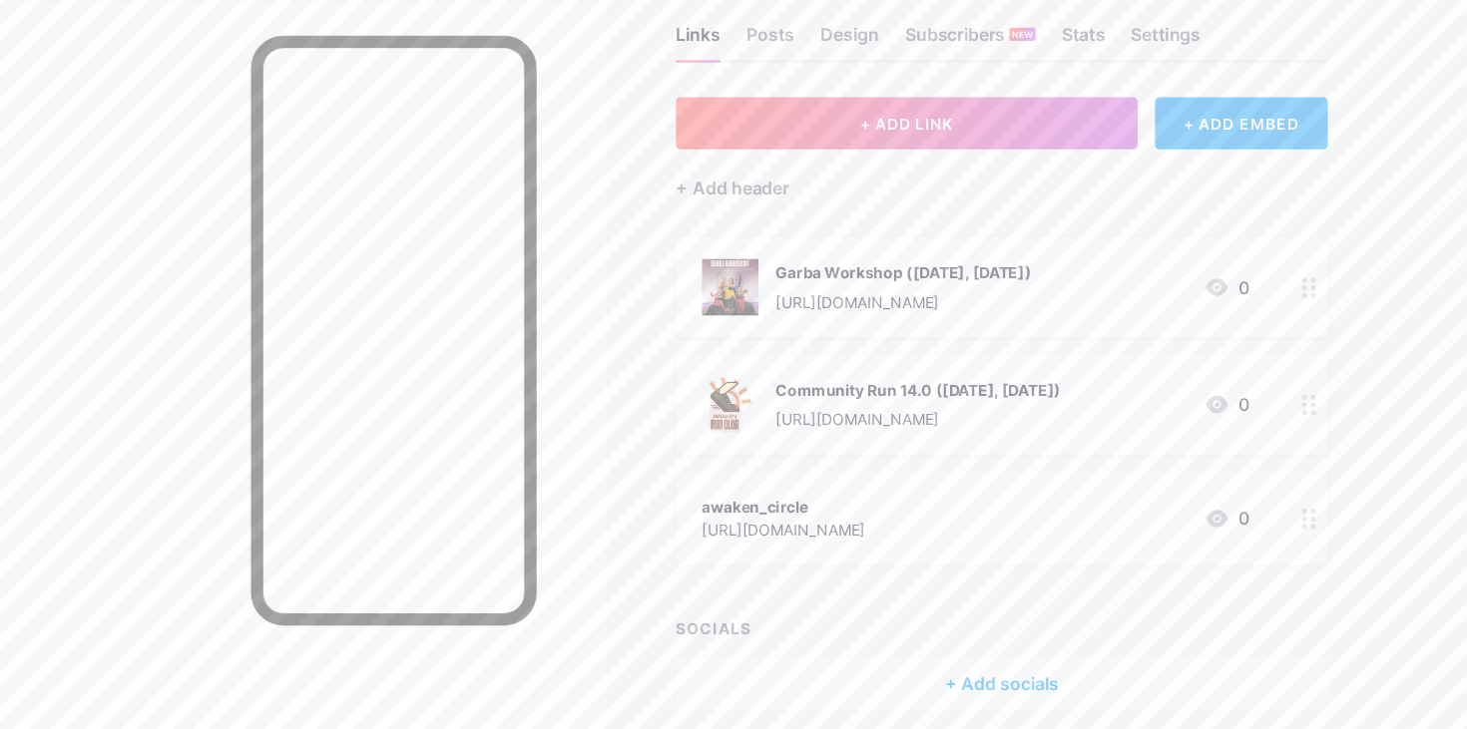
scroll to position [39, 0]
click at [1189, 530] on div at bounding box center [1204, 534] width 34 height 86
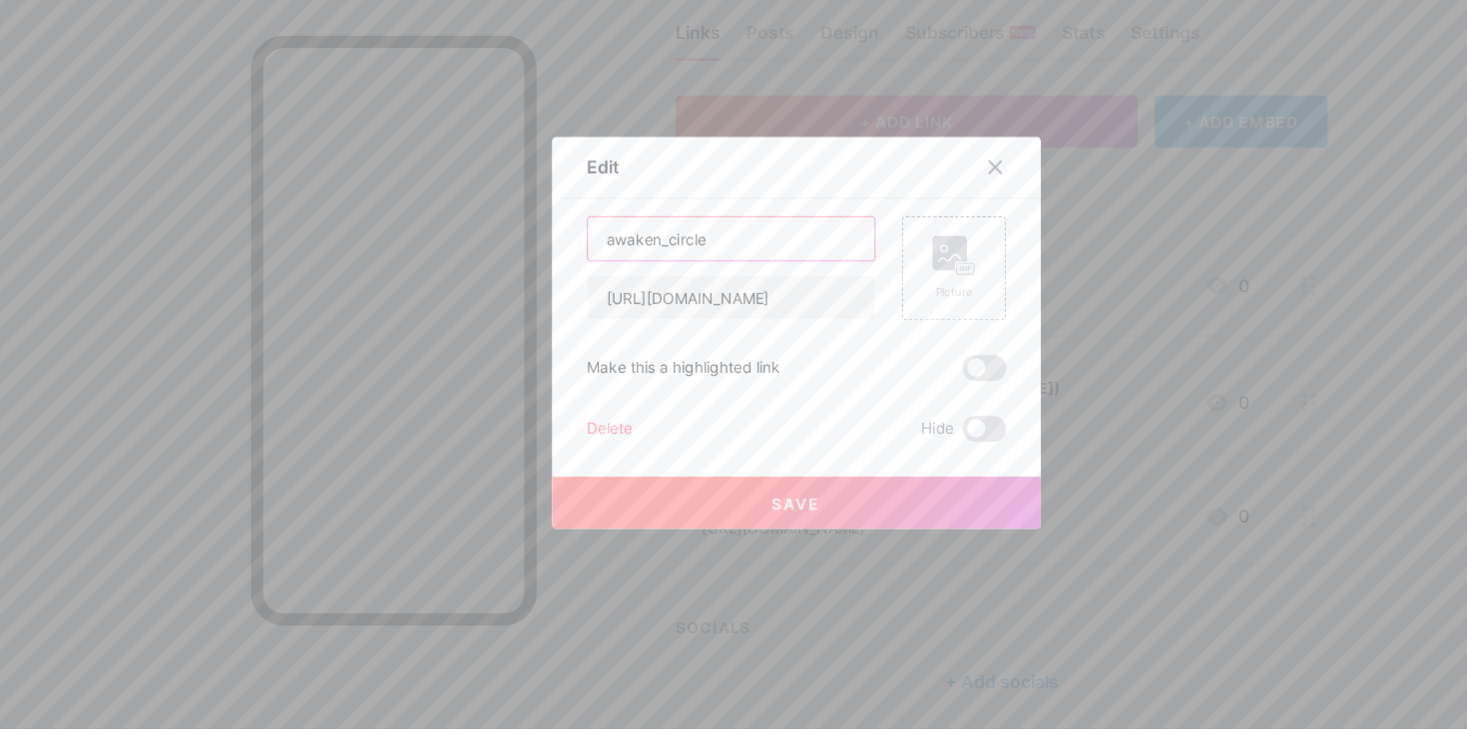
click at [670, 276] on input "awaken_circle" at bounding box center [673, 278] width 263 height 40
drag, startPoint x: 678, startPoint y: 276, endPoint x: 541, endPoint y: 271, distance: 137.8
click at [542, 271] on input "awaken_circle" at bounding box center [673, 278] width 263 height 40
type input "Join Awaken Circle Community"
click at [656, 330] on input "https://www.instagram.com/awaken_circle?igsh=MXdjMjc0b3VzZzZscg==" at bounding box center [673, 332] width 263 height 40
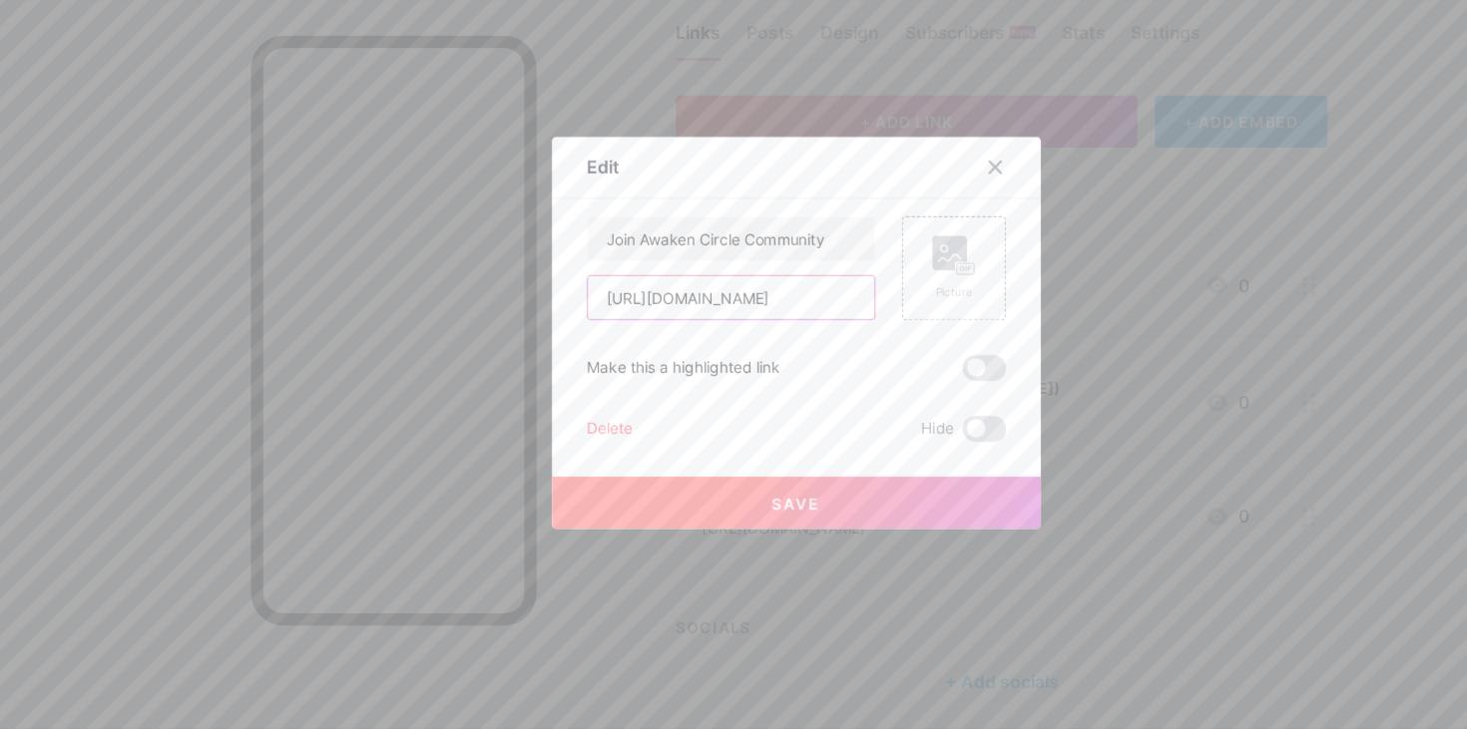
click at [656, 330] on input "https://www.instagram.com/awaken_circle?igsh=MXdjMjc0b3VzZzZscg==" at bounding box center [673, 332] width 263 height 40
drag, startPoint x: 556, startPoint y: 334, endPoint x: 826, endPoint y: 332, distance: 270.4
click at [826, 332] on div "Join Awaken Circle Community https://www.instagram.com/awaken_circle?igsh=MXdjM…" at bounding box center [733, 305] width 385 height 96
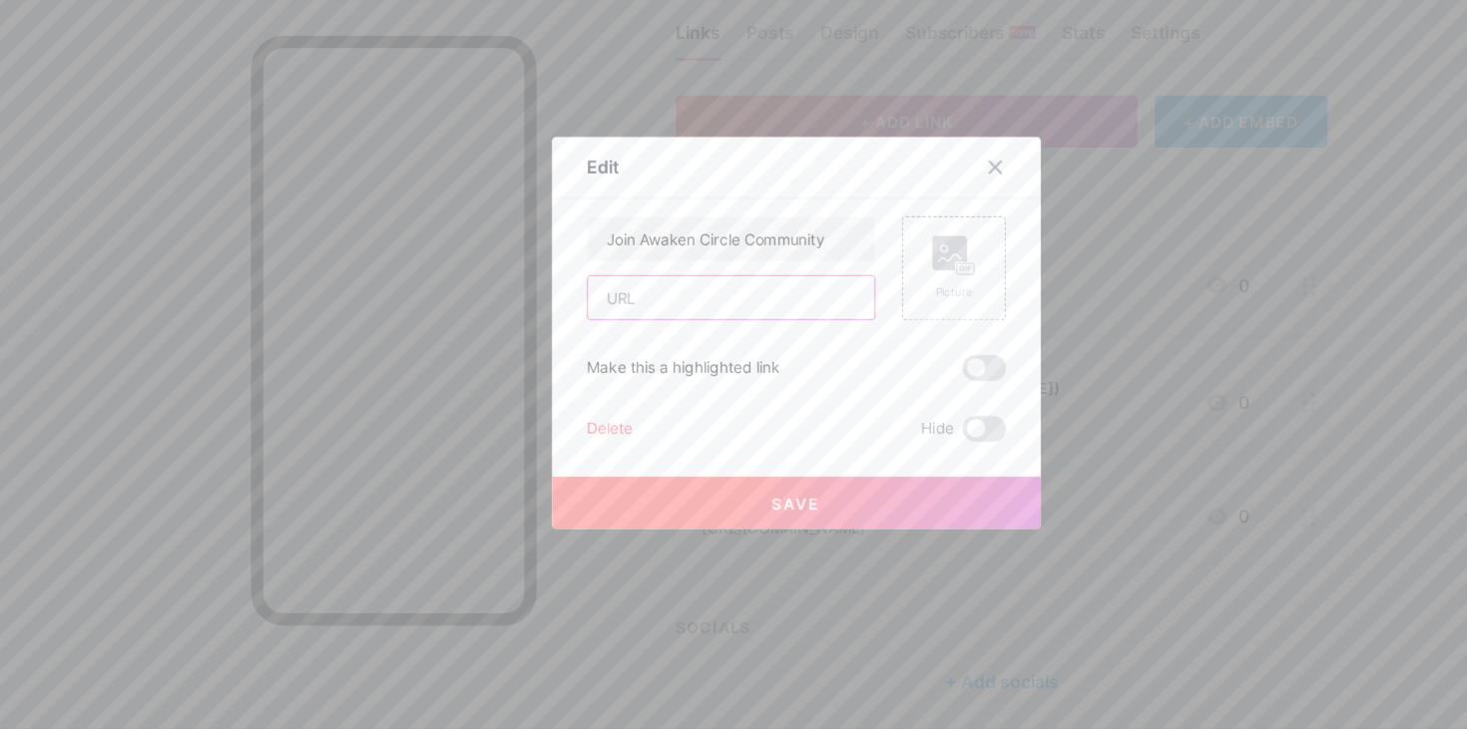
click at [776, 333] on input "text" at bounding box center [673, 332] width 263 height 40
paste input "https://chat.whatsapp.com/KXarVxAJ3Q4901GhYnKaQS?mode=ems_copy_c"
type input "https://chat.whatsapp.com/KXarVxAJ3Q4901GhYnKaQS?mode=ems_copy_c"
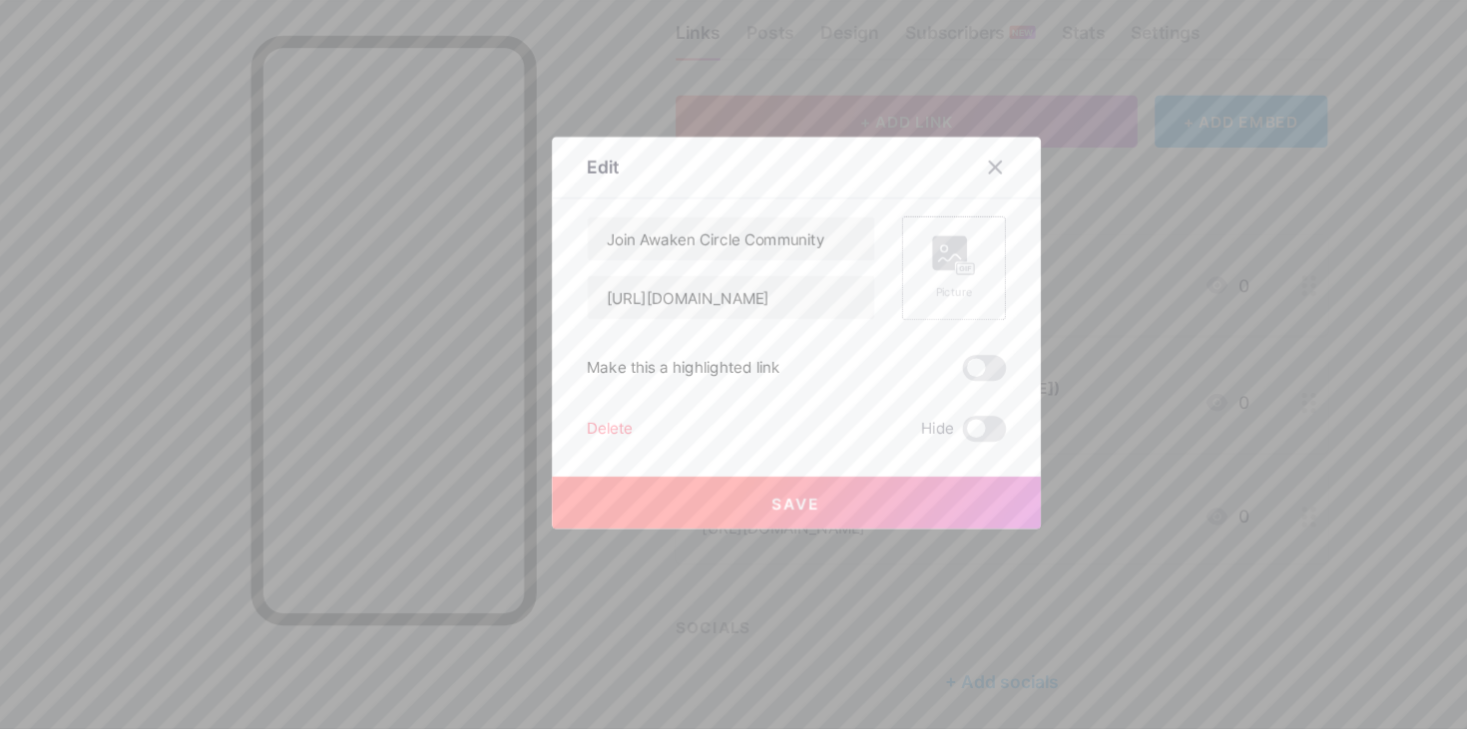
click at [877, 317] on div "Picture" at bounding box center [878, 305] width 40 height 60
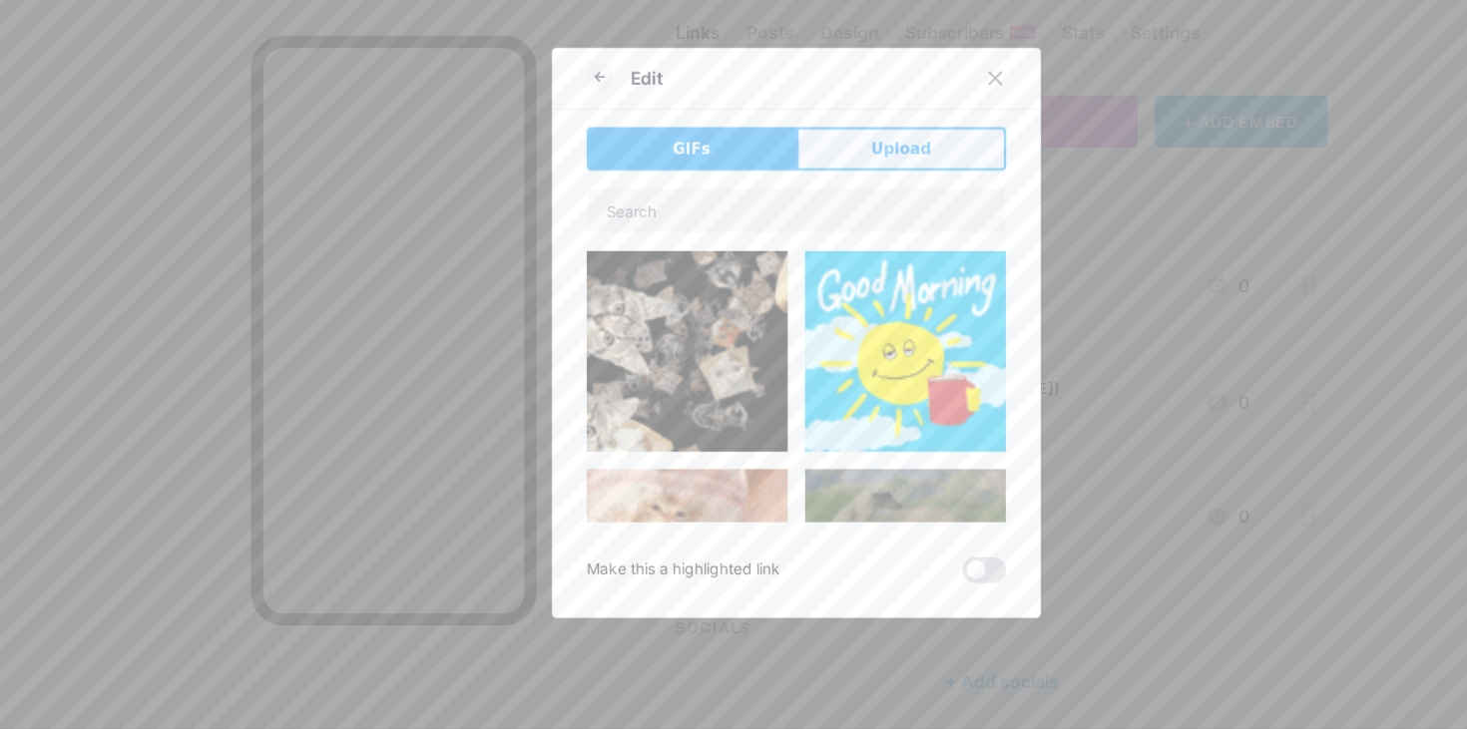
click at [814, 208] on button "Upload" at bounding box center [829, 196] width 193 height 40
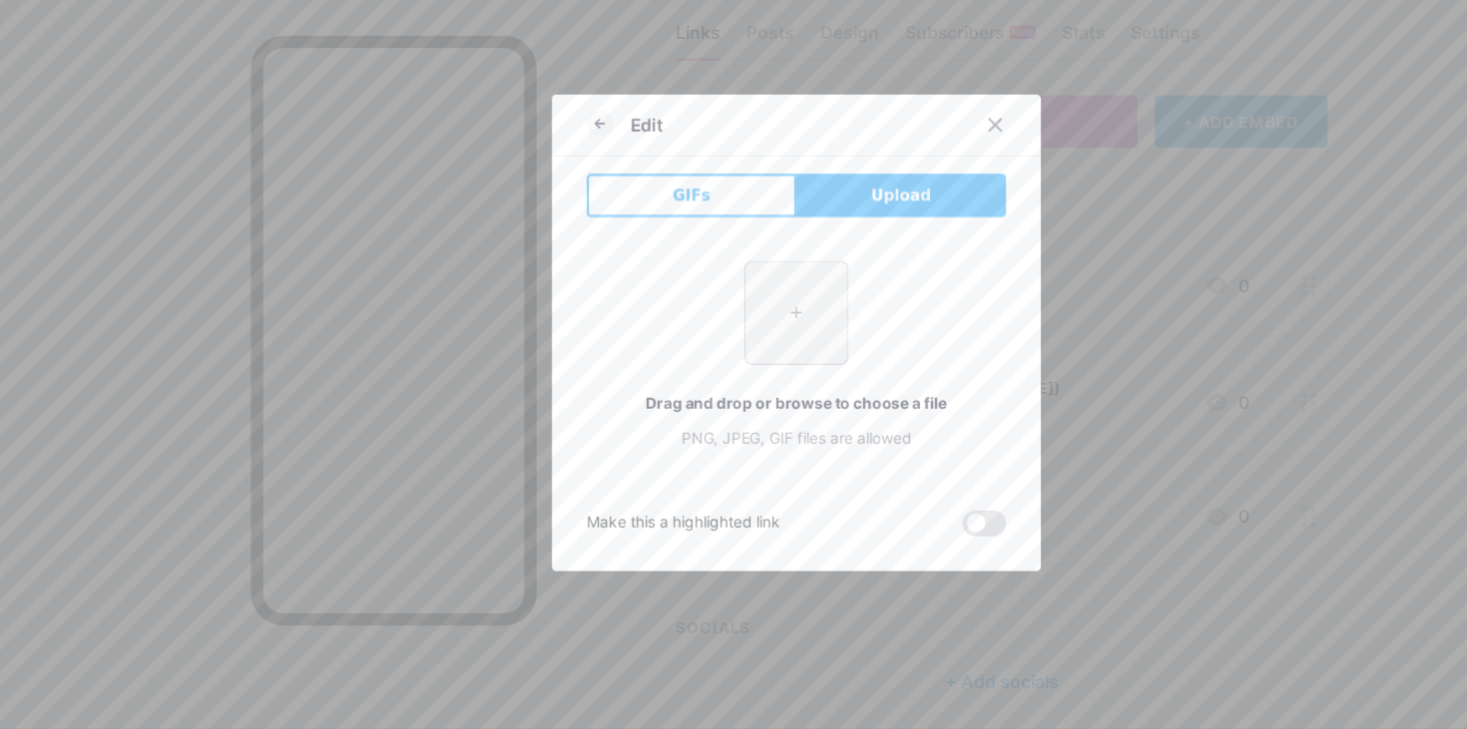
click at [754, 360] on input "file" at bounding box center [733, 346] width 94 height 94
type input "C:\fakepath\Whatsapp-logo-pc.png.webp"
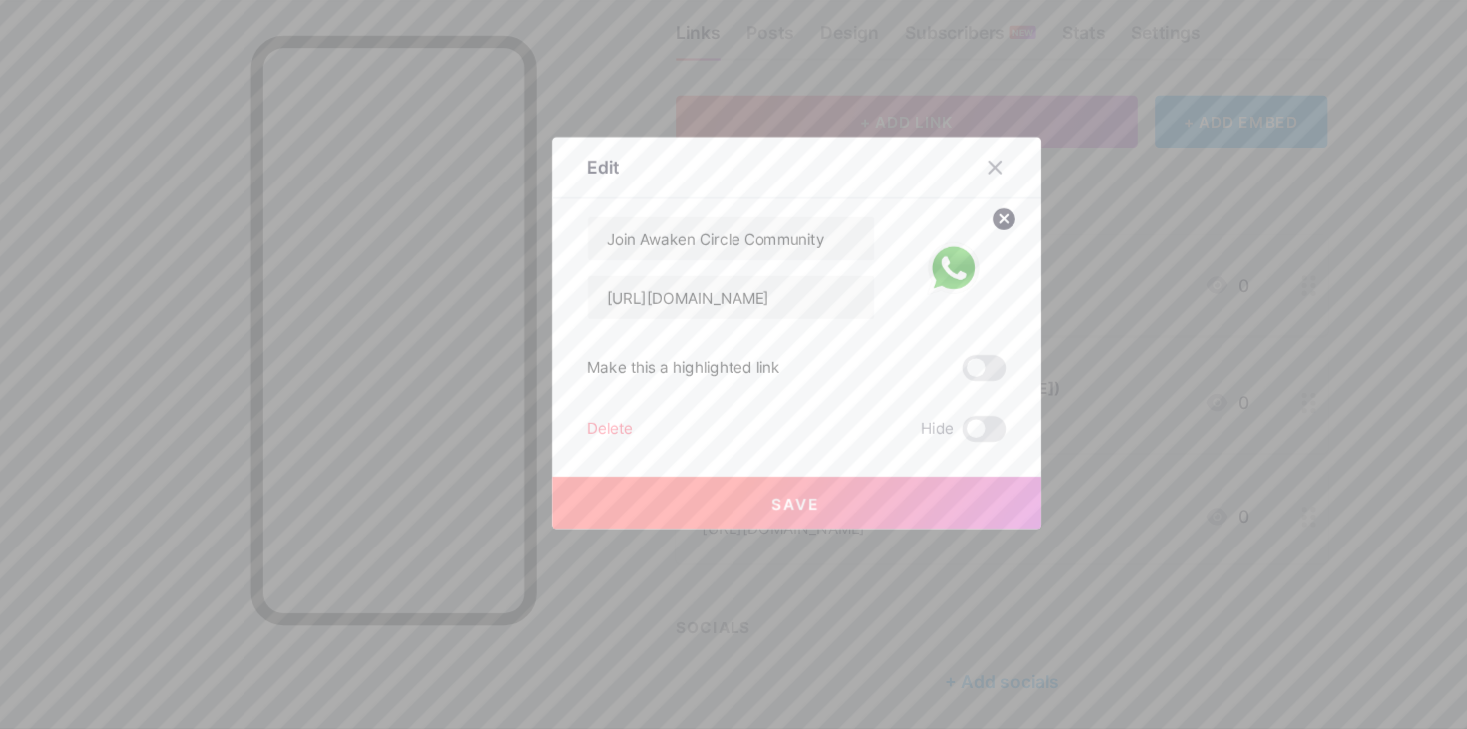
click at [807, 516] on button "Save" at bounding box center [733, 521] width 449 height 48
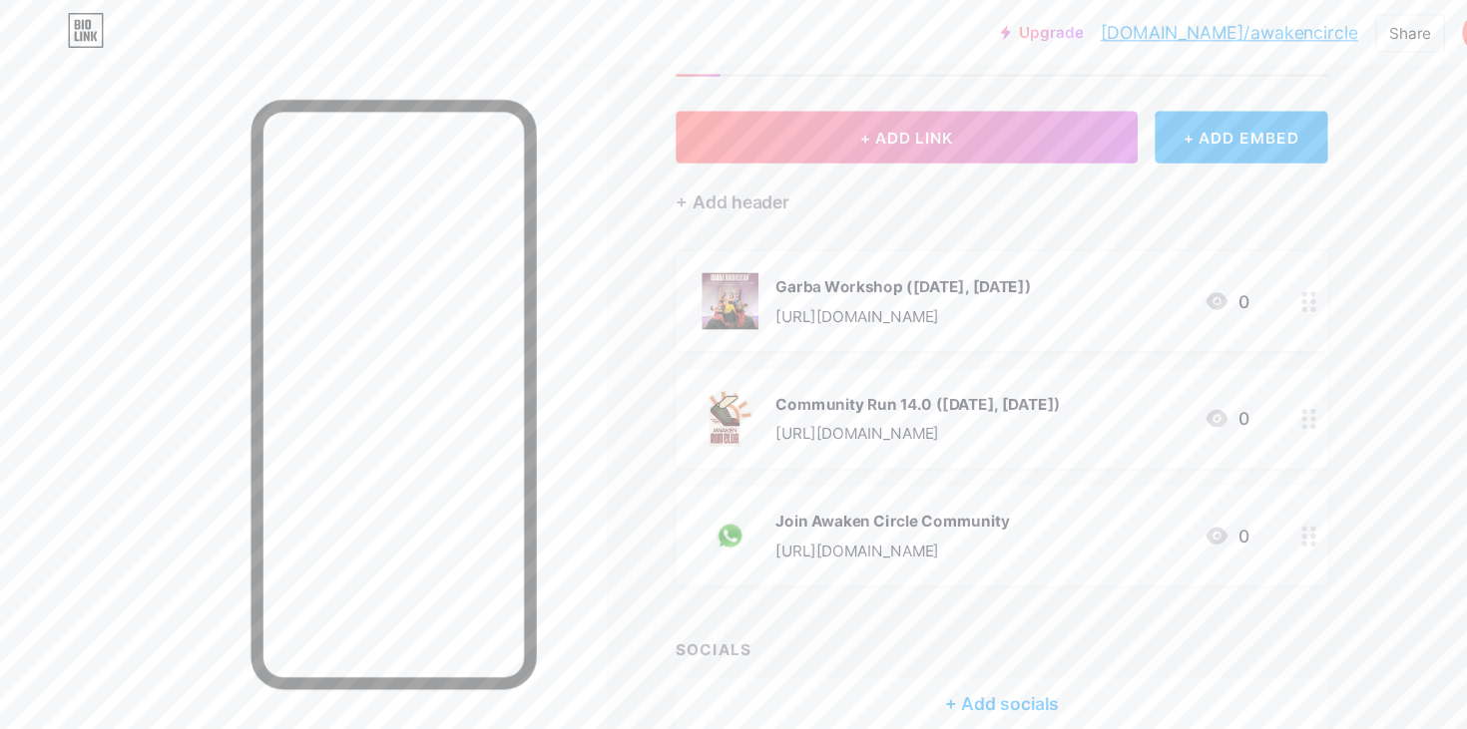
scroll to position [33, 0]
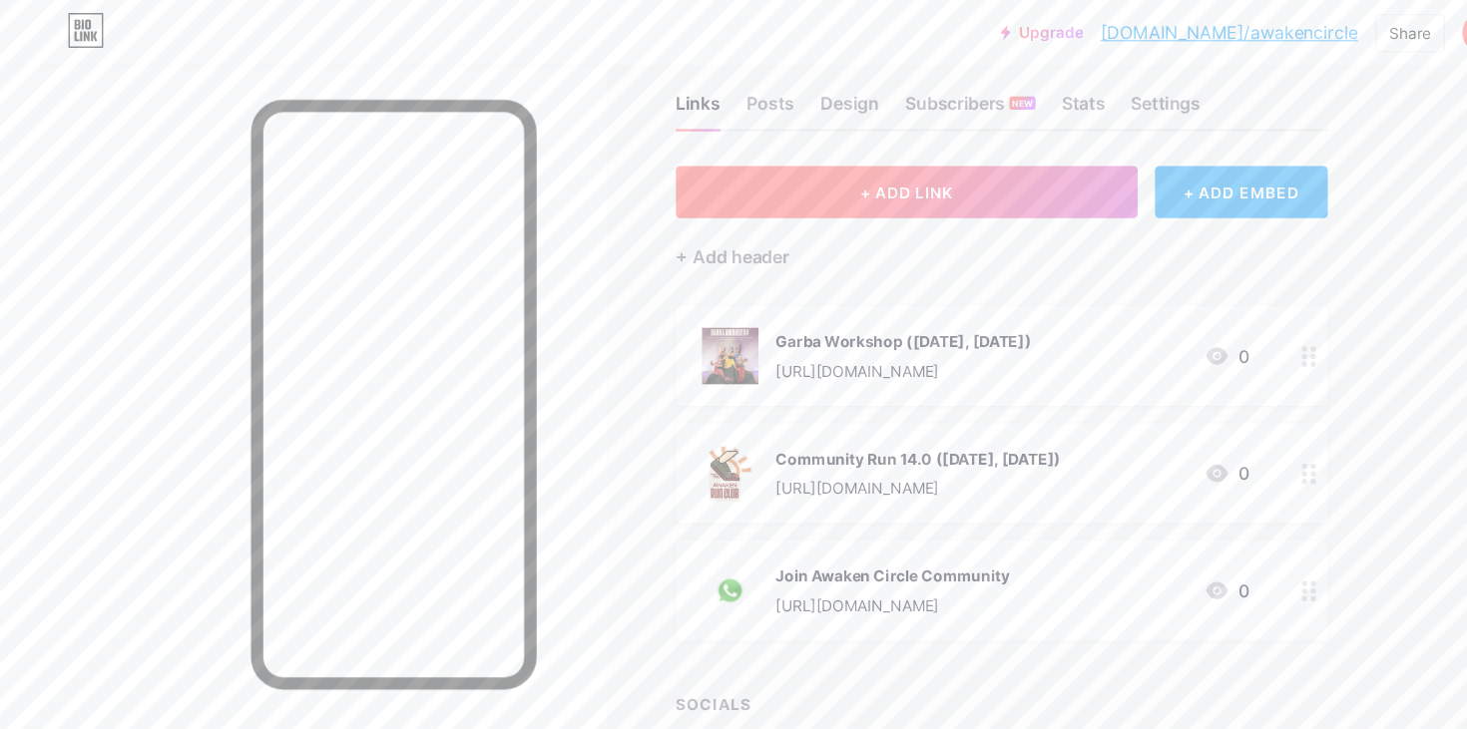
click at [869, 186] on button "+ ADD LINK" at bounding box center [835, 177] width 424 height 48
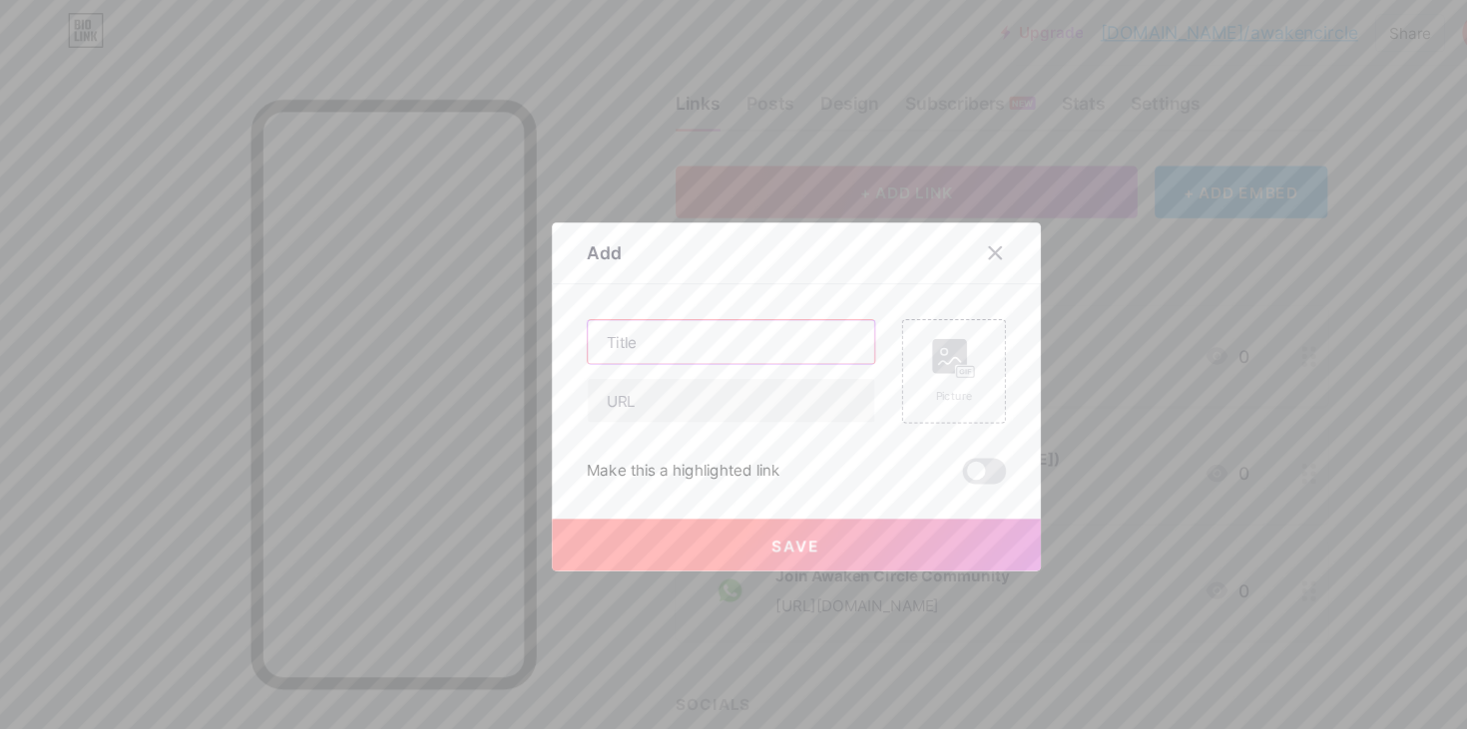
click at [666, 321] on input "text" at bounding box center [673, 314] width 263 height 40
type input "Join Run Community"
click at [628, 372] on input "text" at bounding box center [673, 368] width 263 height 40
paste input "https://chat.whatsapp.com/GH5wGpviLv4JLmDal0TI23?mode=ems_copy_c"
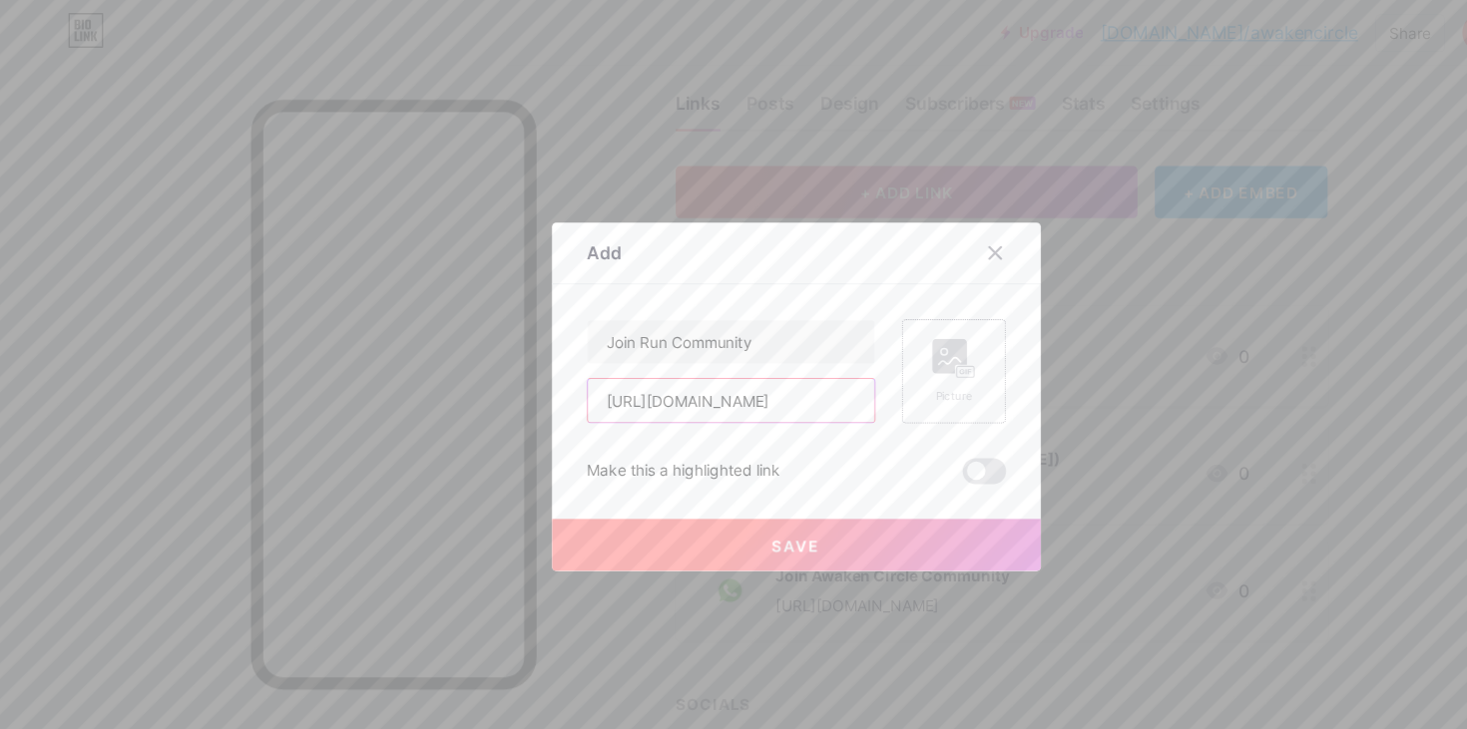
type input "https://chat.whatsapp.com/GH5wGpviLv4JLmDal0TI23?mode=ems_copy_c"
click at [871, 327] on rect at bounding box center [874, 327] width 32 height 32
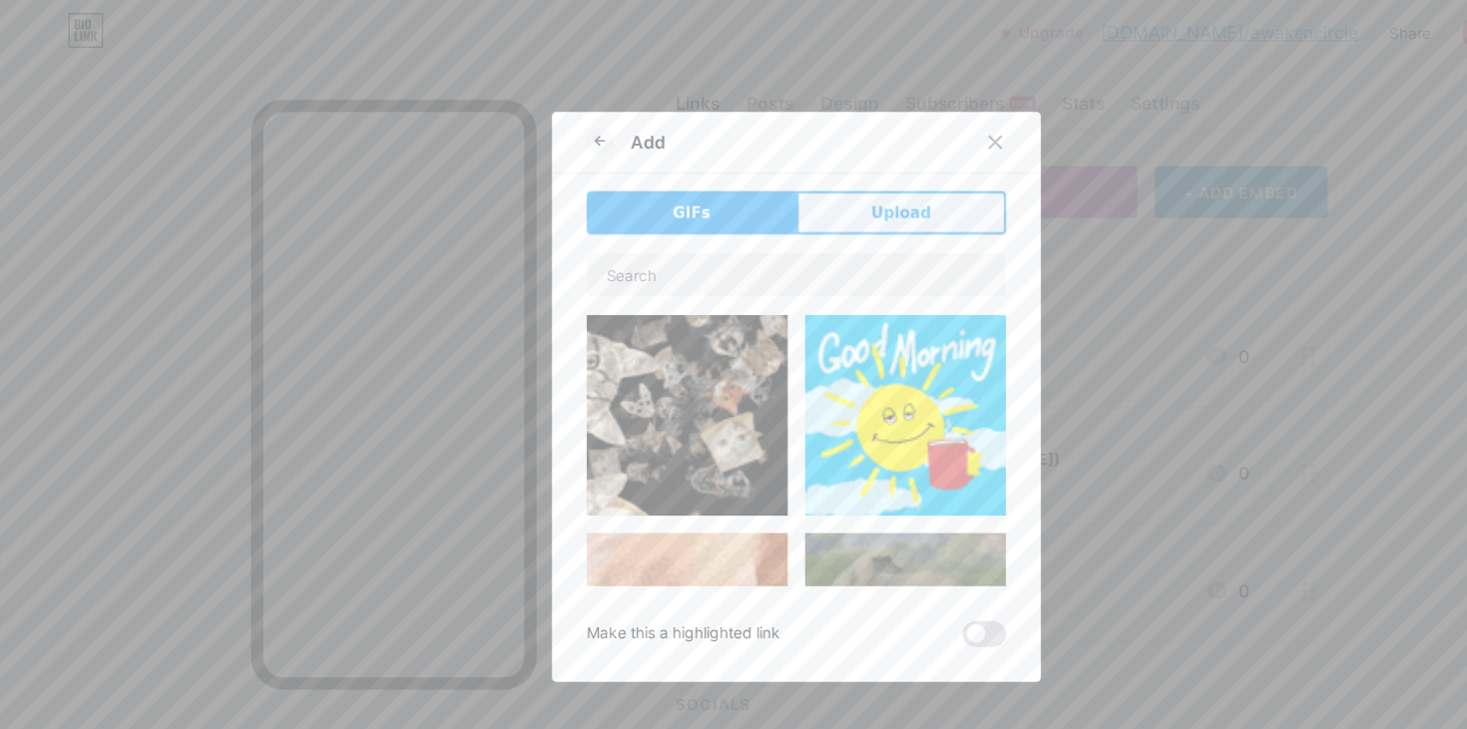
click at [811, 198] on span "Upload" at bounding box center [829, 196] width 55 height 21
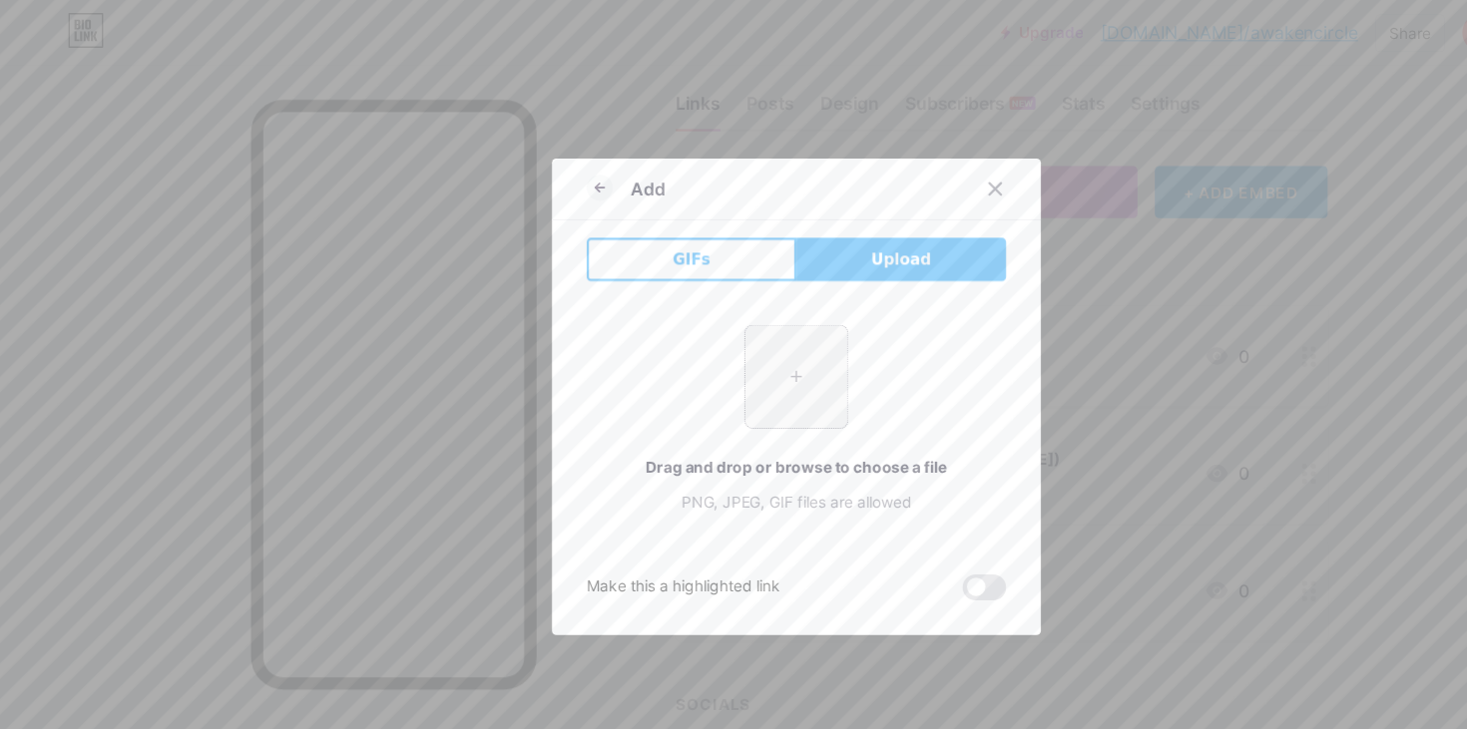
click at [742, 343] on input "file" at bounding box center [733, 346] width 94 height 94
type input "C:\fakepath\Whatsapp-logo-pc.png.webp"
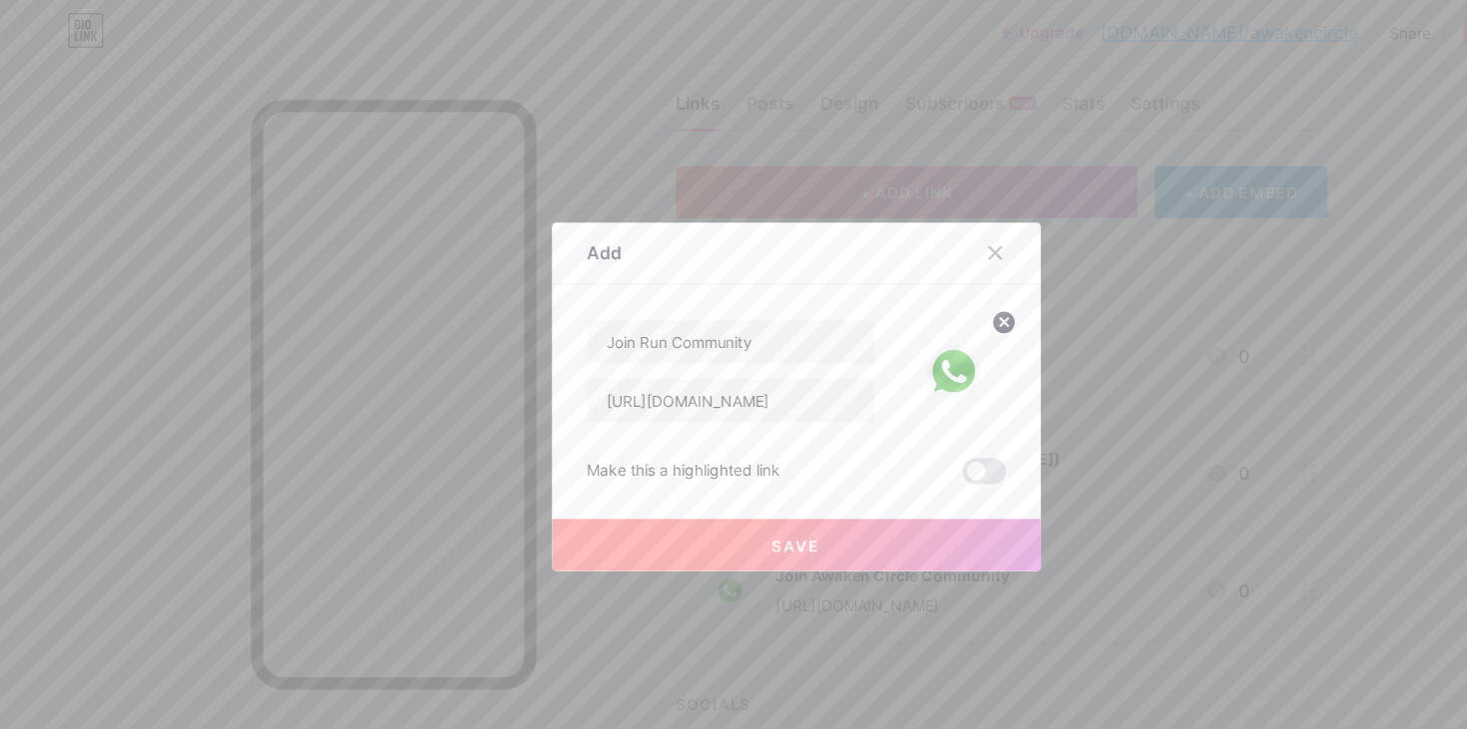
click at [811, 491] on button "Save" at bounding box center [733, 501] width 449 height 48
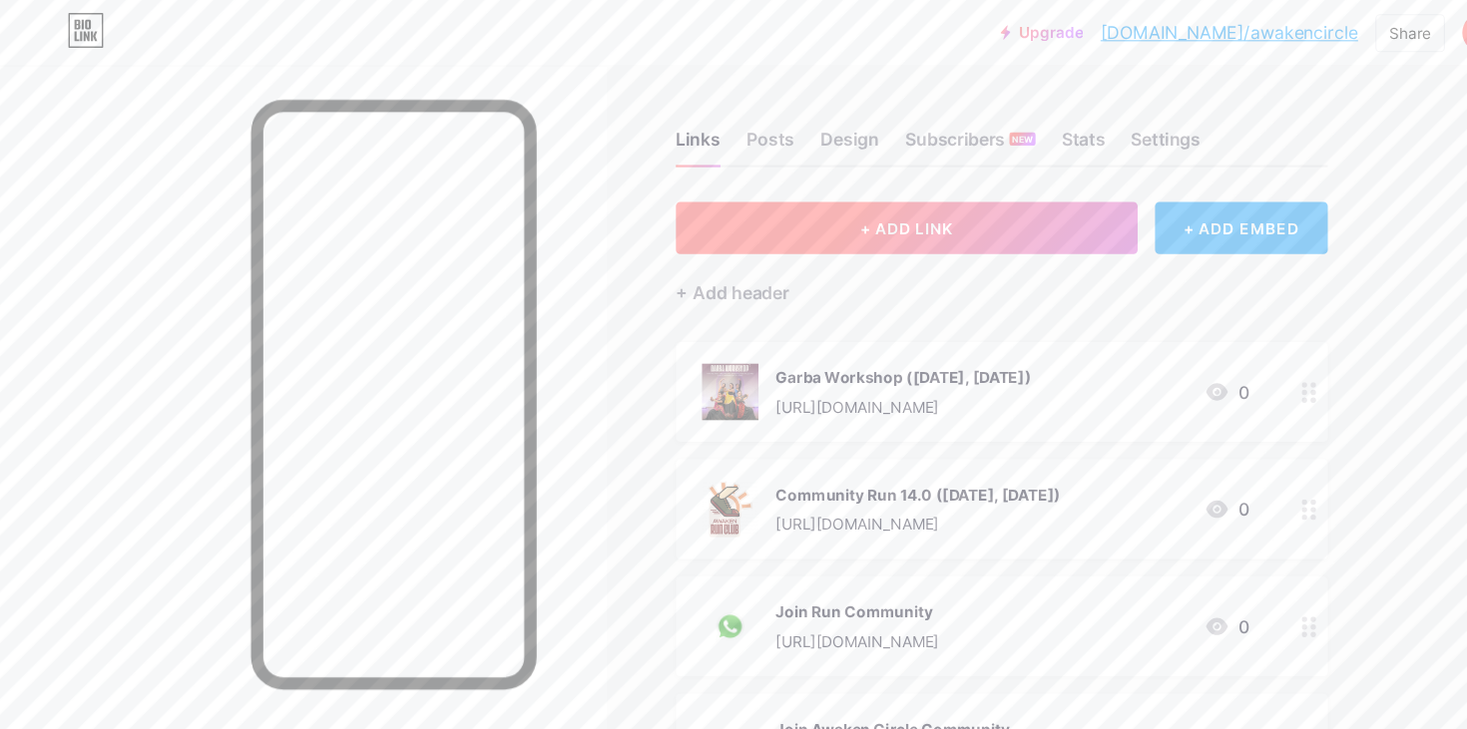
click at [878, 219] on button "+ ADD LINK" at bounding box center [835, 210] width 424 height 48
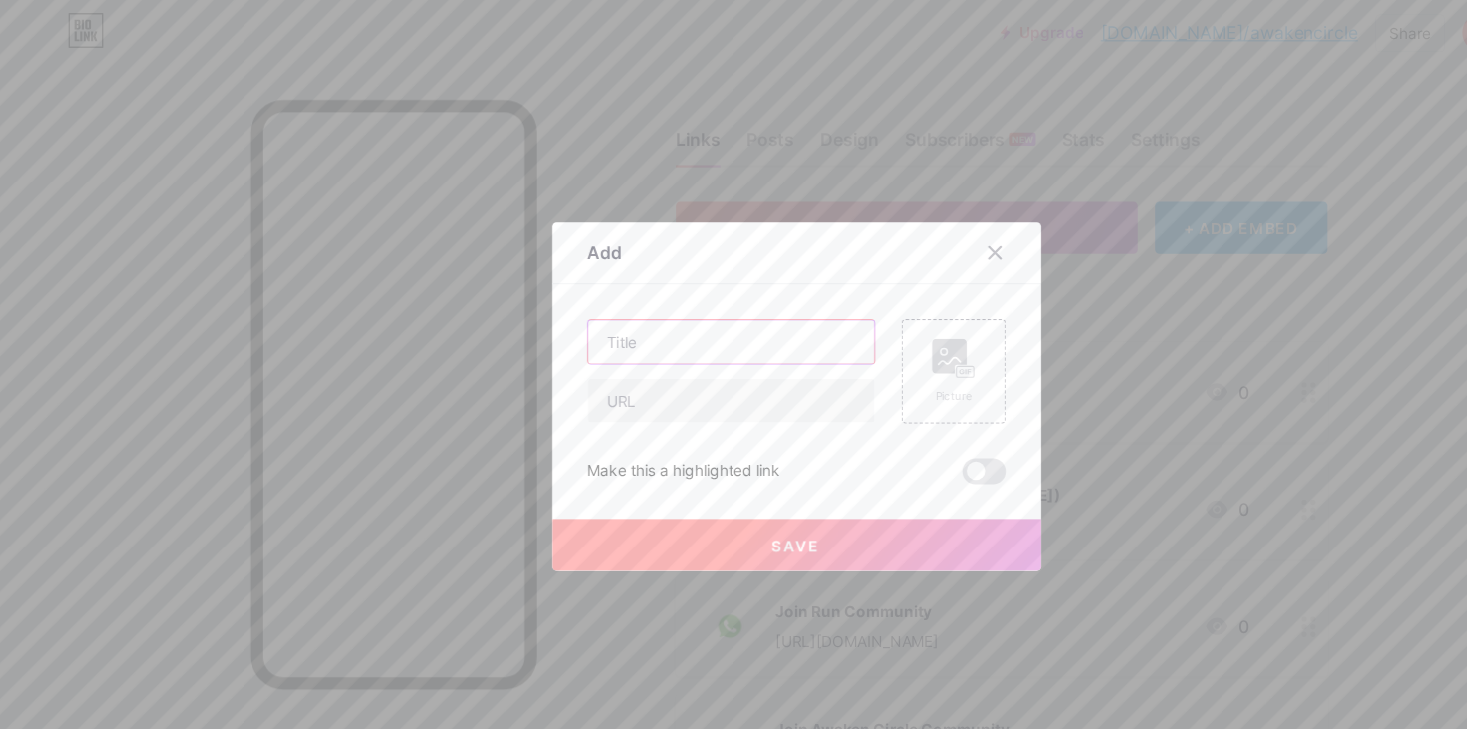
click at [667, 312] on input "text" at bounding box center [673, 314] width 263 height 40
type input "Join us on Strava"
click at [661, 369] on input "text" at bounding box center [673, 368] width 263 height 40
paste input "https://strava.app.link/dntFNhHbNVb"
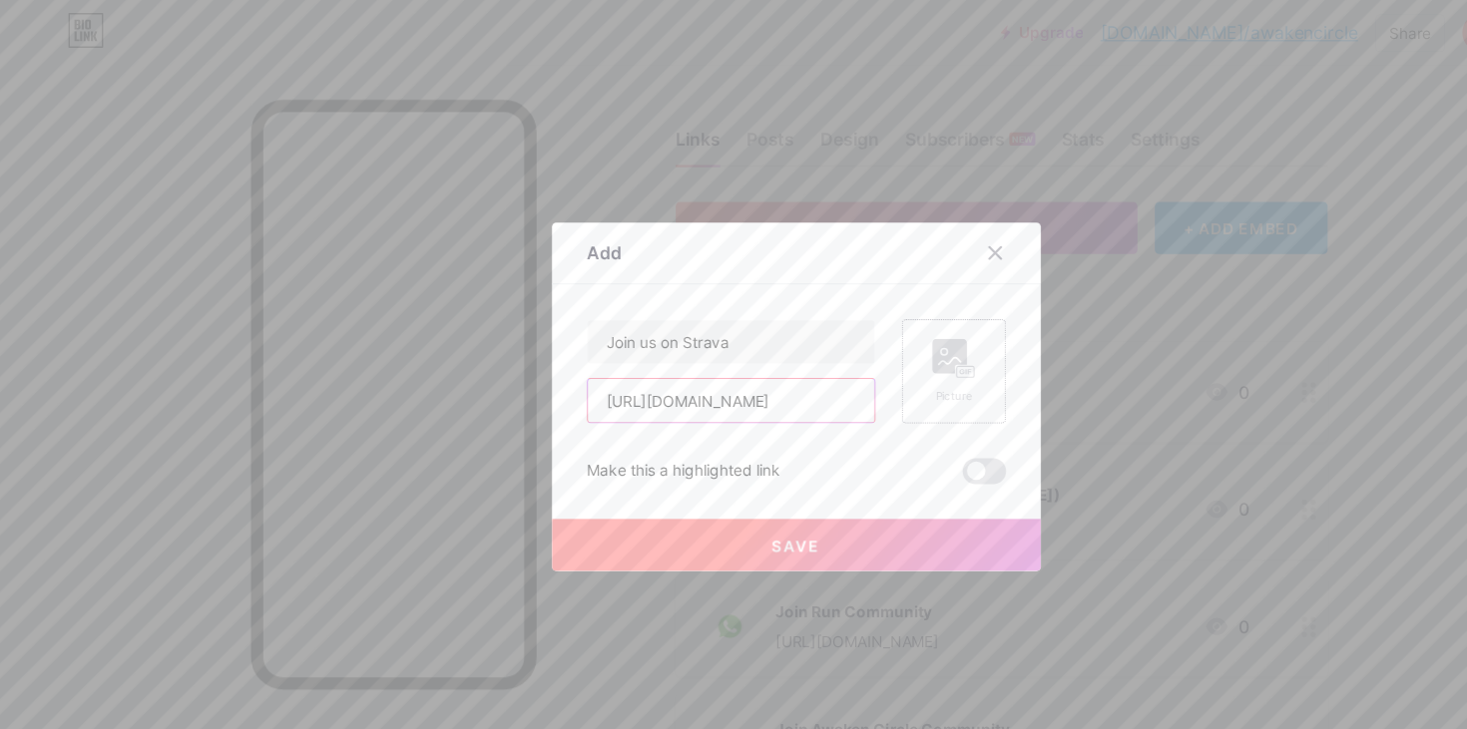
type input "https://strava.app.link/dntFNhHbNVb"
click at [882, 341] on rect at bounding box center [889, 342] width 16 height 10
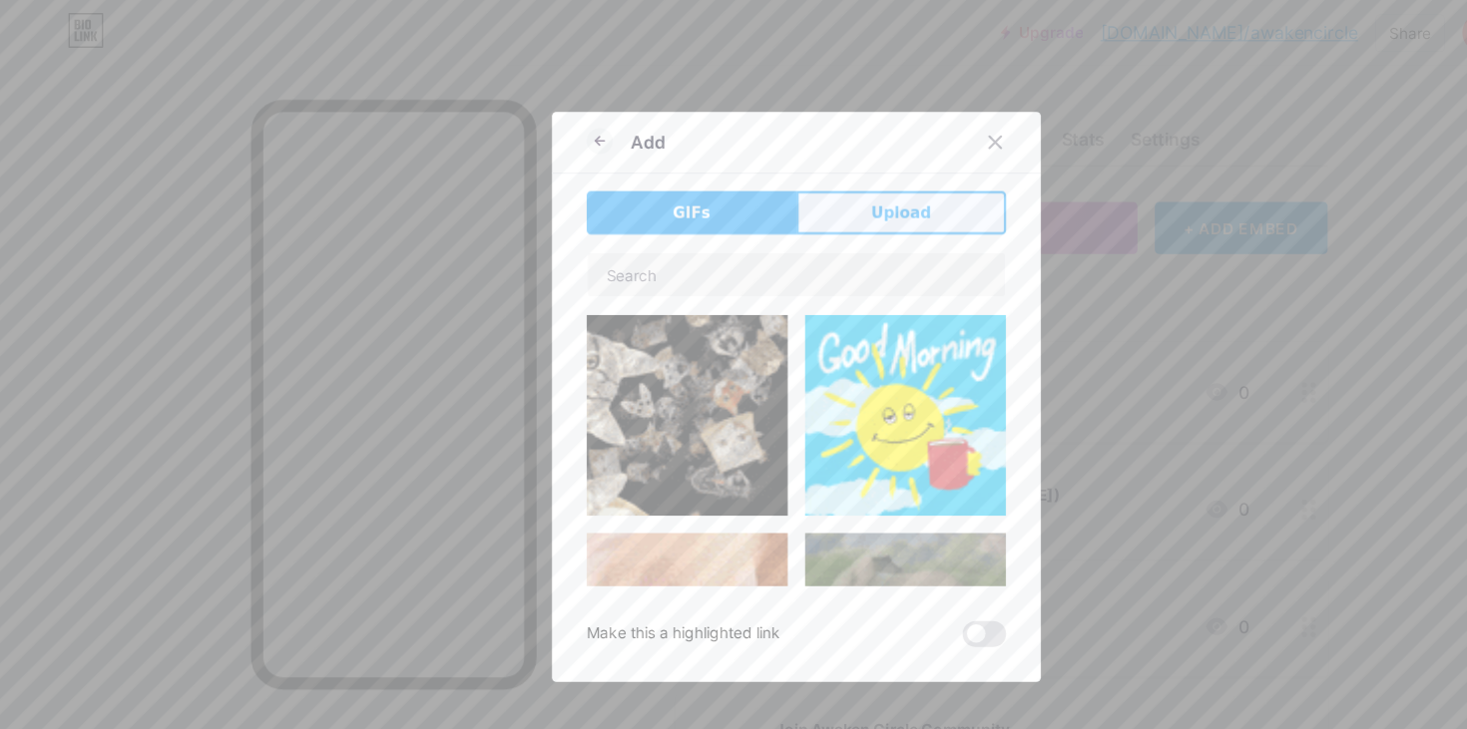
click at [820, 205] on span "Upload" at bounding box center [829, 196] width 55 height 21
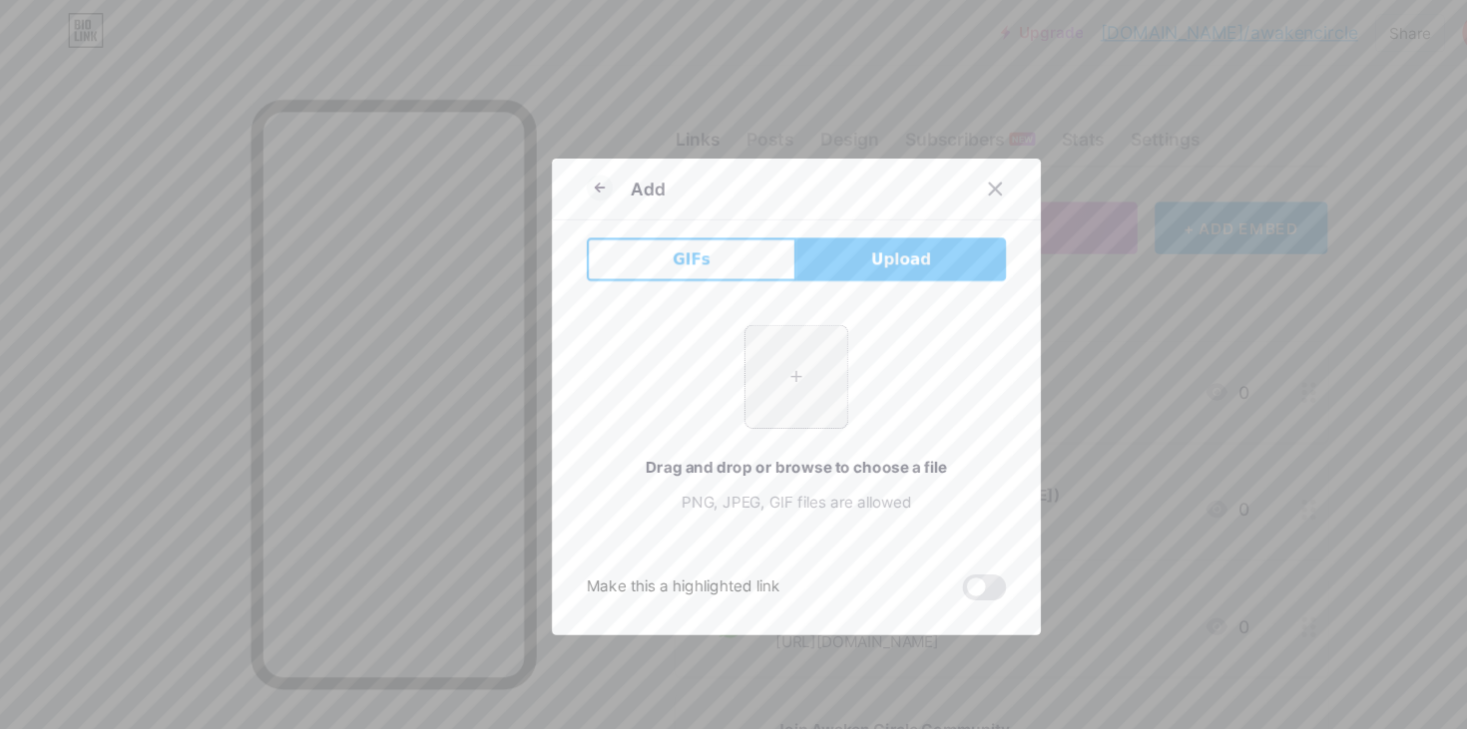
click at [729, 351] on input "file" at bounding box center [733, 346] width 94 height 94
click at [740, 341] on input "file" at bounding box center [733, 346] width 94 height 94
type input "C:\fakepath\strava-icon-strava-com-icon-orange-text-logo-line-rectangle-png-cli…"
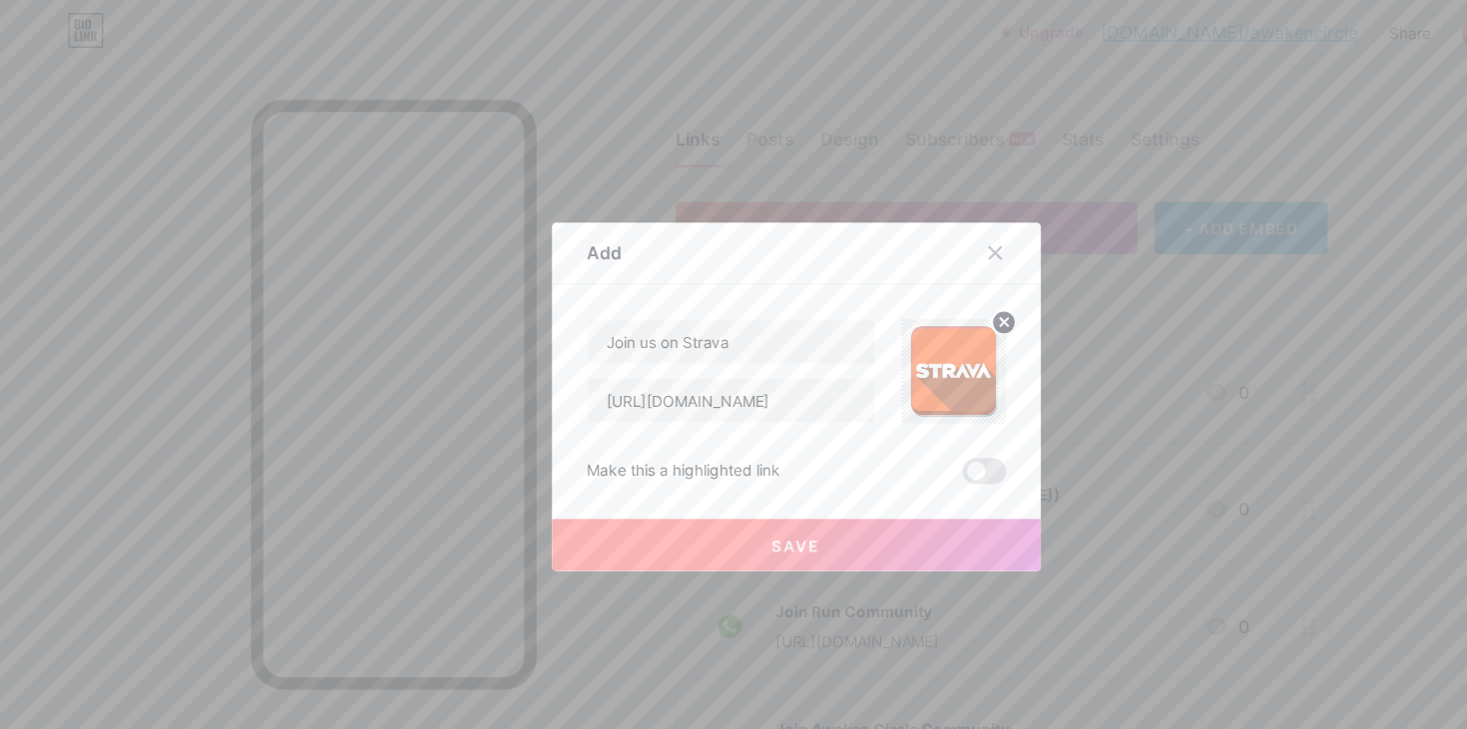
click at [753, 509] on button "Save" at bounding box center [733, 501] width 449 height 48
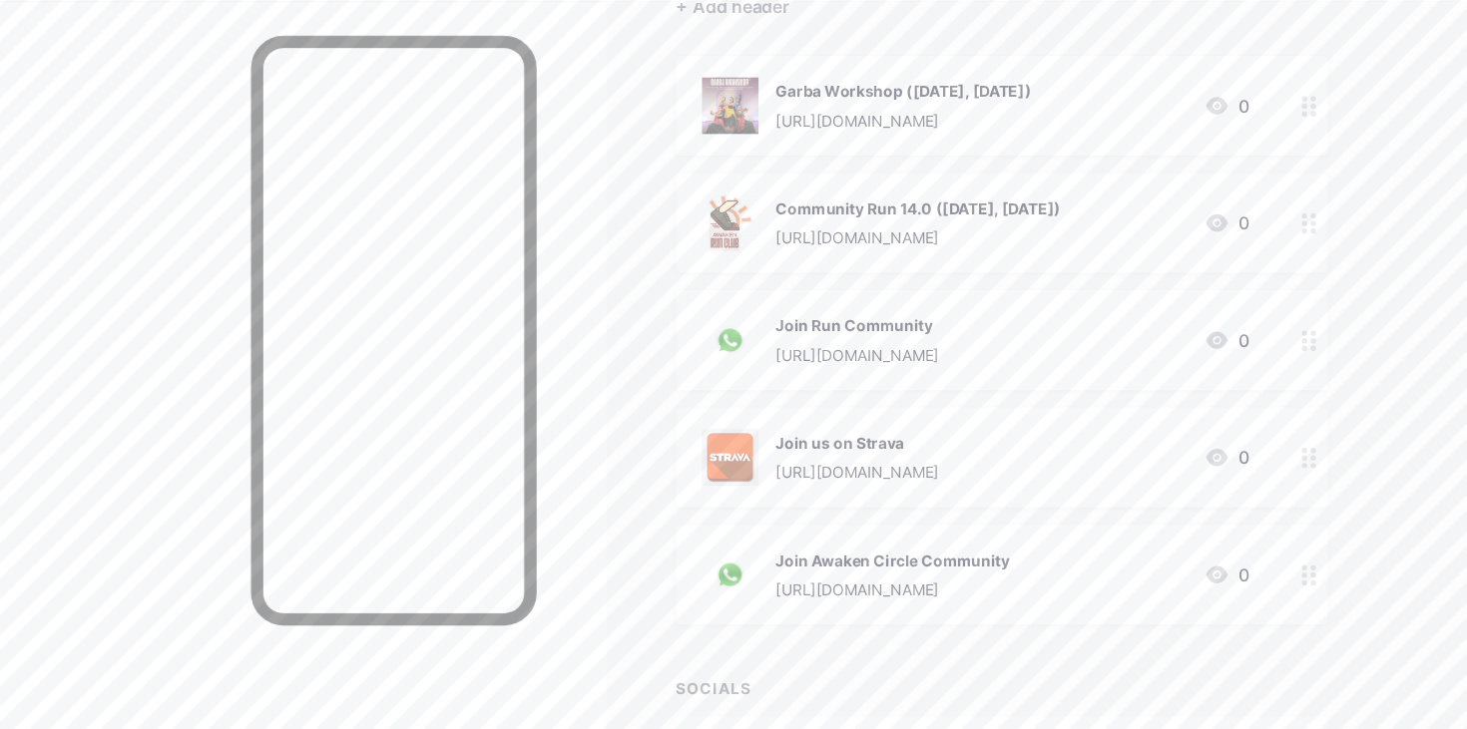
scroll to position [230, 0]
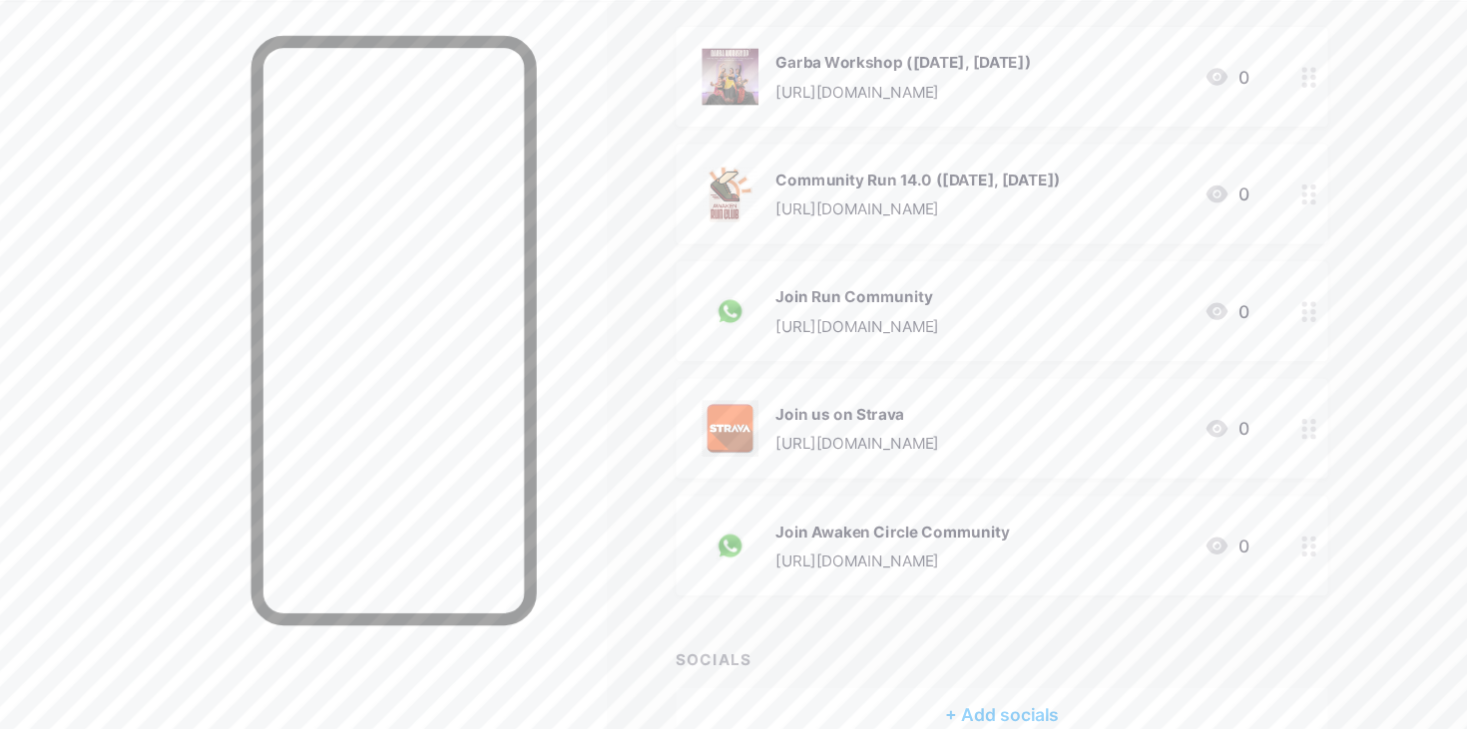
drag, startPoint x: 1178, startPoint y: 427, endPoint x: 1172, endPoint y: 473, distance: 46.3
click at [1172, 473] on div "Join us on Strava https://strava.app.link/dntFNhHbNVb 0" at bounding box center [922, 453] width 599 height 92
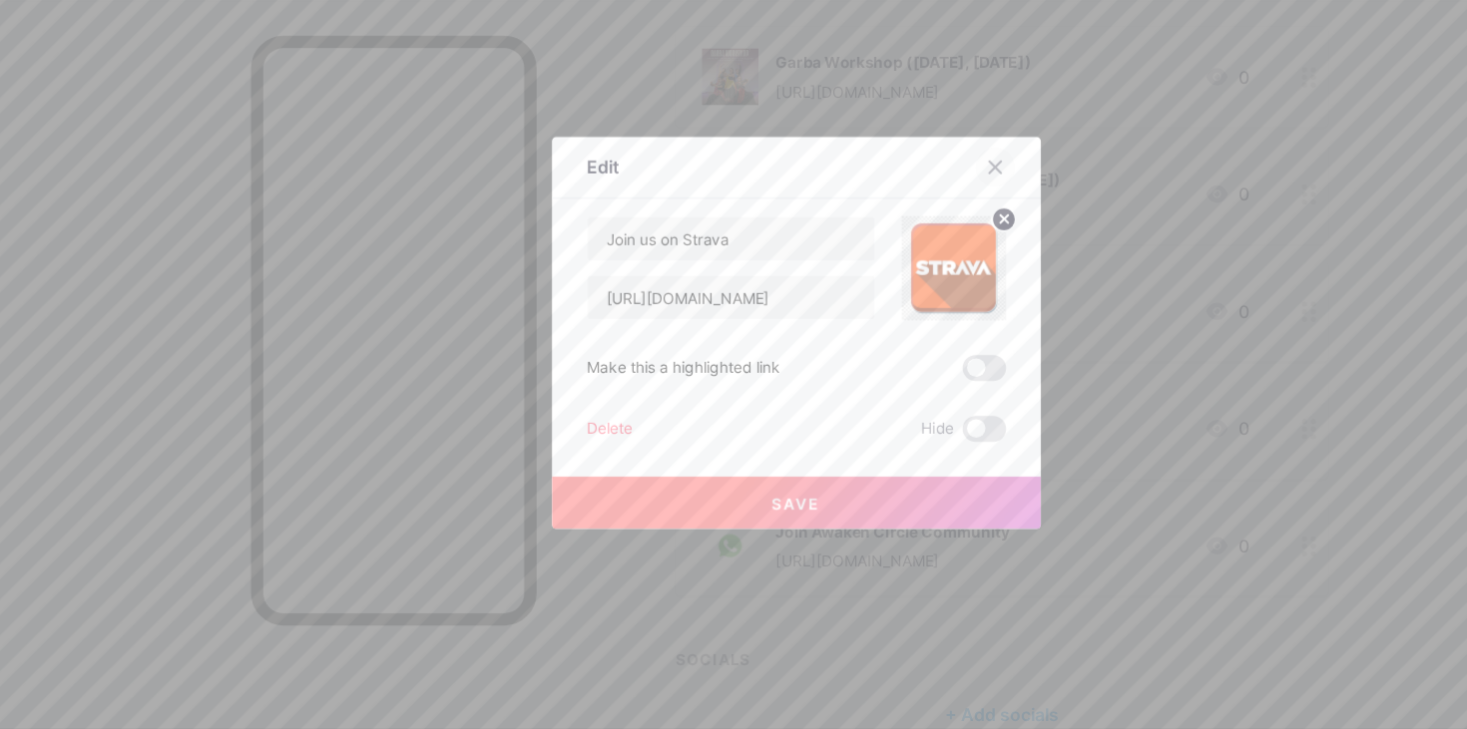
click at [921, 211] on icon at bounding box center [916, 213] width 16 height 16
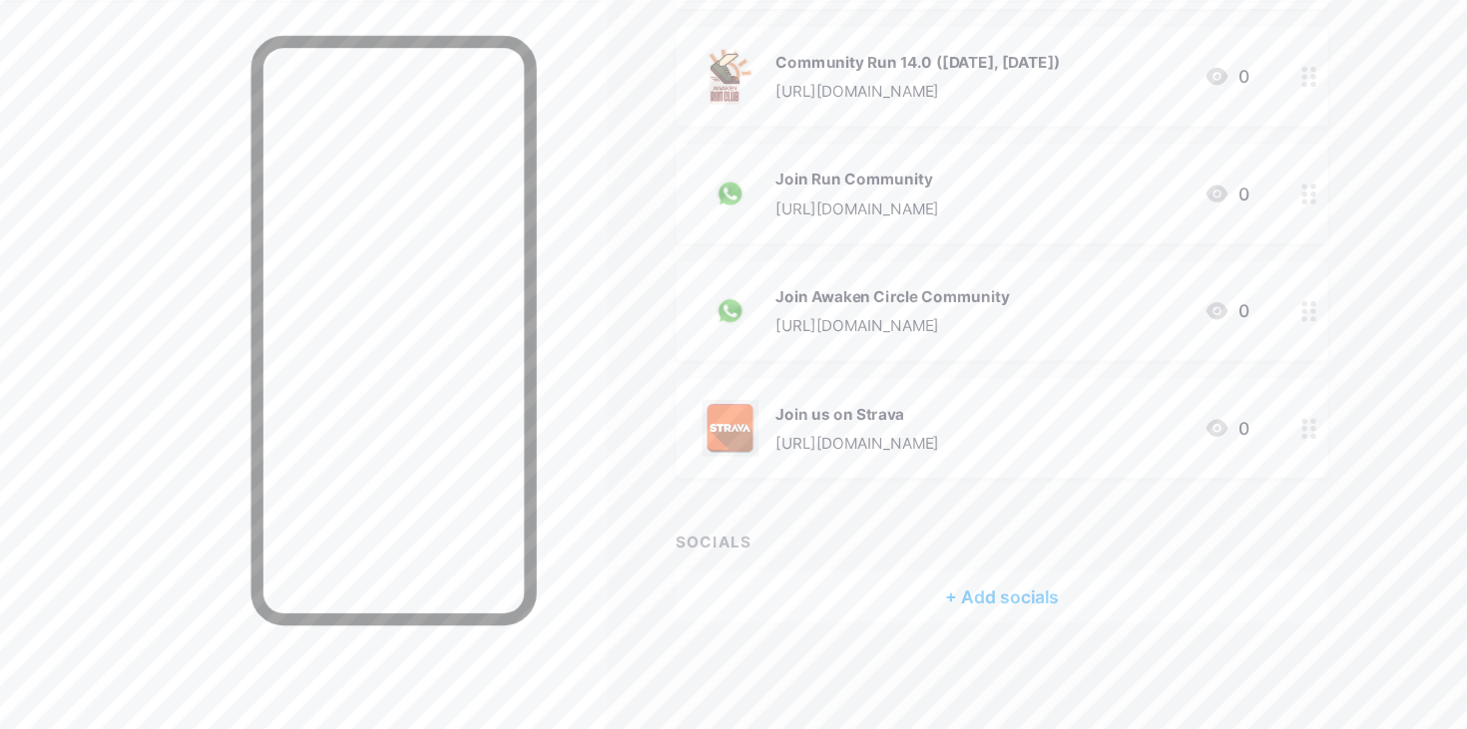
scroll to position [0, 0]
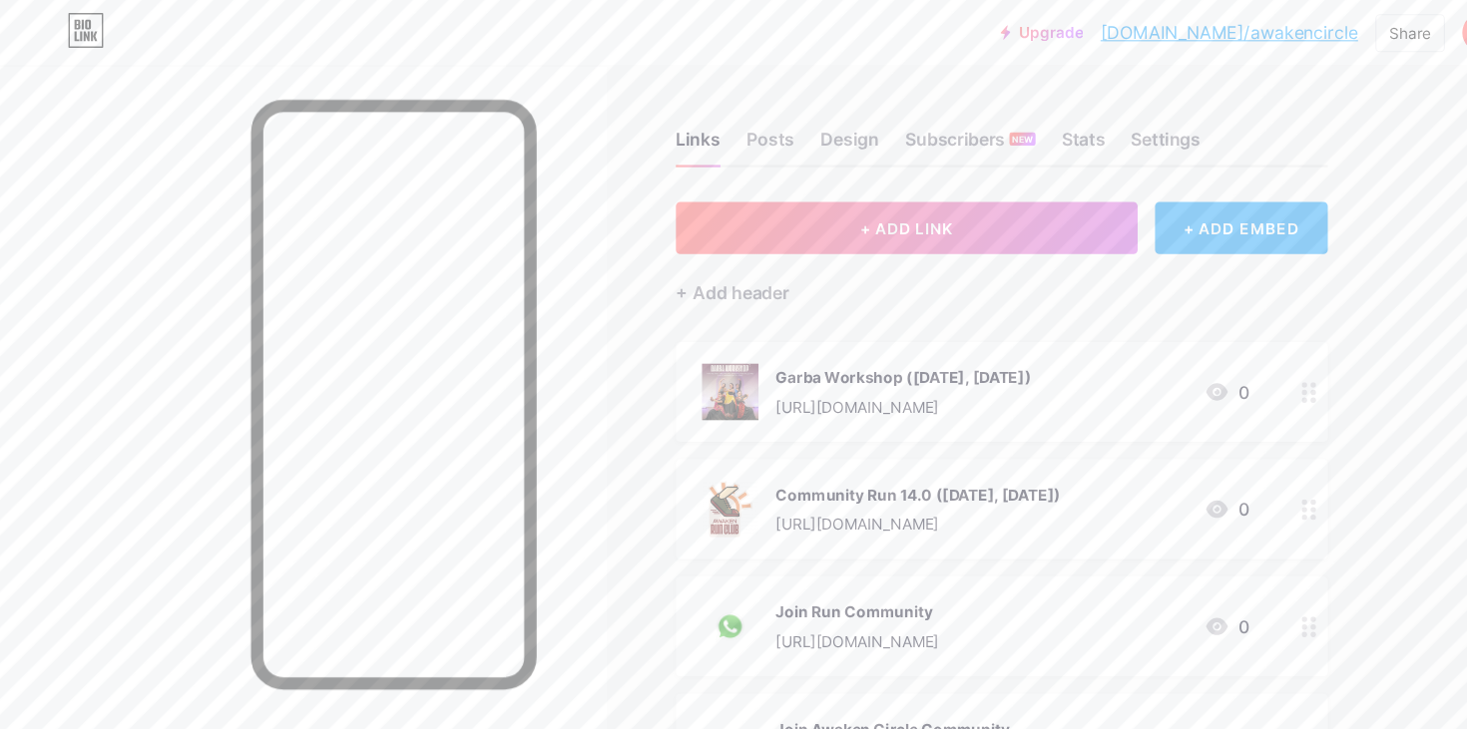
drag, startPoint x: 1205, startPoint y: 454, endPoint x: 492, endPoint y: 1, distance: 845.1
